Goal: Information Seeking & Learning: Learn about a topic

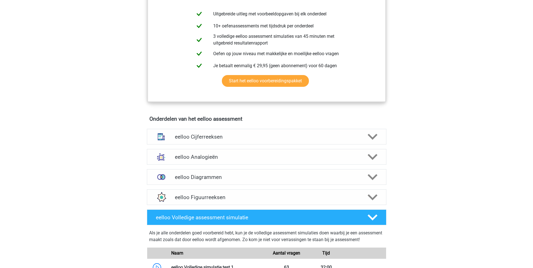
scroll to position [287, 0]
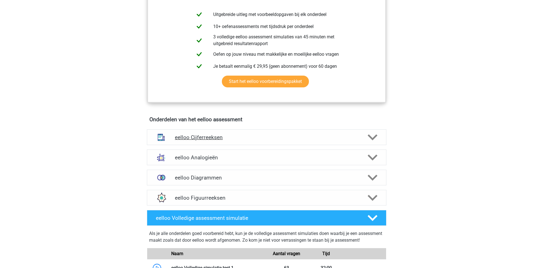
click at [237, 140] on h4 "eelloo Cijferreeksen" at bounding box center [266, 137] width 183 height 6
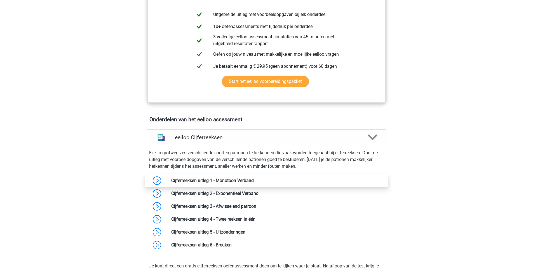
click at [254, 183] on link at bounding box center [254, 180] width 0 height 5
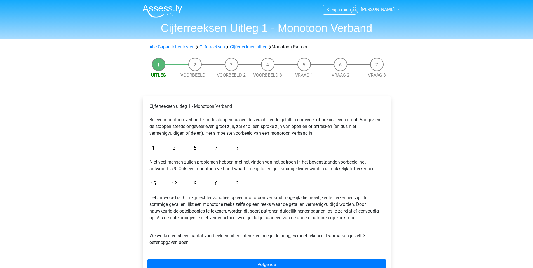
scroll to position [54, 0]
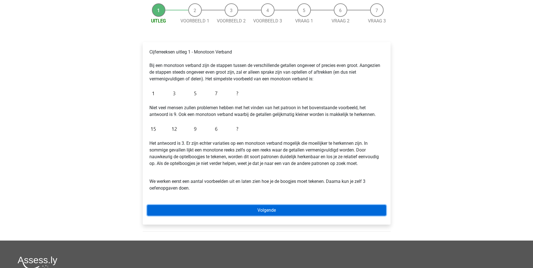
click at [229, 214] on link "Volgende" at bounding box center [266, 210] width 239 height 11
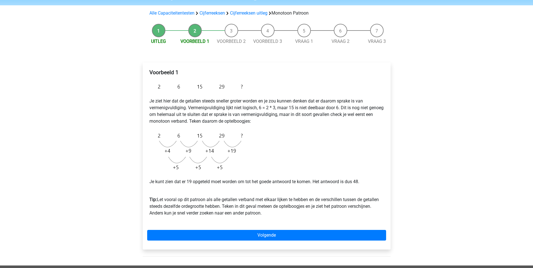
scroll to position [34, 0]
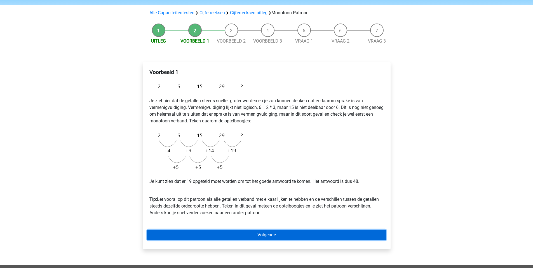
click at [212, 234] on link "Volgende" at bounding box center [266, 234] width 239 height 11
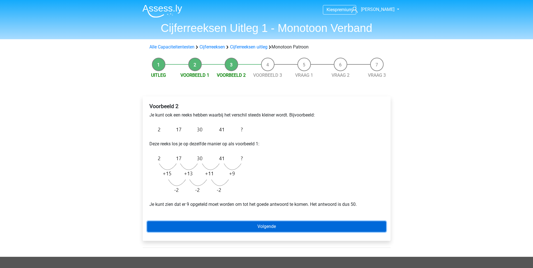
click at [215, 221] on link "Volgende" at bounding box center [266, 226] width 239 height 11
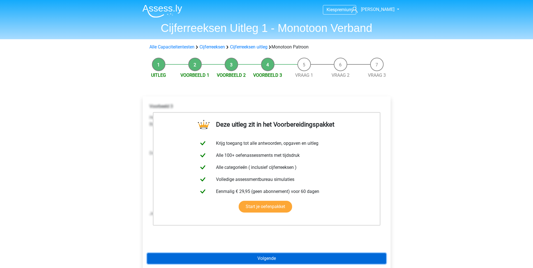
click at [269, 258] on link "Volgende" at bounding box center [266, 258] width 239 height 11
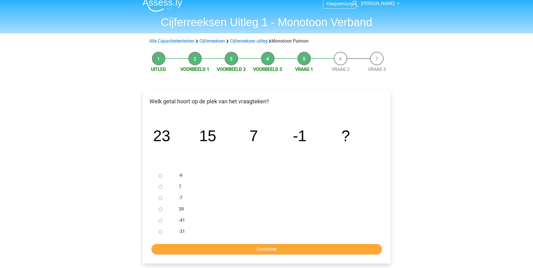
scroll to position [17, 0]
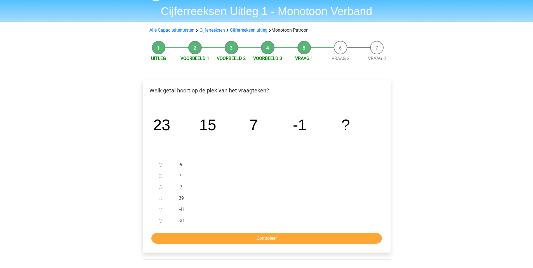
click at [159, 175] on input "7" at bounding box center [161, 176] width 4 height 4
radio input "true"
click at [159, 165] on input "-9" at bounding box center [161, 165] width 4 height 4
radio input "true"
click at [217, 236] on input "Controleer" at bounding box center [266, 238] width 231 height 11
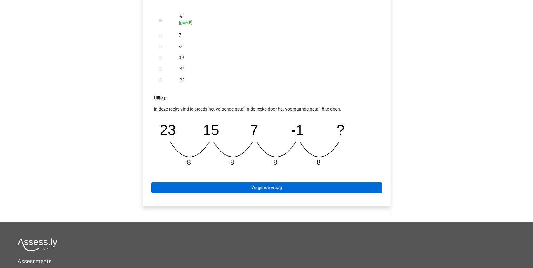
scroll to position [165, 0]
click at [234, 189] on link "Volgende vraag" at bounding box center [266, 187] width 231 height 11
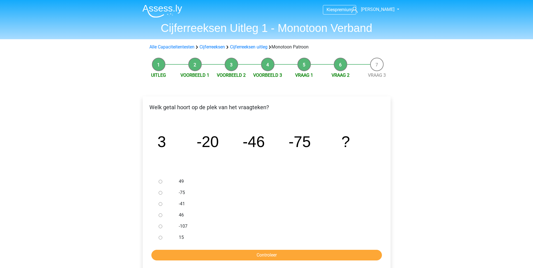
click at [159, 227] on input "-107" at bounding box center [161, 226] width 4 height 4
radio input "true"
click at [190, 256] on input "Controleer" at bounding box center [266, 255] width 231 height 11
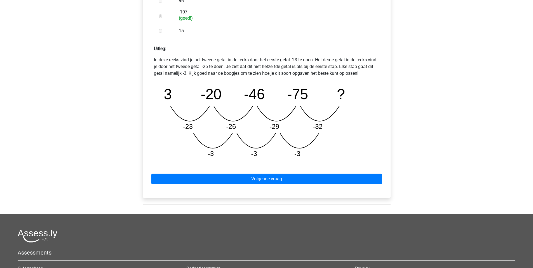
scroll to position [215, 0]
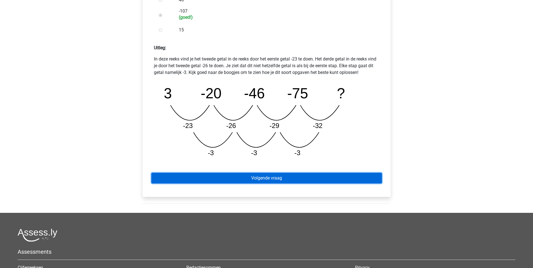
click at [217, 183] on link "Volgende vraag" at bounding box center [266, 178] width 231 height 11
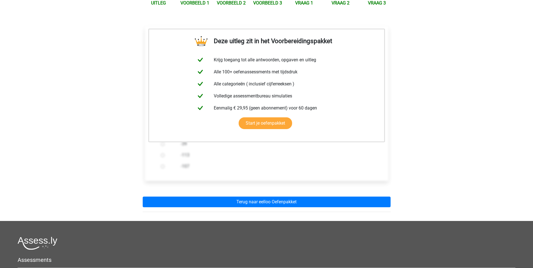
scroll to position [73, 0]
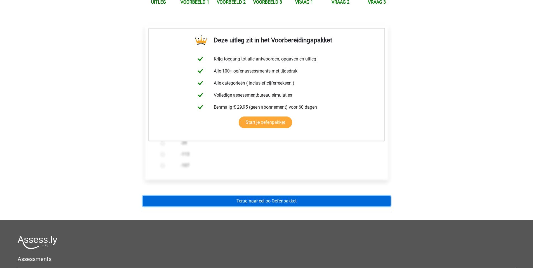
click at [218, 201] on link "Terug naar eelloo Oefenpakket" at bounding box center [267, 201] width 248 height 11
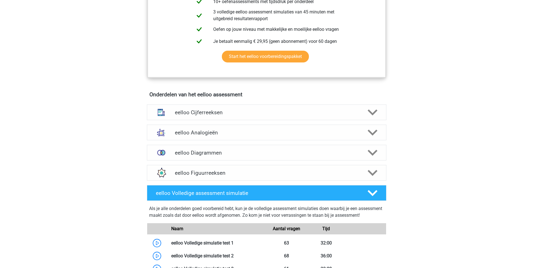
scroll to position [268, 0]
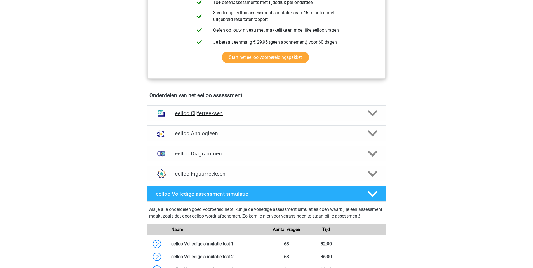
click at [210, 115] on h4 "eelloo Cijferreeksen" at bounding box center [266, 113] width 183 height 6
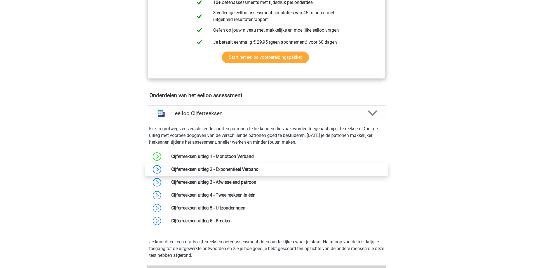
click at [259, 171] on link at bounding box center [259, 169] width 0 height 5
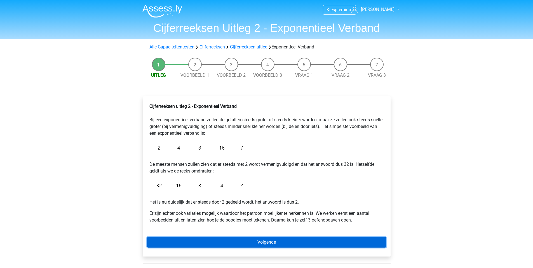
click at [229, 243] on link "Volgende" at bounding box center [266, 242] width 239 height 11
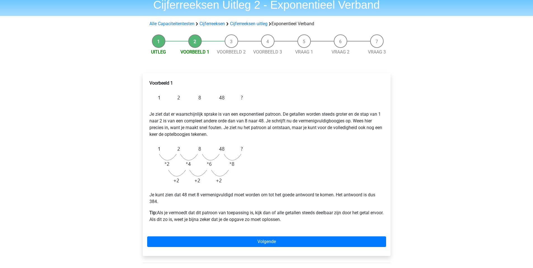
scroll to position [24, 0]
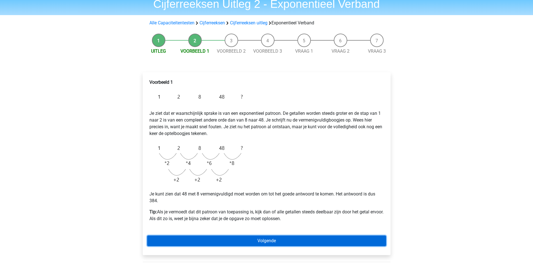
click at [236, 239] on link "Volgende" at bounding box center [266, 240] width 239 height 11
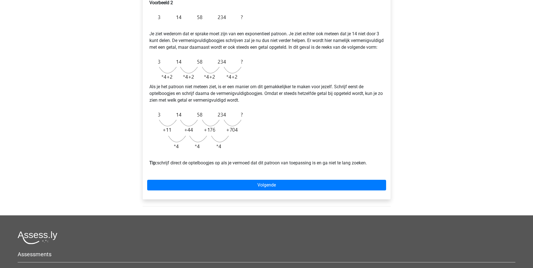
scroll to position [104, 0]
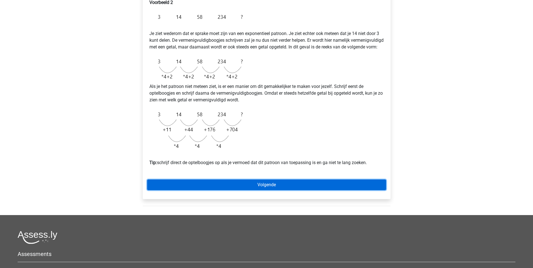
click at [244, 190] on link "Volgende" at bounding box center [266, 184] width 239 height 11
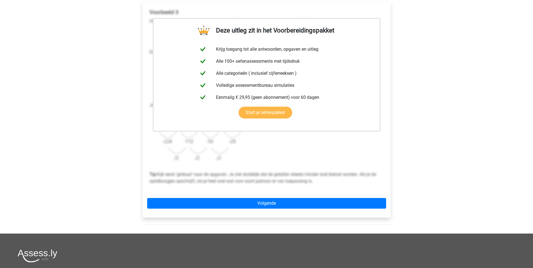
scroll to position [102, 0]
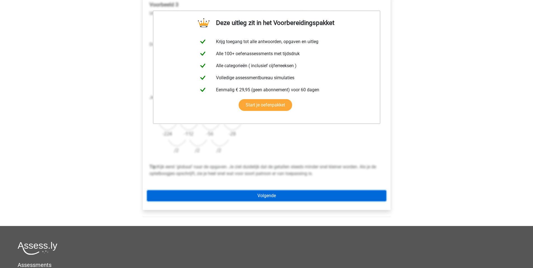
click at [247, 198] on link "Volgende" at bounding box center [266, 195] width 239 height 11
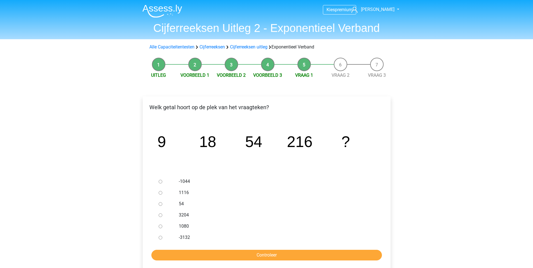
click at [159, 228] on input "1080" at bounding box center [161, 226] width 4 height 4
radio input "true"
click at [208, 257] on input "Controleer" at bounding box center [266, 255] width 231 height 11
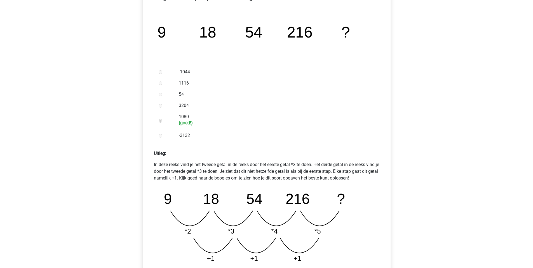
scroll to position [156, 0]
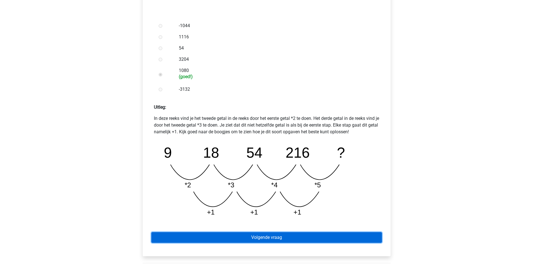
click at [249, 238] on link "Volgende vraag" at bounding box center [266, 237] width 231 height 11
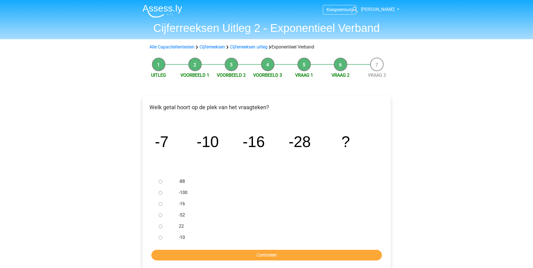
click at [161, 214] on input "-52" at bounding box center [161, 215] width 4 height 4
radio input "true"
click at [234, 255] on input "Controleer" at bounding box center [266, 255] width 231 height 11
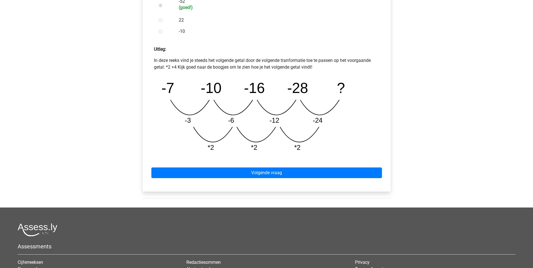
scroll to position [214, 0]
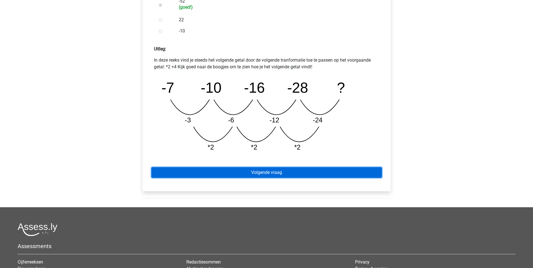
click at [271, 176] on link "Volgende vraag" at bounding box center [266, 172] width 231 height 11
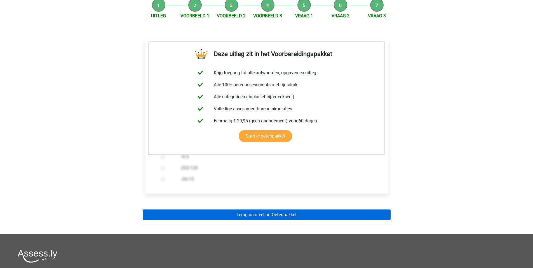
scroll to position [60, 0]
click at [277, 210] on link "Terug naar eelloo Oefenpakket" at bounding box center [267, 214] width 248 height 11
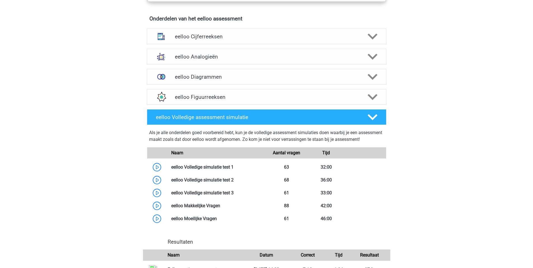
scroll to position [357, 0]
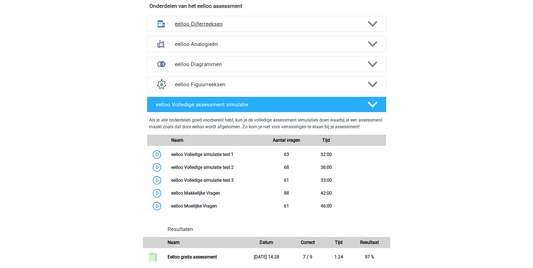
click at [373, 27] on icon at bounding box center [373, 24] width 10 height 10
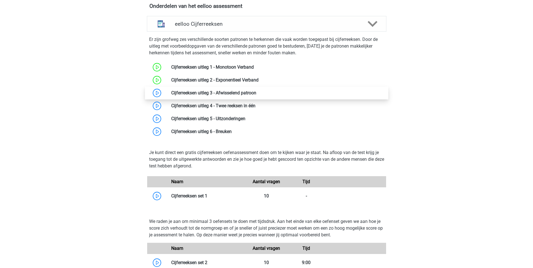
click at [256, 95] on link at bounding box center [256, 92] width 0 height 5
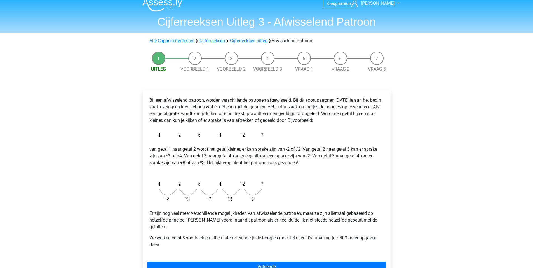
scroll to position [104, 0]
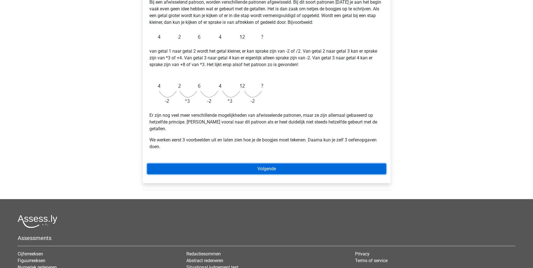
click at [258, 164] on link "Volgende" at bounding box center [266, 168] width 239 height 11
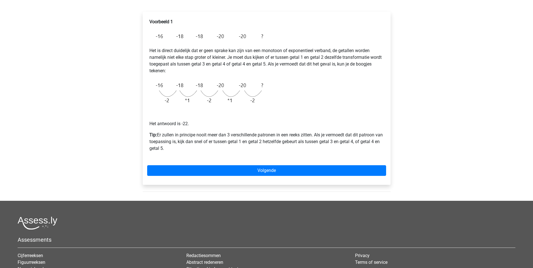
scroll to position [85, 0]
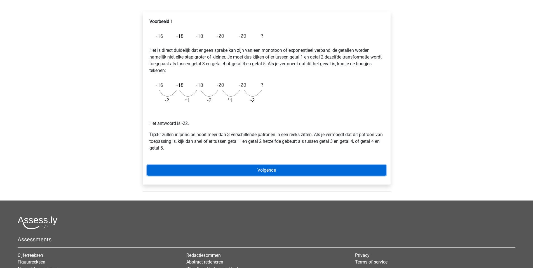
click at [258, 172] on link "Volgende" at bounding box center [266, 170] width 239 height 11
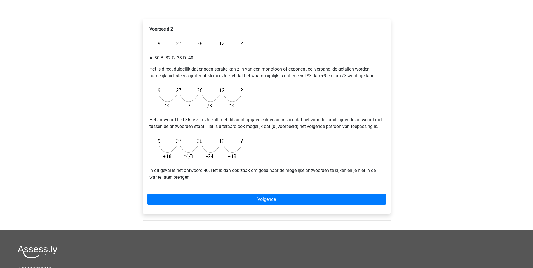
scroll to position [126, 0]
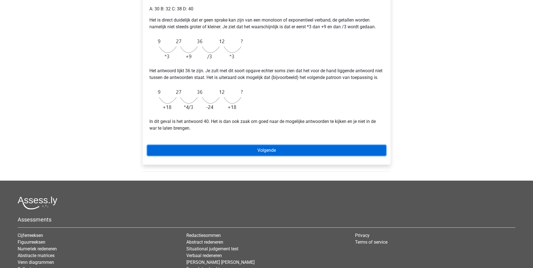
click at [262, 152] on link "Volgende" at bounding box center [266, 150] width 239 height 11
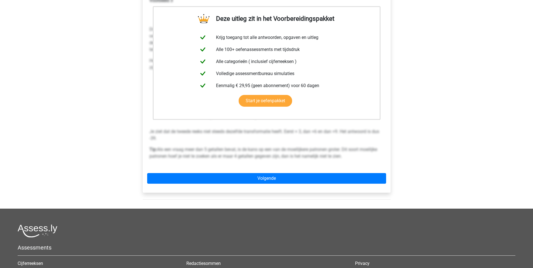
scroll to position [106, 0]
click at [255, 172] on div "Deze uitleg zit in het Voorbereidingspakket Krijg toegang tot alle antwoorden, …" at bounding box center [267, 91] width 248 height 202
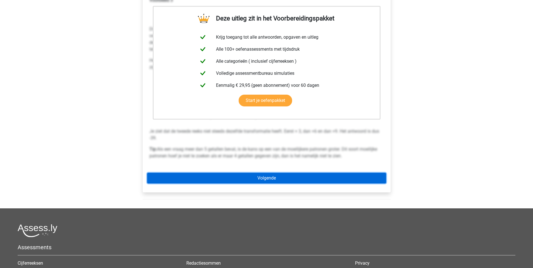
click at [256, 178] on link "Volgende" at bounding box center [266, 178] width 239 height 11
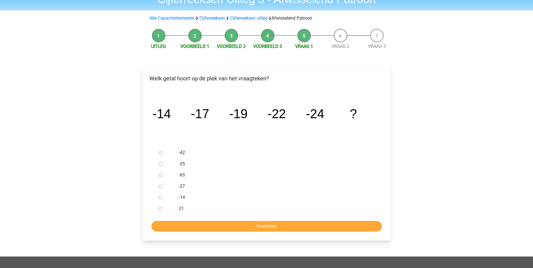
scroll to position [29, 0]
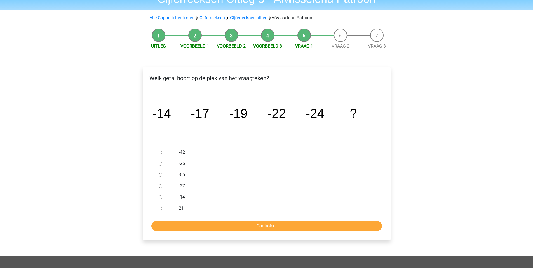
click at [161, 187] on input "-27" at bounding box center [161, 186] width 4 height 4
radio input "true"
click at [224, 228] on input "Controleer" at bounding box center [266, 226] width 231 height 11
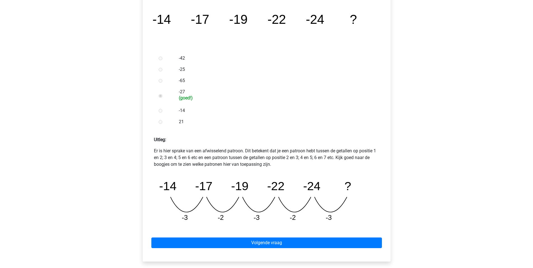
scroll to position [123, 0]
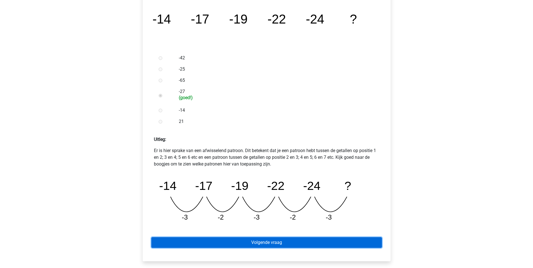
click at [299, 242] on link "Volgende vraag" at bounding box center [266, 242] width 231 height 11
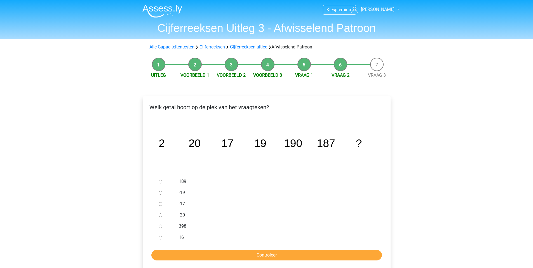
click at [160, 228] on input "398" at bounding box center [161, 226] width 4 height 4
radio input "true"
click at [161, 181] on input "189" at bounding box center [161, 182] width 4 height 4
radio input "true"
click at [294, 255] on input "Controleer" at bounding box center [266, 255] width 231 height 11
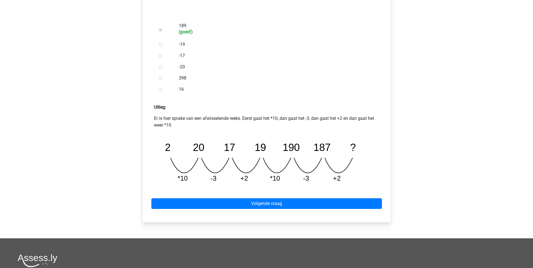
scroll to position [156, 0]
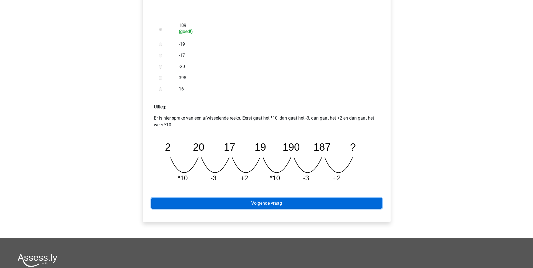
click at [296, 203] on link "Volgende vraag" at bounding box center [266, 203] width 231 height 11
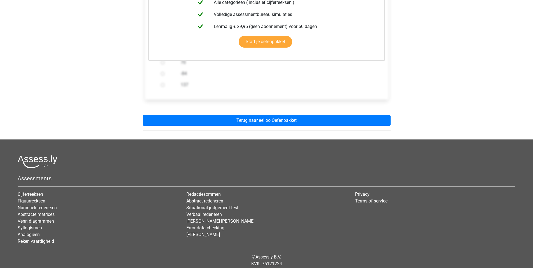
scroll to position [154, 0]
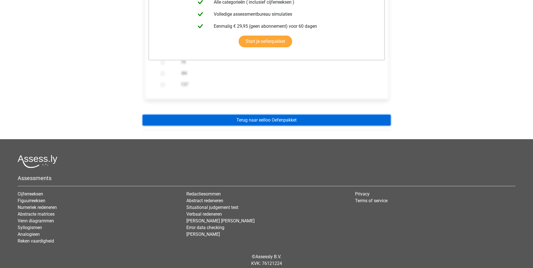
click at [290, 125] on link "Terug naar eelloo Oefenpakket" at bounding box center [267, 120] width 248 height 11
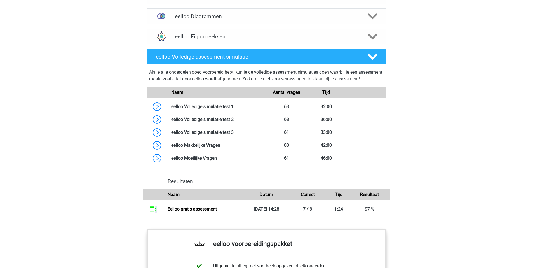
scroll to position [404, 0]
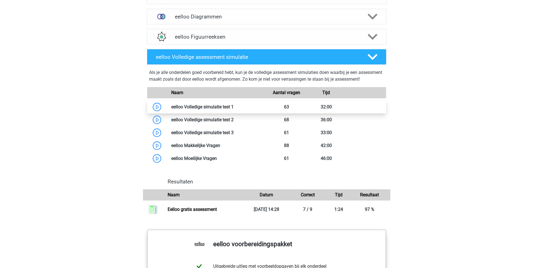
click at [234, 109] on link at bounding box center [234, 106] width 0 height 5
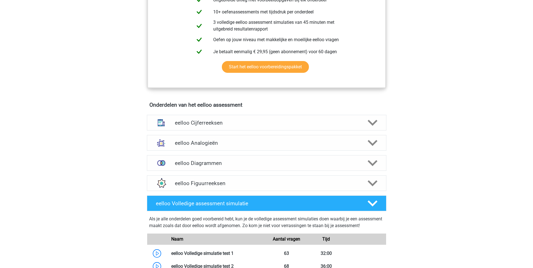
scroll to position [258, 0]
click at [369, 122] on icon at bounding box center [373, 123] width 10 height 10
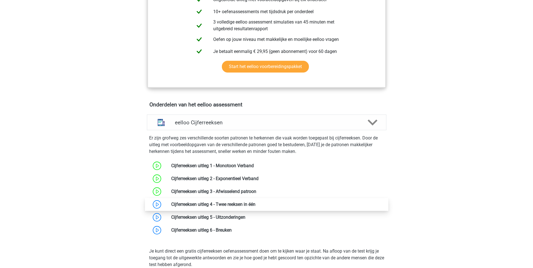
click at [255, 207] on link at bounding box center [255, 203] width 0 height 5
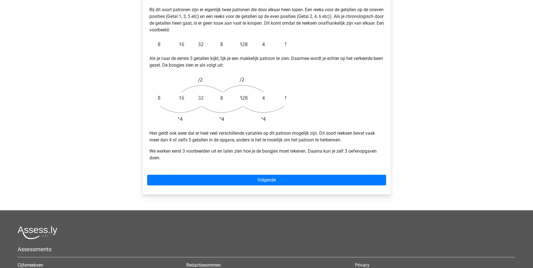
scroll to position [115, 0]
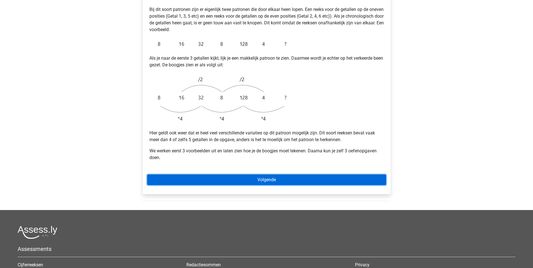
click at [236, 174] on link "Volgende" at bounding box center [266, 179] width 239 height 11
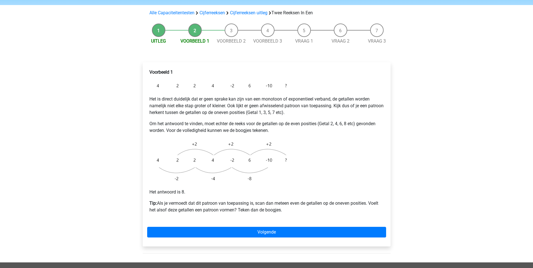
scroll to position [50, 0]
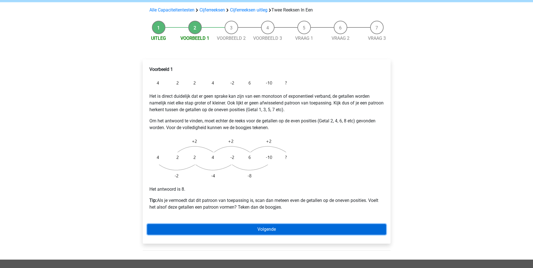
click at [215, 224] on link "Volgende" at bounding box center [266, 229] width 239 height 11
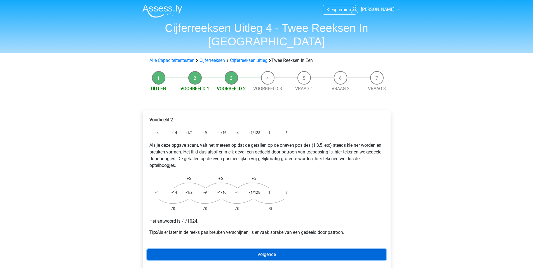
click at [233, 249] on link "Volgende" at bounding box center [266, 254] width 239 height 11
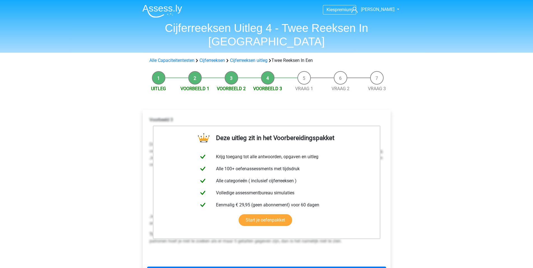
scroll to position [33, 0]
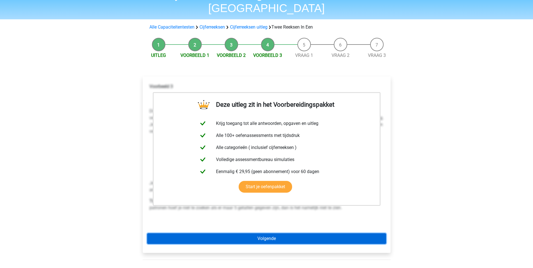
click at [249, 233] on link "Volgende" at bounding box center [266, 238] width 239 height 11
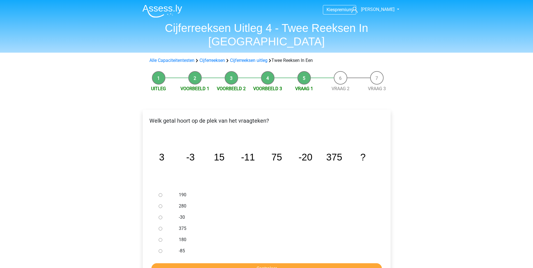
click at [161, 204] on input "280" at bounding box center [161, 206] width 4 height 4
radio input "true"
click at [254, 263] on input "Controleer" at bounding box center [266, 268] width 231 height 11
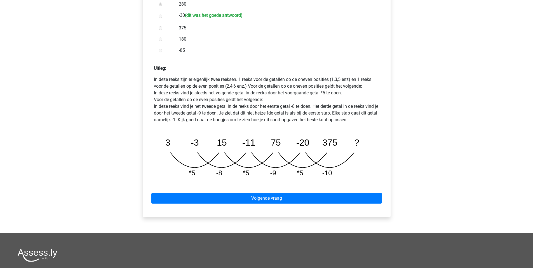
scroll to position [202, 0]
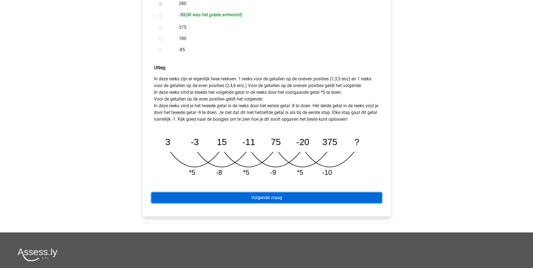
click at [304, 192] on link "Volgende vraag" at bounding box center [266, 197] width 231 height 11
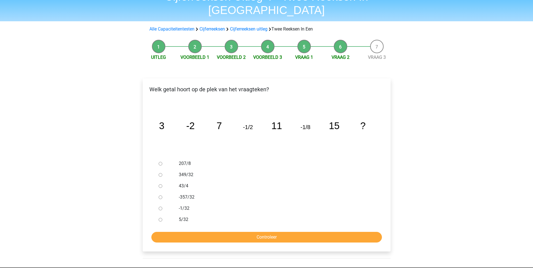
scroll to position [32, 0]
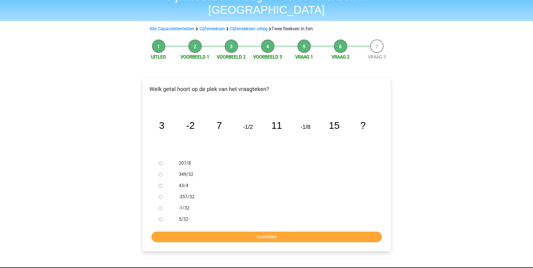
click at [160, 184] on input "43/4" at bounding box center [161, 186] width 4 height 4
radio input "true"
click at [228, 231] on input "Controleer" at bounding box center [266, 236] width 231 height 11
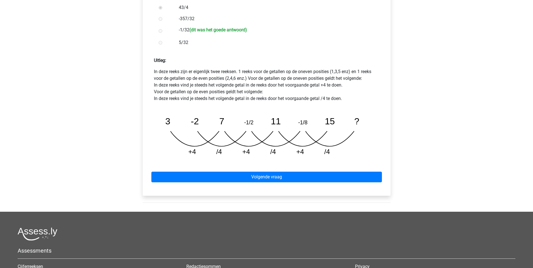
scroll to position [210, 0]
click at [280, 160] on div "Volgende vraag" at bounding box center [266, 175] width 239 height 31
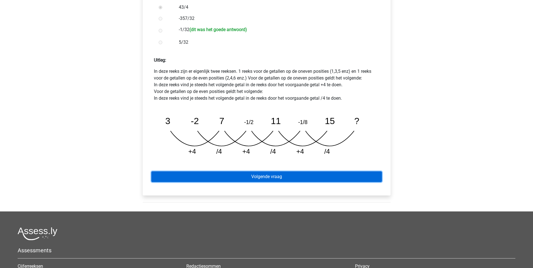
click at [281, 171] on link "Volgende vraag" at bounding box center [266, 176] width 231 height 11
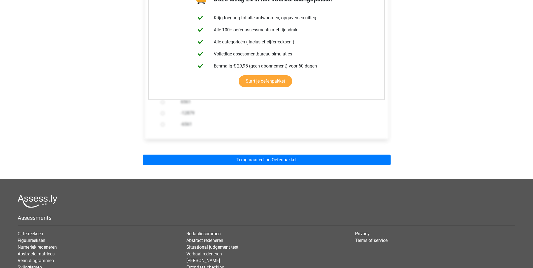
scroll to position [130, 0]
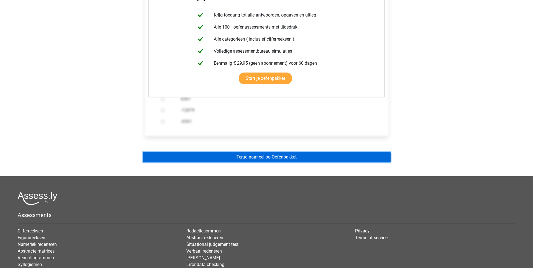
click at [278, 152] on link "Terug naar eelloo Oefenpakket" at bounding box center [267, 157] width 248 height 11
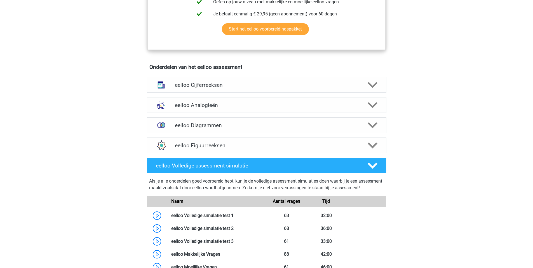
scroll to position [314, 0]
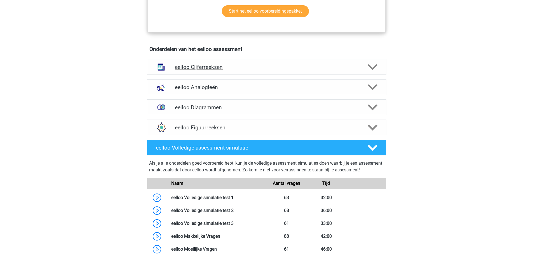
click at [370, 70] on polygon at bounding box center [373, 67] width 10 height 6
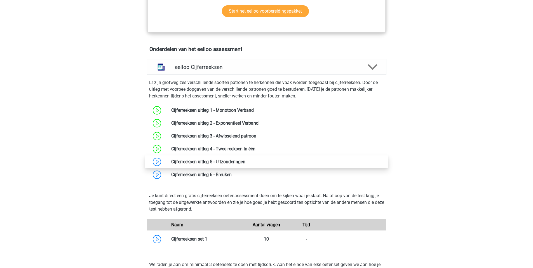
click at [245, 164] on link at bounding box center [245, 161] width 0 height 5
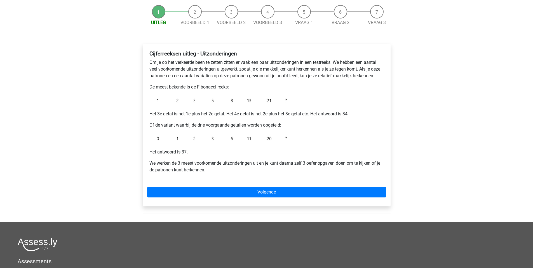
scroll to position [53, 0]
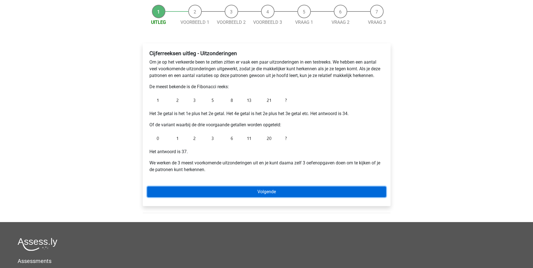
click at [223, 189] on link "Volgende" at bounding box center [266, 191] width 239 height 11
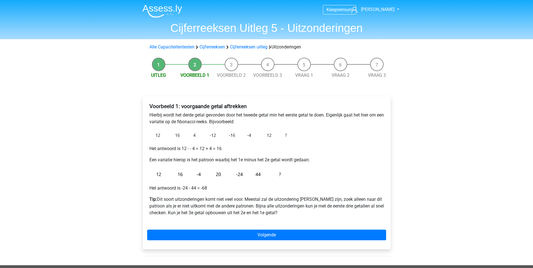
click at [157, 67] on li "Uitleg" at bounding box center [158, 68] width 36 height 21
click at [159, 76] on link "Uitleg" at bounding box center [158, 74] width 15 height 5
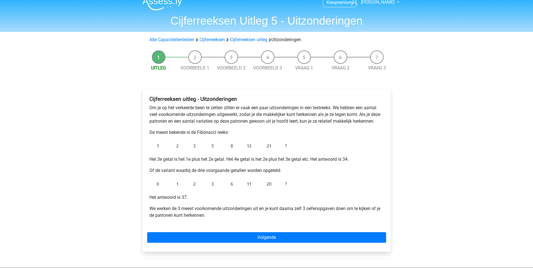
scroll to position [8, 0]
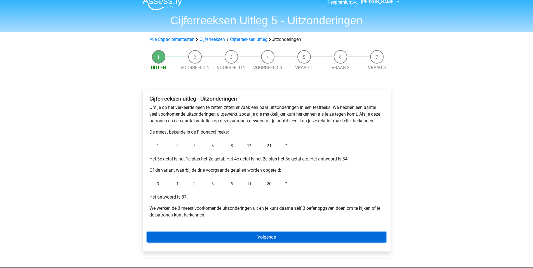
click at [263, 241] on link "Volgende" at bounding box center [266, 237] width 239 height 11
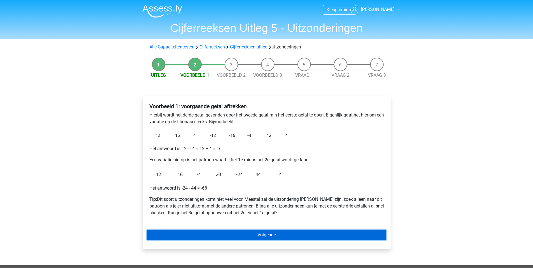
click at [266, 234] on link "Volgende" at bounding box center [266, 234] width 239 height 11
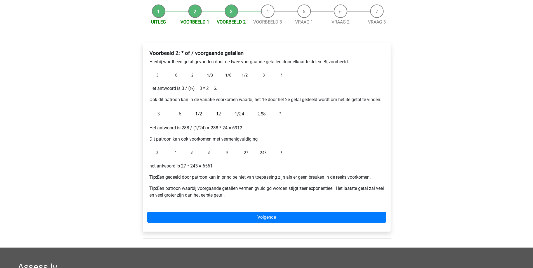
scroll to position [53, 0]
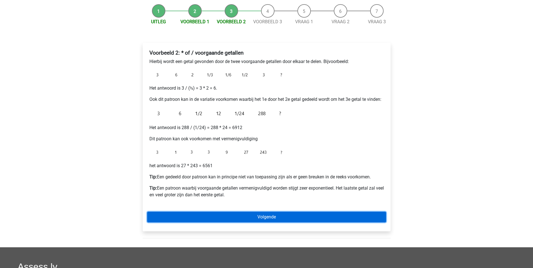
click at [267, 220] on link "Volgende" at bounding box center [266, 217] width 239 height 11
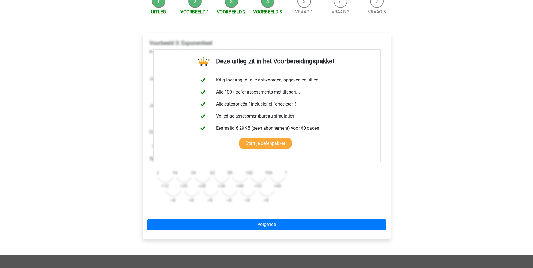
scroll to position [66, 0]
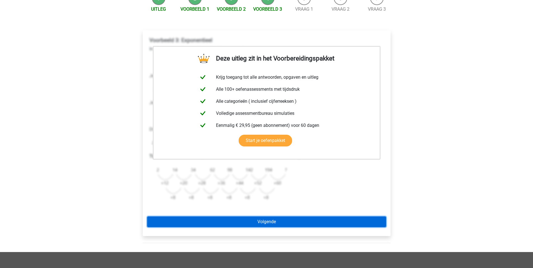
click at [267, 220] on link "Volgende" at bounding box center [266, 221] width 239 height 11
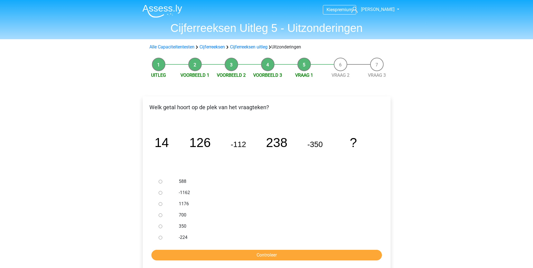
click at [159, 237] on input "-224" at bounding box center [161, 238] width 4 height 4
radio input "true"
click at [216, 250] on input "Controleer" at bounding box center [266, 255] width 231 height 11
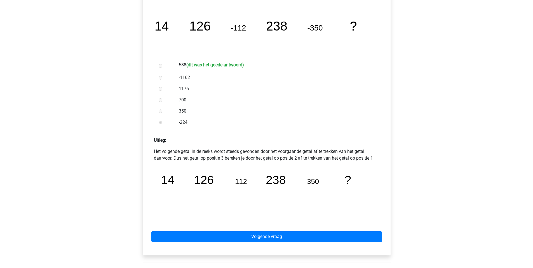
scroll to position [116, 0]
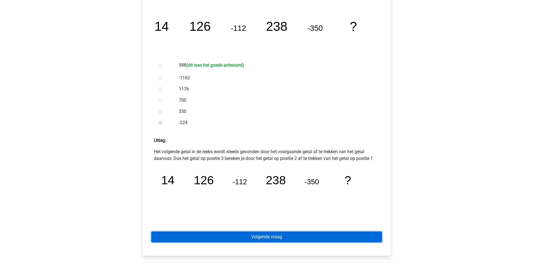
click at [172, 238] on link "Volgende vraag" at bounding box center [266, 236] width 231 height 11
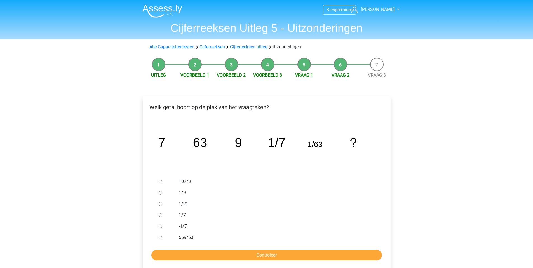
click at [160, 180] on input "107/3" at bounding box center [161, 182] width 4 height 4
radio input "true"
click at [211, 254] on input "Controleer" at bounding box center [266, 255] width 231 height 11
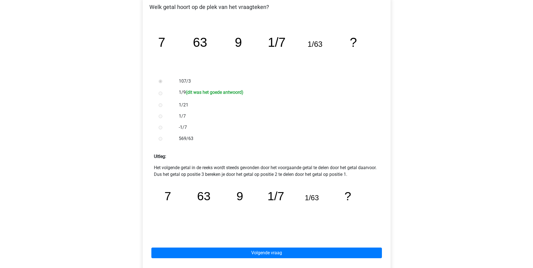
scroll to position [100, 0]
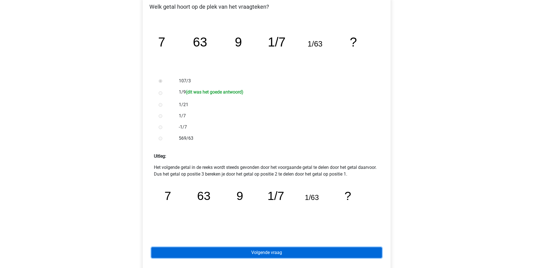
click at [225, 250] on link "Volgende vraag" at bounding box center [266, 252] width 231 height 11
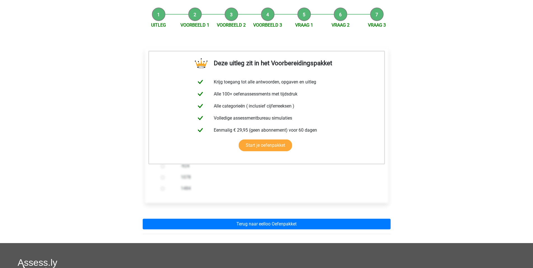
scroll to position [50, 0]
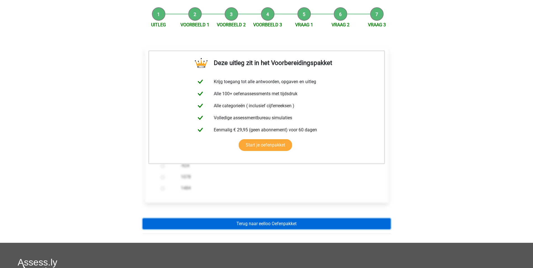
click at [235, 221] on link "Terug naar eelloo Oefenpakket" at bounding box center [267, 223] width 248 height 11
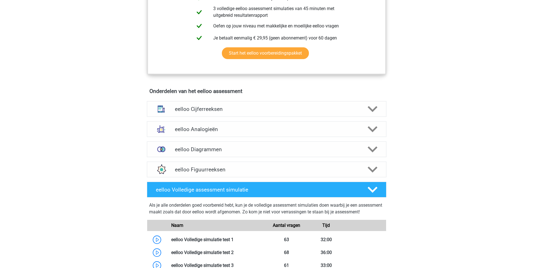
scroll to position [271, 0]
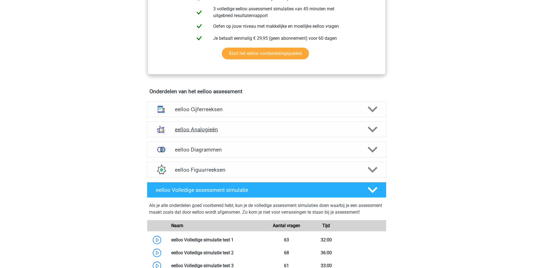
click at [225, 133] on h4 "eelloo Analogieën" at bounding box center [266, 129] width 183 height 6
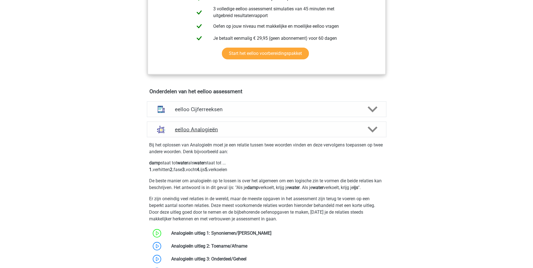
scroll to position [331, 0]
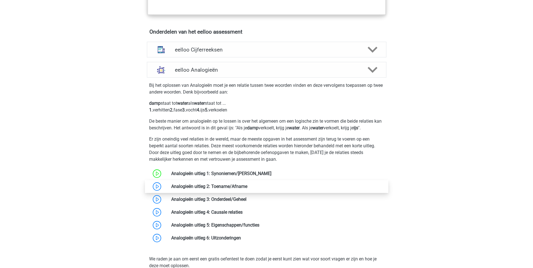
click at [247, 189] on link at bounding box center [247, 186] width 0 height 5
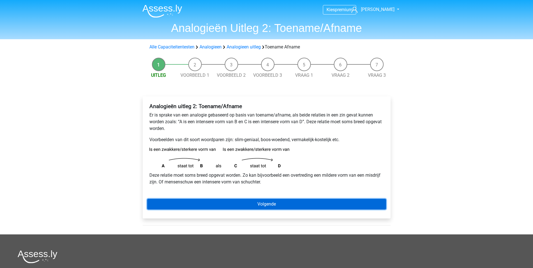
click at [248, 204] on link "Volgende" at bounding box center [266, 204] width 239 height 11
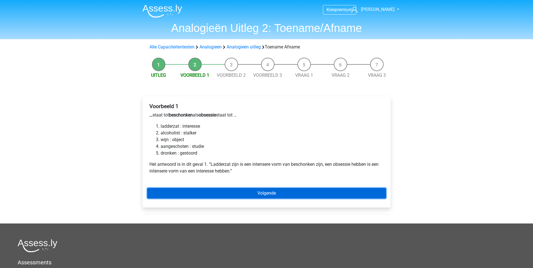
click at [219, 189] on link "Volgende" at bounding box center [266, 193] width 239 height 11
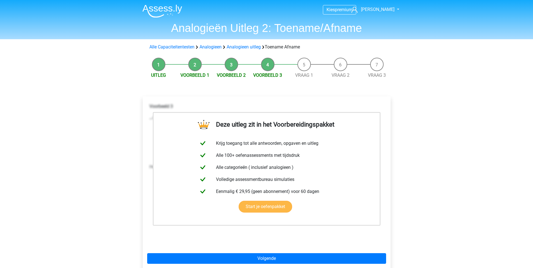
scroll to position [46, 0]
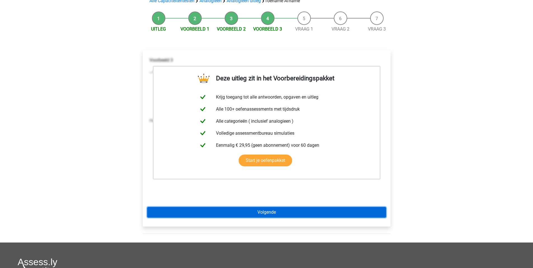
click at [267, 214] on link "Volgende" at bounding box center [266, 212] width 239 height 11
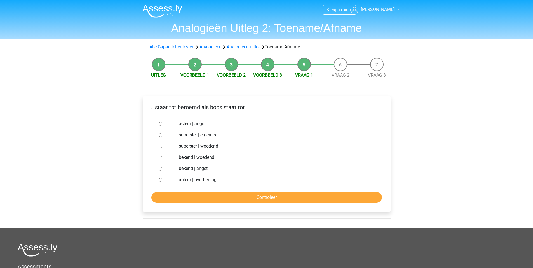
click at [205, 157] on label "bekend | woedend" at bounding box center [276, 157] width 194 height 7
click at [162, 157] on input "bekend | woedend" at bounding box center [161, 158] width 4 height 4
radio input "true"
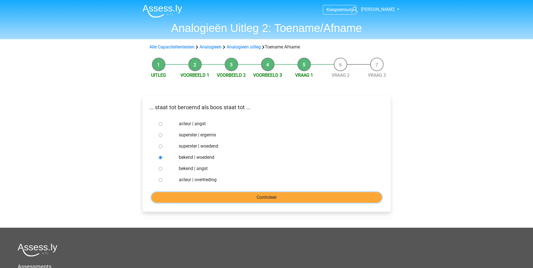
click at [209, 196] on input "Controleer" at bounding box center [266, 197] width 231 height 11
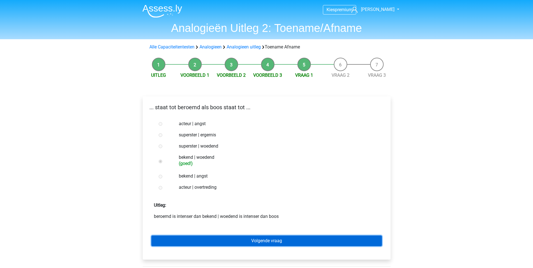
click at [231, 239] on link "Volgende vraag" at bounding box center [266, 240] width 231 height 11
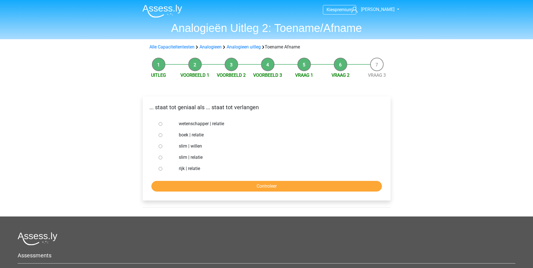
click at [196, 147] on label "slim | willen" at bounding box center [276, 146] width 194 height 7
click at [162, 147] on input "slim | willen" at bounding box center [161, 146] width 4 height 4
radio input "true"
click at [196, 151] on div "slim | willen" at bounding box center [276, 145] width 202 height 11
click at [197, 156] on label "slim | relatie" at bounding box center [276, 157] width 194 height 7
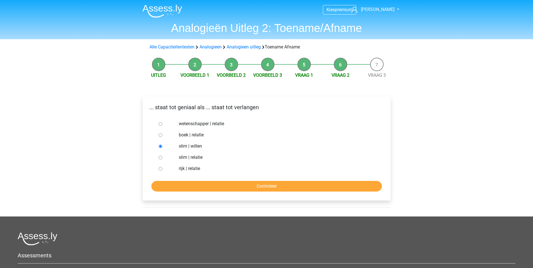
click at [162, 156] on input "slim | relatie" at bounding box center [161, 158] width 4 height 4
radio input "true"
click at [216, 185] on input "Controleer" at bounding box center [266, 186] width 231 height 11
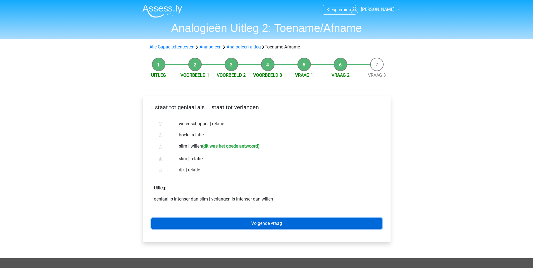
click at [248, 221] on link "Volgende vraag" at bounding box center [266, 223] width 231 height 11
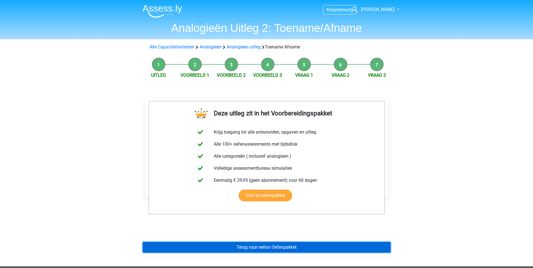
click at [272, 243] on link "Terug naar eelloo Oefenpakket" at bounding box center [267, 247] width 248 height 11
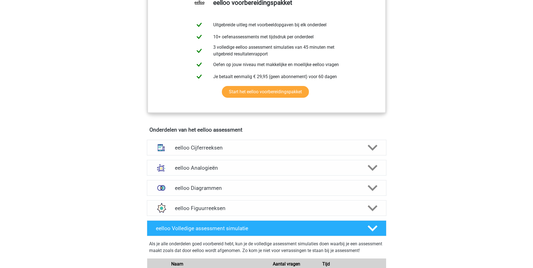
scroll to position [242, 0]
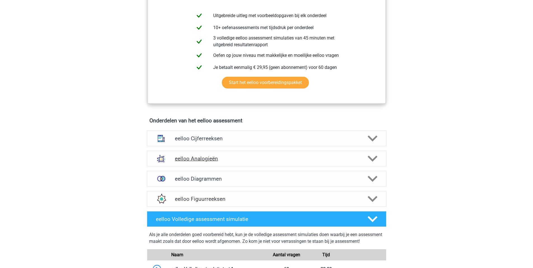
click at [282, 161] on h4 "eelloo Analogieën" at bounding box center [266, 158] width 183 height 6
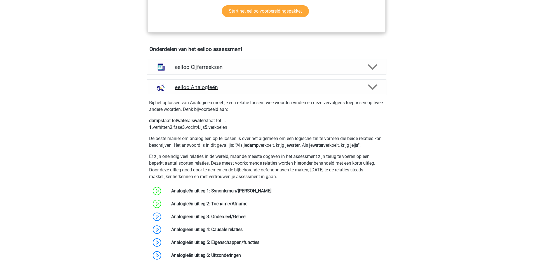
scroll to position [317, 0]
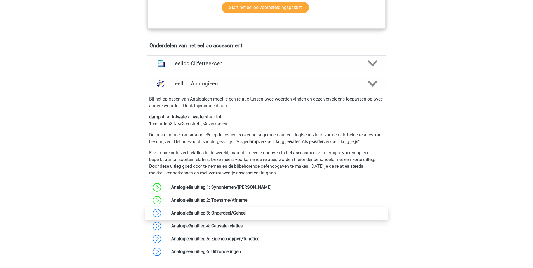
click at [247, 215] on link at bounding box center [247, 212] width 0 height 5
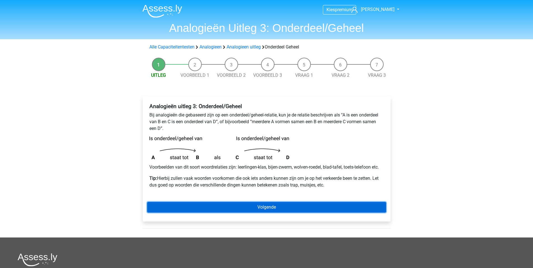
click at [224, 207] on link "Volgende" at bounding box center [266, 207] width 239 height 11
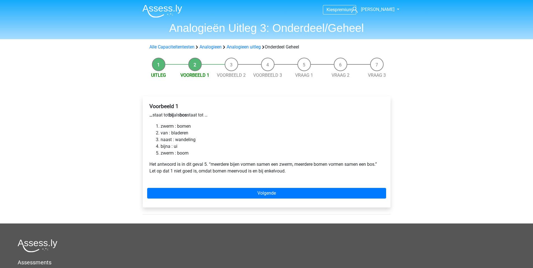
click at [232, 187] on div "Voorbeeld 1 … staat tot bij als bos staat tot … zwerm : bomen van : bladeren na…" at bounding box center [267, 151] width 248 height 111
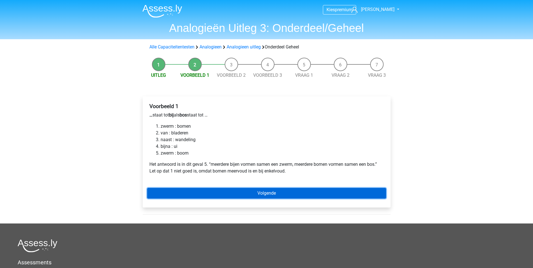
click at [230, 192] on link "Volgende" at bounding box center [266, 193] width 239 height 11
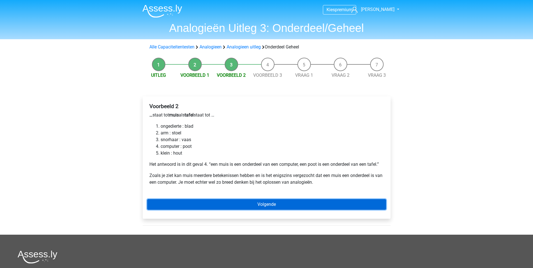
click at [235, 204] on link "Volgende" at bounding box center [266, 204] width 239 height 11
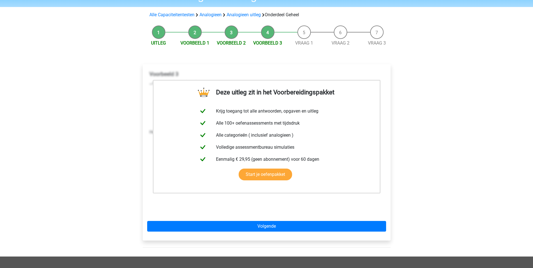
scroll to position [33, 0]
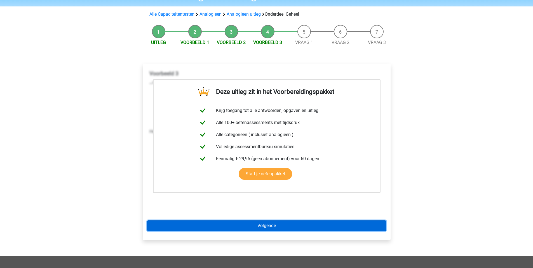
click at [243, 226] on link "Volgende" at bounding box center [266, 225] width 239 height 11
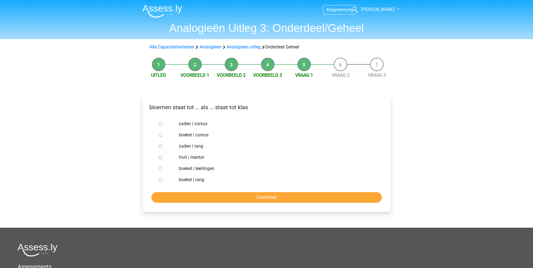
click at [159, 123] on input "zaden | cursus" at bounding box center [161, 124] width 4 height 4
radio input "true"
click at [160, 169] on input "boeket | leerlingen" at bounding box center [161, 169] width 4 height 4
radio input "true"
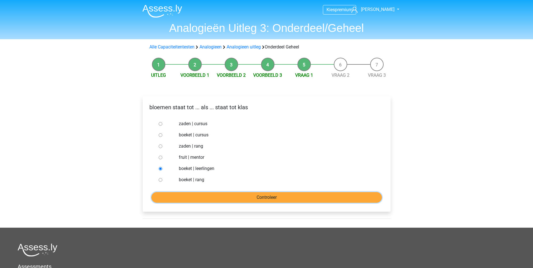
click at [205, 203] on input "Controleer" at bounding box center [266, 197] width 231 height 11
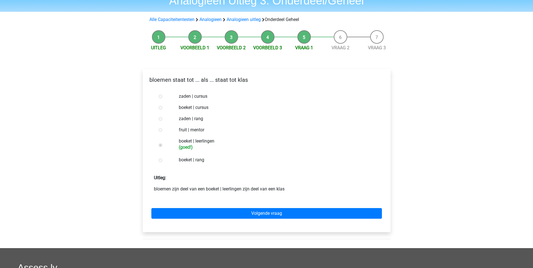
scroll to position [28, 0]
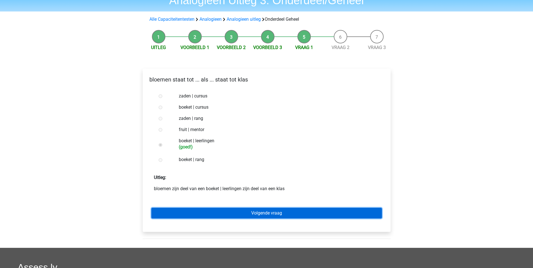
click at [229, 218] on link "Volgende vraag" at bounding box center [266, 213] width 231 height 11
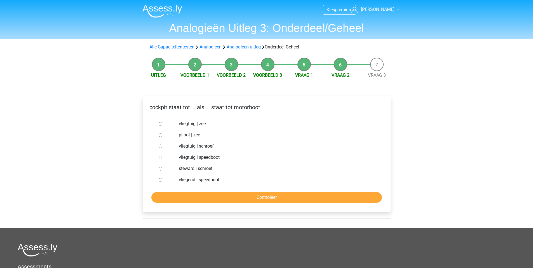
click at [186, 123] on label "vliegtuig | zee" at bounding box center [276, 123] width 194 height 7
click at [162, 123] on input "vliegtuig | zee" at bounding box center [161, 124] width 4 height 4
radio input "true"
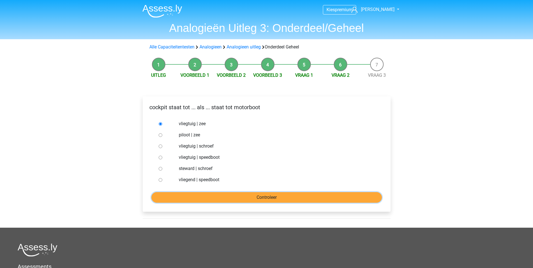
click at [240, 198] on input "Controleer" at bounding box center [266, 197] width 231 height 11
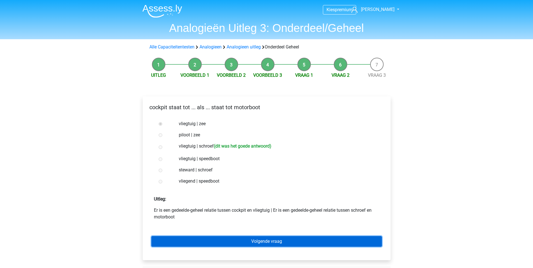
click at [276, 245] on link "Volgende vraag" at bounding box center [266, 241] width 231 height 11
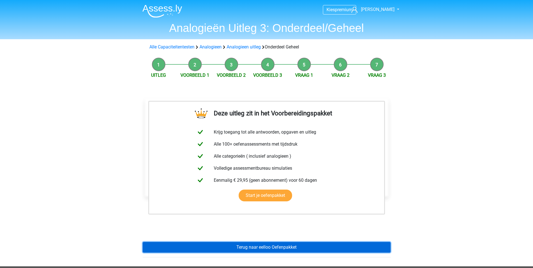
click at [276, 245] on link "Terug naar eelloo Oefenpakket" at bounding box center [267, 247] width 248 height 11
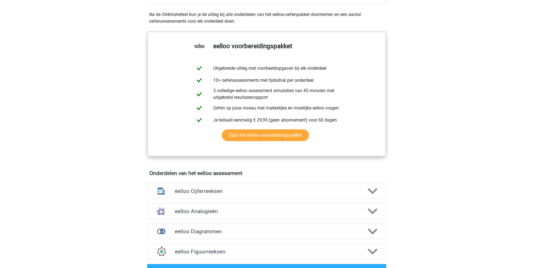
scroll to position [260, 0]
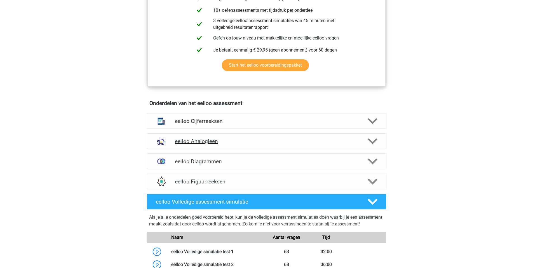
click at [366, 146] on div at bounding box center [371, 141] width 19 height 10
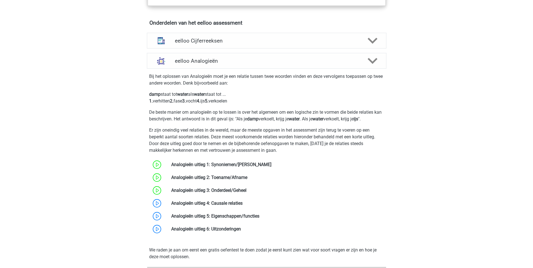
scroll to position [341, 0]
click at [243, 205] on link at bounding box center [243, 202] width 0 height 5
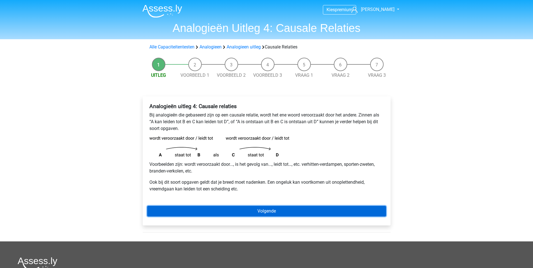
click at [211, 211] on link "Volgende" at bounding box center [266, 211] width 239 height 11
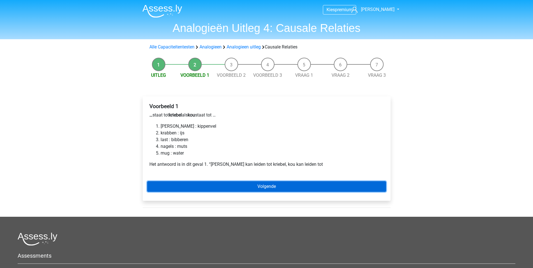
click at [211, 182] on link "Volgende" at bounding box center [266, 186] width 239 height 11
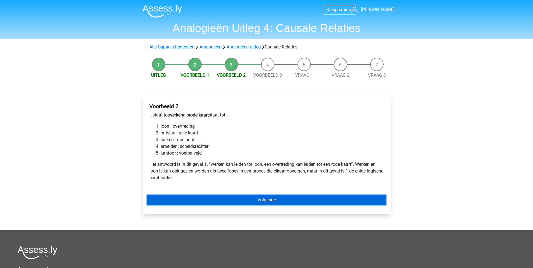
click at [275, 202] on link "Volgende" at bounding box center [266, 199] width 239 height 11
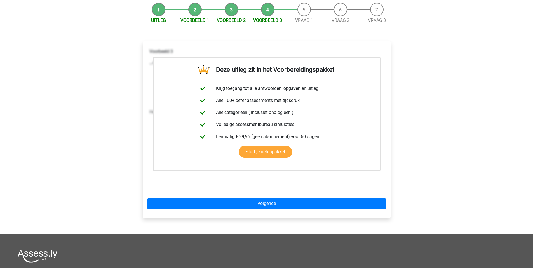
scroll to position [55, 0]
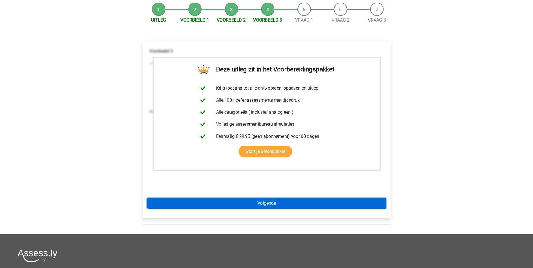
click at [257, 205] on link "Volgende" at bounding box center [266, 203] width 239 height 11
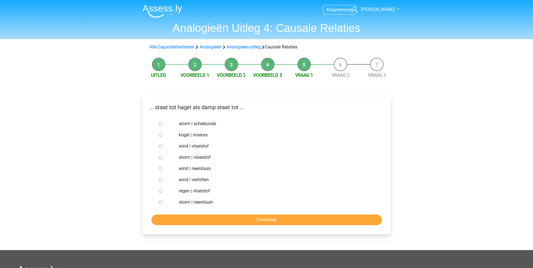
click at [160, 124] on input "storm | scheikunde" at bounding box center [161, 124] width 4 height 4
radio input "true"
click at [203, 138] on label "kogel | moeras" at bounding box center [276, 135] width 194 height 7
click at [162, 137] on input "kogel | moeras" at bounding box center [161, 135] width 4 height 4
radio input "true"
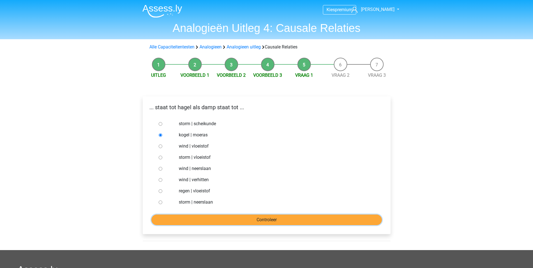
click at [254, 221] on input "Controleer" at bounding box center [266, 219] width 231 height 11
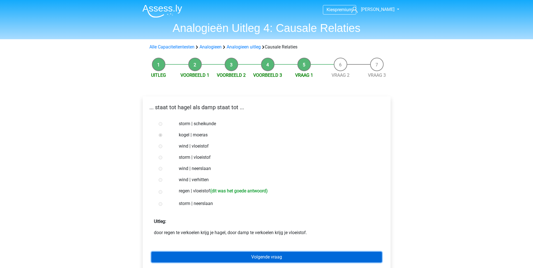
click at [255, 257] on link "Volgende vraag" at bounding box center [266, 257] width 231 height 11
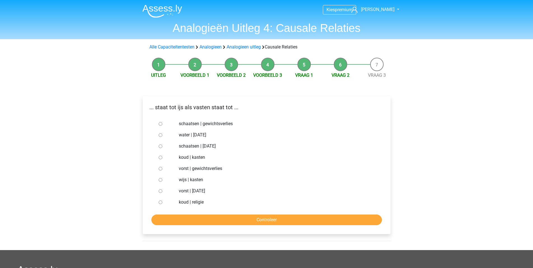
click at [182, 139] on div "water | [DATE]" at bounding box center [276, 134] width 202 height 11
click at [182, 134] on label "water | [DATE]" at bounding box center [276, 135] width 194 height 7
click at [162, 134] on input "water | suikerfeest" at bounding box center [161, 135] width 4 height 4
radio input "true"
click at [184, 203] on label "koud | religie" at bounding box center [276, 202] width 194 height 7
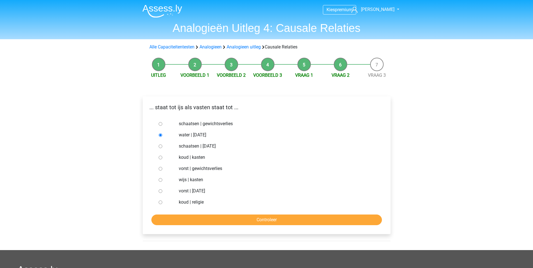
click at [162, 203] on input "koud | religie" at bounding box center [161, 202] width 4 height 4
radio input "true"
click at [188, 222] on input "Controleer" at bounding box center [266, 219] width 231 height 11
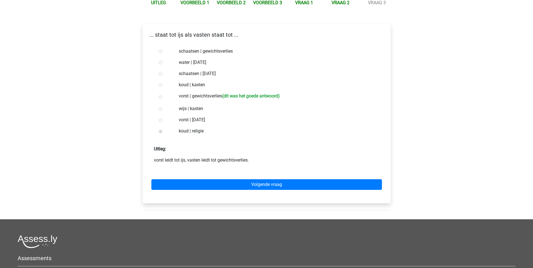
scroll to position [73, 0]
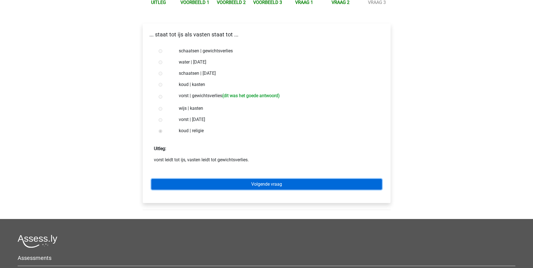
click at [202, 184] on link "Volgende vraag" at bounding box center [266, 184] width 231 height 11
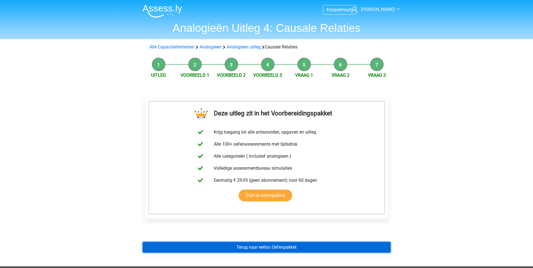
click at [277, 245] on link "Terug naar eelloo Oefenpakket" at bounding box center [267, 247] width 248 height 11
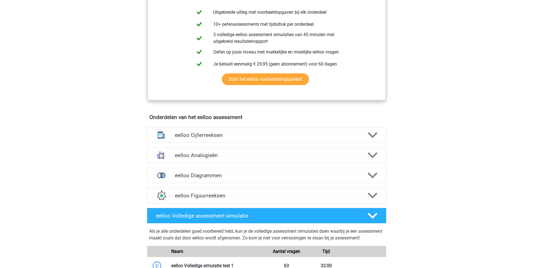
scroll to position [249, 0]
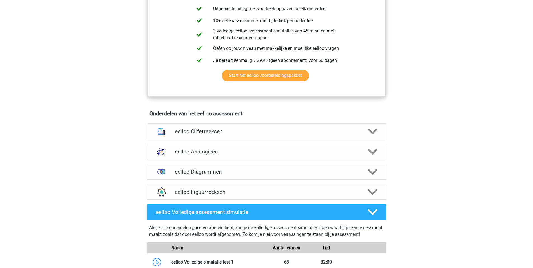
click at [289, 155] on h4 "eelloo Analogieën" at bounding box center [266, 151] width 183 height 6
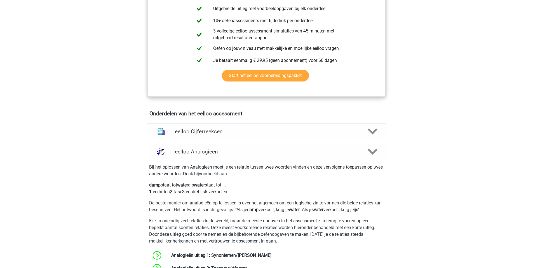
scroll to position [408, 0]
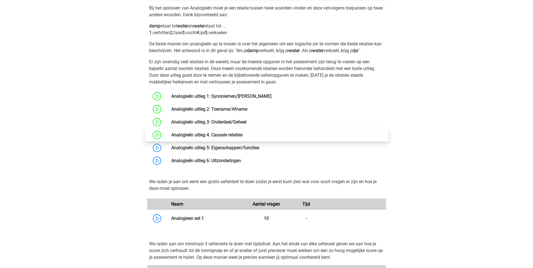
click at [243, 137] on link at bounding box center [243, 134] width 0 height 5
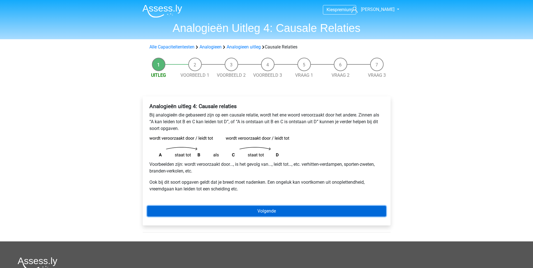
click at [229, 214] on link "Volgende" at bounding box center [266, 211] width 239 height 11
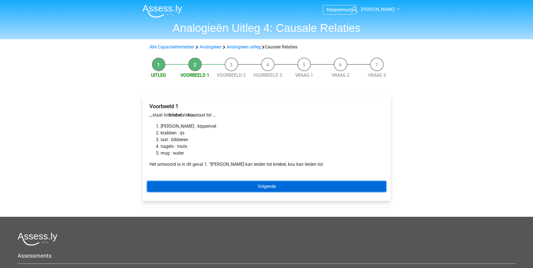
click at [238, 184] on link "Volgende" at bounding box center [266, 186] width 239 height 11
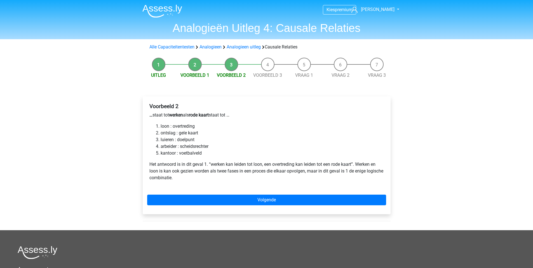
click at [238, 184] on div "Voorbeeld 2 … staat tot werken als rode kaart staat tot … loon : overtreding on…" at bounding box center [266, 144] width 239 height 87
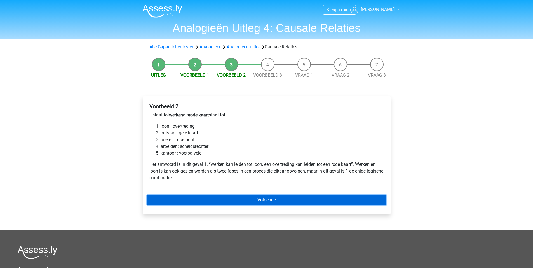
click at [237, 196] on link "Volgende" at bounding box center [266, 199] width 239 height 11
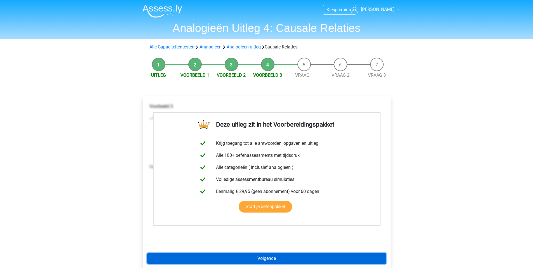
click at [223, 256] on link "Volgende" at bounding box center [266, 258] width 239 height 11
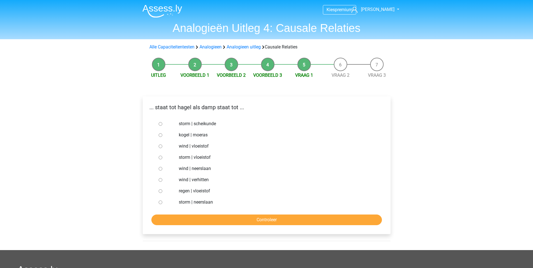
click at [185, 123] on label "storm | scheikunde" at bounding box center [276, 123] width 194 height 7
click at [162, 123] on input "storm | scheikunde" at bounding box center [161, 124] width 4 height 4
radio input "true"
click at [181, 190] on label "regen | vloeistof" at bounding box center [276, 190] width 194 height 7
click at [162, 190] on input "regen | vloeistof" at bounding box center [161, 191] width 4 height 4
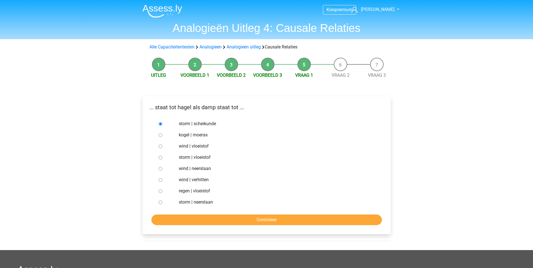
radio input "true"
click at [195, 222] on input "Controleer" at bounding box center [266, 219] width 231 height 11
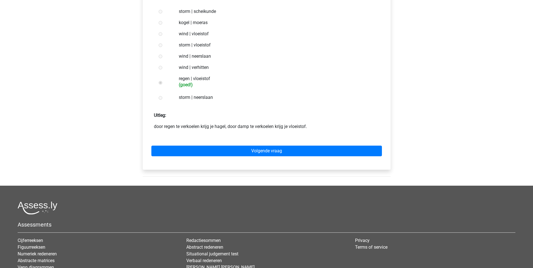
scroll to position [124, 0]
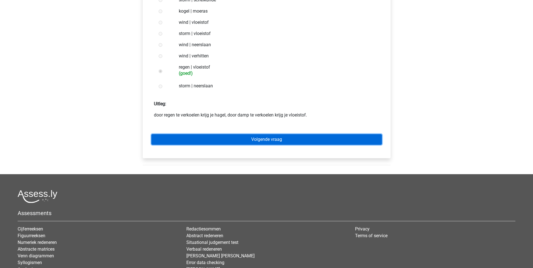
click at [234, 137] on link "Volgende vraag" at bounding box center [266, 139] width 231 height 11
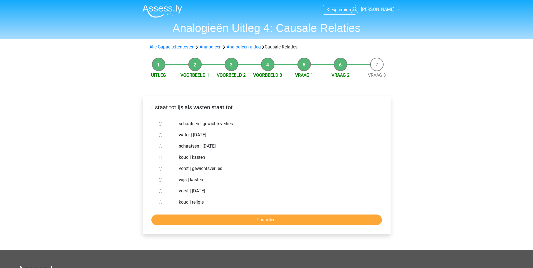
click at [184, 168] on label "vorst | gewichtsverlies" at bounding box center [276, 168] width 194 height 7
click at [162, 168] on input "vorst | gewichtsverlies" at bounding box center [161, 169] width 4 height 4
radio input "true"
click at [214, 215] on input "Controleer" at bounding box center [266, 219] width 231 height 11
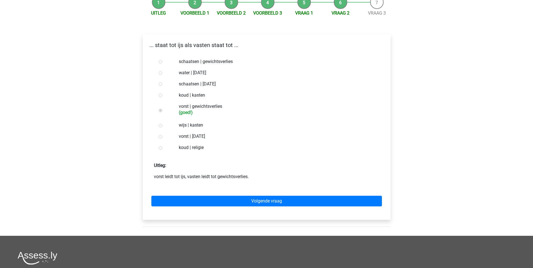
scroll to position [62, 0]
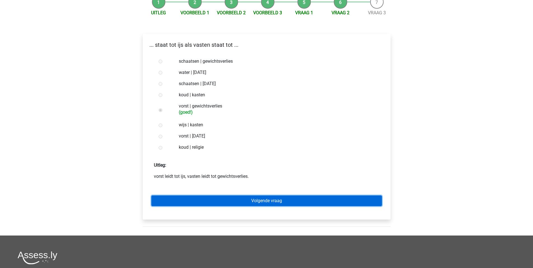
click at [213, 200] on link "Volgende vraag" at bounding box center [266, 200] width 231 height 11
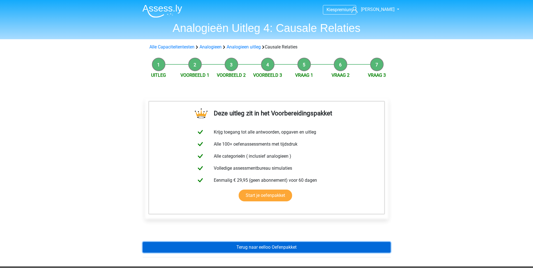
click at [271, 247] on link "Terug naar eelloo Oefenpakket" at bounding box center [267, 247] width 248 height 11
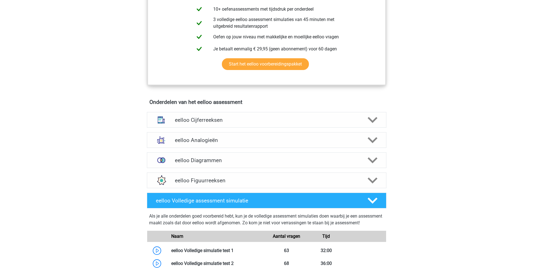
scroll to position [261, 0]
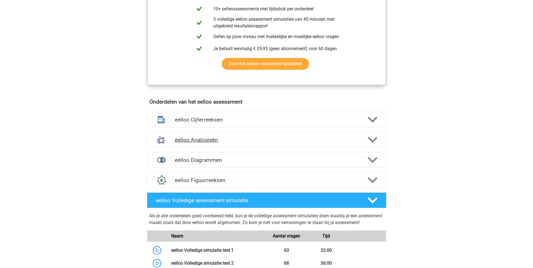
click at [267, 142] on h4 "eelloo Analogieën" at bounding box center [266, 140] width 183 height 6
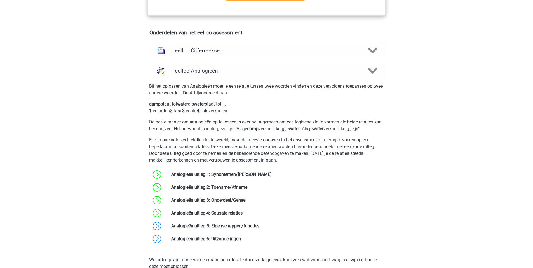
scroll to position [330, 0]
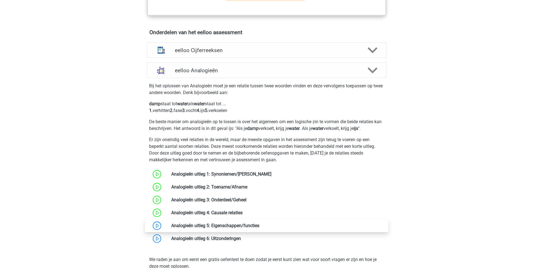
click at [259, 228] on link at bounding box center [259, 225] width 0 height 5
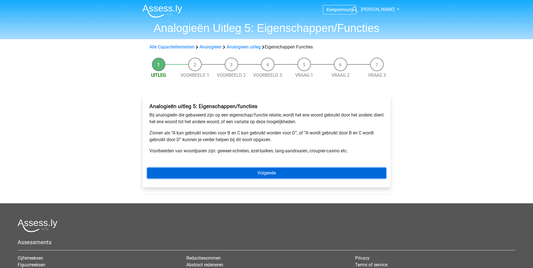
drag, startPoint x: 246, startPoint y: 177, endPoint x: 245, endPoint y: 173, distance: 3.8
click at [245, 173] on link "Volgende" at bounding box center [266, 173] width 239 height 11
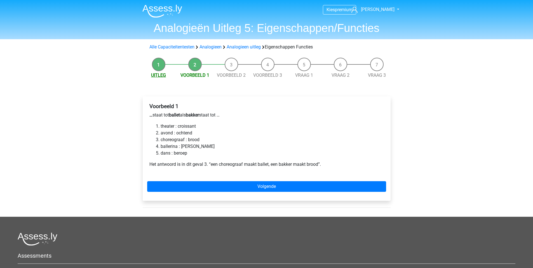
click at [160, 78] on link "Uitleg" at bounding box center [158, 74] width 15 height 5
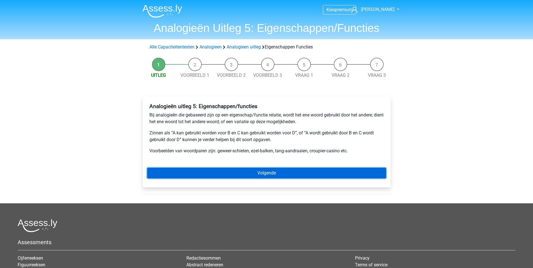
click at [273, 170] on link "Volgende" at bounding box center [266, 173] width 239 height 11
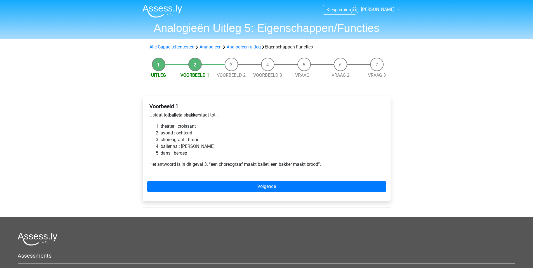
drag, startPoint x: 0, startPoint y: 0, endPoint x: 267, endPoint y: 197, distance: 331.6
click at [267, 197] on div "Voorbeeld 1 … staat tot ballet als bakker staat tot … theater : croissant avond…" at bounding box center [267, 148] width 248 height 104
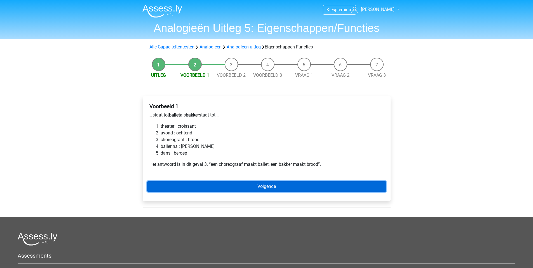
click at [269, 183] on link "Volgende" at bounding box center [266, 186] width 239 height 11
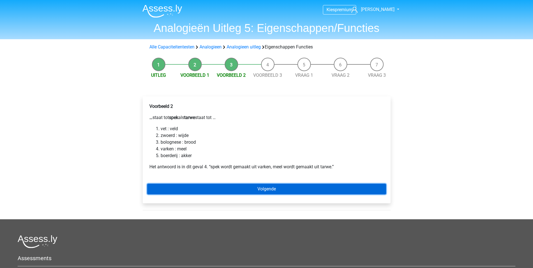
click at [271, 188] on link "Volgende" at bounding box center [266, 189] width 239 height 11
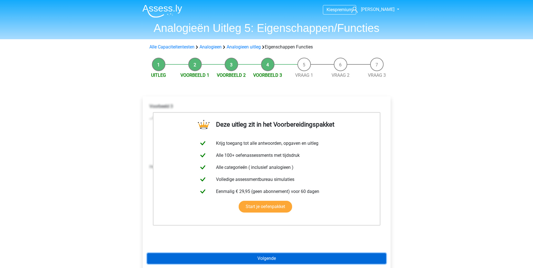
click at [280, 260] on link "Volgende" at bounding box center [266, 258] width 239 height 11
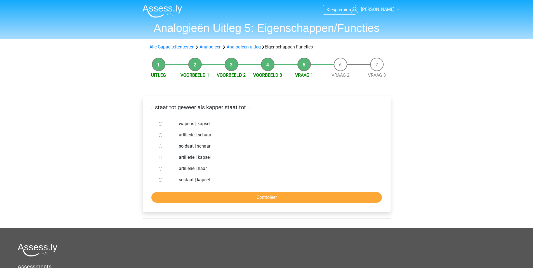
click at [190, 170] on label "artillerie | haar" at bounding box center [276, 168] width 194 height 7
click at [162, 170] on input "artillerie | haar" at bounding box center [161, 169] width 4 height 4
radio input "true"
click at [195, 123] on label "wapens | kapsel" at bounding box center [276, 123] width 194 height 7
click at [162, 123] on input "wapens | kapsel" at bounding box center [161, 124] width 4 height 4
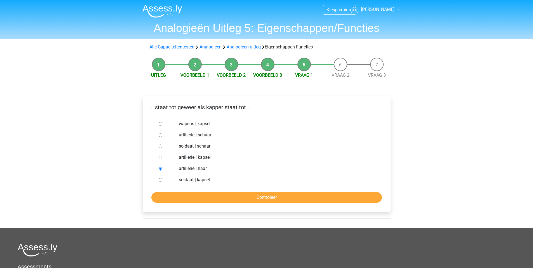
radio input "true"
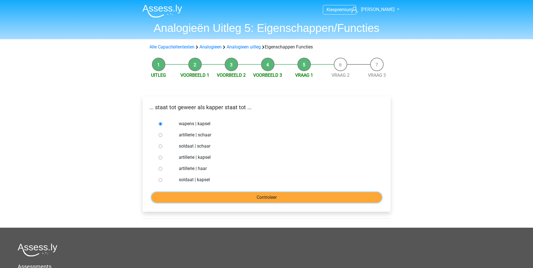
click at [229, 195] on input "Controleer" at bounding box center [266, 197] width 231 height 11
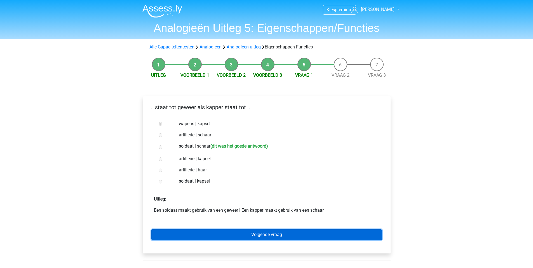
click at [262, 231] on link "Volgende vraag" at bounding box center [266, 234] width 231 height 11
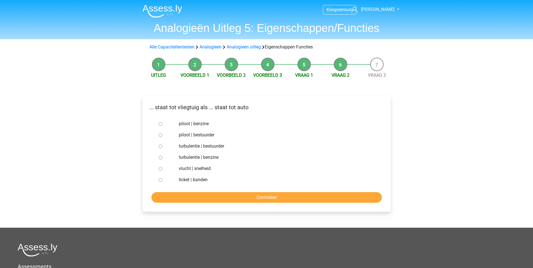
click at [197, 147] on label "turbulentie | bestuurder" at bounding box center [276, 146] width 194 height 7
click at [162, 147] on input "turbulentie | bestuurder" at bounding box center [161, 146] width 4 height 4
radio input "true"
click at [193, 134] on label "piloot | bestuurder" at bounding box center [276, 135] width 194 height 7
click at [162, 134] on input "piloot | bestuurder" at bounding box center [161, 135] width 4 height 4
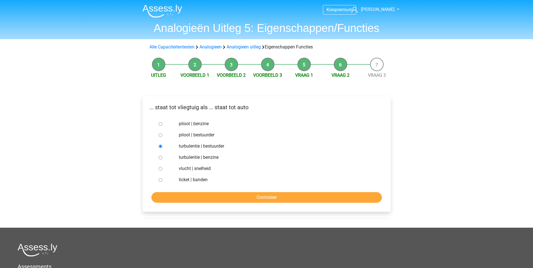
radio input "true"
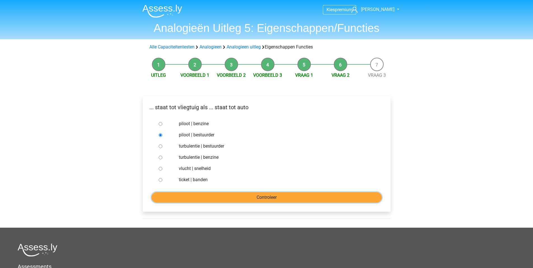
click at [227, 197] on input "Controleer" at bounding box center [266, 197] width 231 height 11
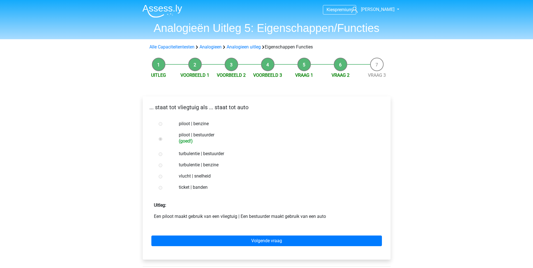
click at [229, 233] on div "Volgende vraag" at bounding box center [266, 239] width 239 height 31
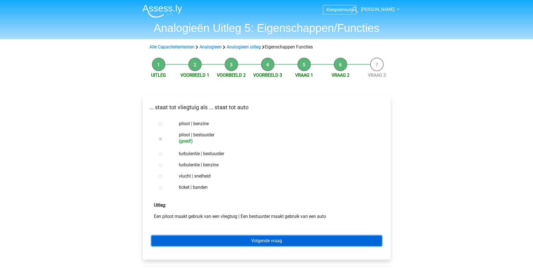
click at [230, 237] on link "Volgende vraag" at bounding box center [266, 240] width 231 height 11
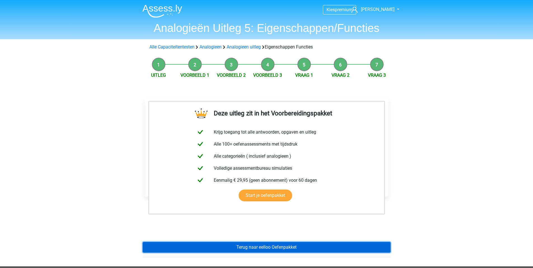
click at [254, 243] on link "Terug naar eelloo Oefenpakket" at bounding box center [267, 247] width 248 height 11
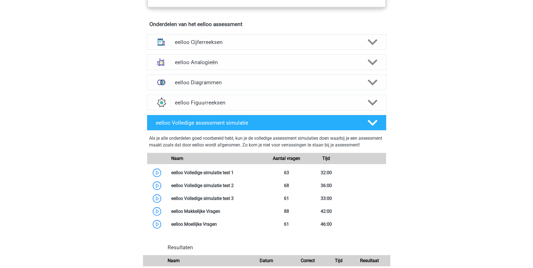
scroll to position [335, 0]
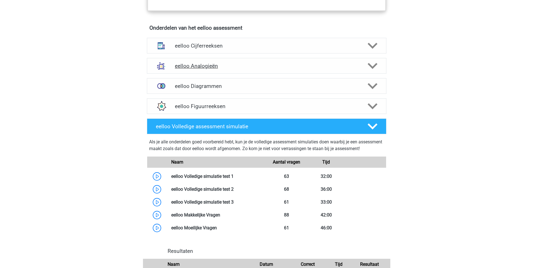
click at [374, 68] on icon at bounding box center [373, 66] width 10 height 10
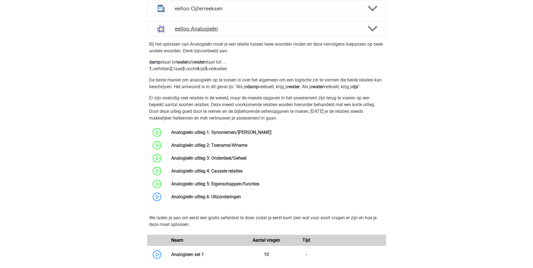
scroll to position [374, 0]
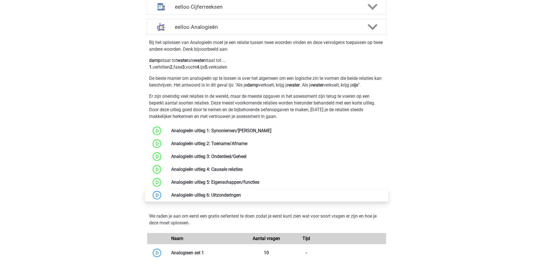
click at [241, 194] on link at bounding box center [241, 194] width 0 height 5
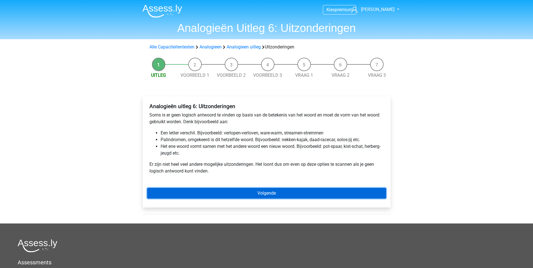
click at [256, 194] on link "Volgende" at bounding box center [266, 193] width 239 height 11
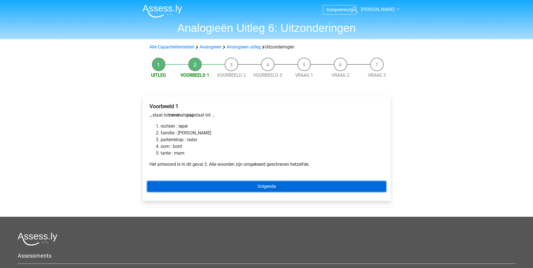
click at [247, 184] on link "Volgende" at bounding box center [266, 186] width 239 height 11
drag, startPoint x: 0, startPoint y: 0, endPoint x: 232, endPoint y: 187, distance: 298.0
click at [232, 187] on link "Volgende" at bounding box center [266, 186] width 239 height 11
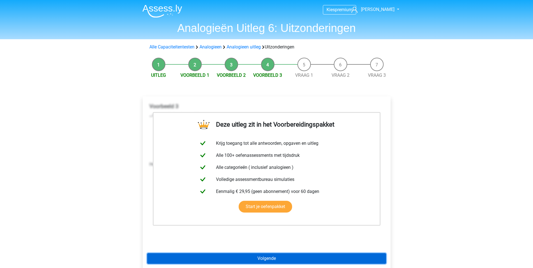
click at [229, 256] on link "Volgende" at bounding box center [266, 258] width 239 height 11
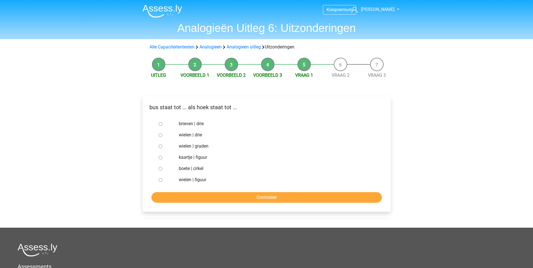
click at [184, 147] on label "wielen | graden" at bounding box center [276, 146] width 194 height 7
click at [162, 147] on input "wielen | graden" at bounding box center [161, 146] width 4 height 4
radio input "true"
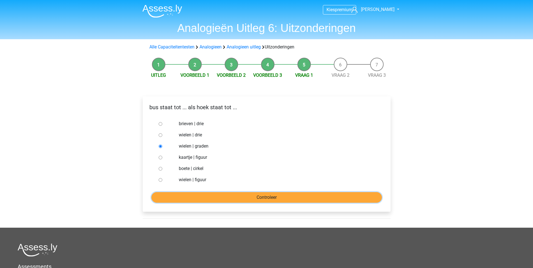
click at [198, 198] on input "Controleer" at bounding box center [266, 197] width 231 height 11
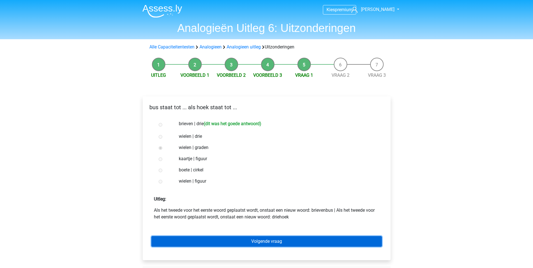
click at [204, 246] on link "Volgende vraag" at bounding box center [266, 241] width 231 height 11
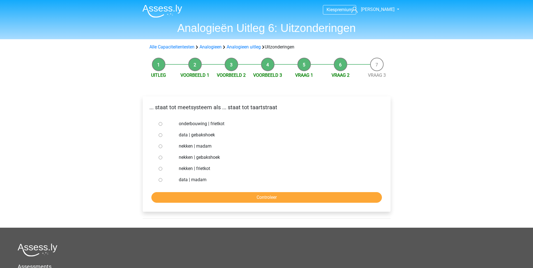
click at [196, 122] on label "onderbouwing | frietkot" at bounding box center [276, 123] width 194 height 7
click at [162, 122] on input "onderbouwing | frietkot" at bounding box center [161, 124] width 4 height 4
radio input "true"
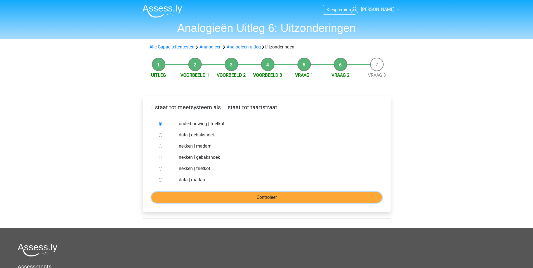
click at [234, 197] on input "Controleer" at bounding box center [266, 197] width 231 height 11
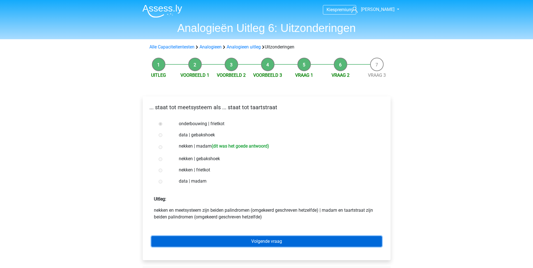
click at [235, 246] on link "Volgende vraag" at bounding box center [266, 241] width 231 height 11
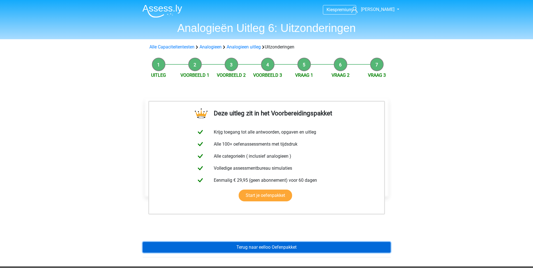
drag, startPoint x: 0, startPoint y: 0, endPoint x: 235, endPoint y: 246, distance: 339.7
click at [235, 246] on link "Terug naar eelloo Oefenpakket" at bounding box center [267, 247] width 248 height 11
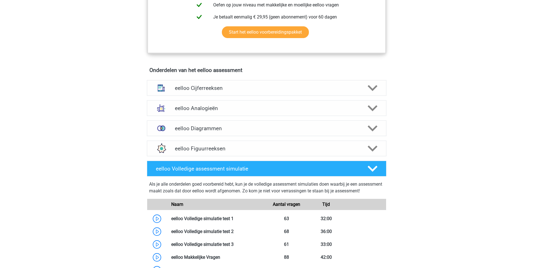
scroll to position [293, 0]
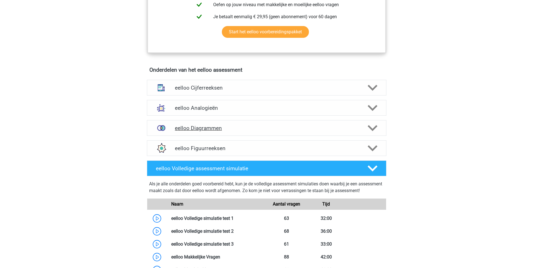
click at [213, 136] on div "eelloo Diagrammen" at bounding box center [267, 128] width 240 height 16
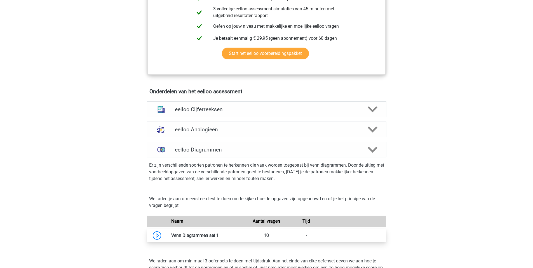
scroll to position [270, 0]
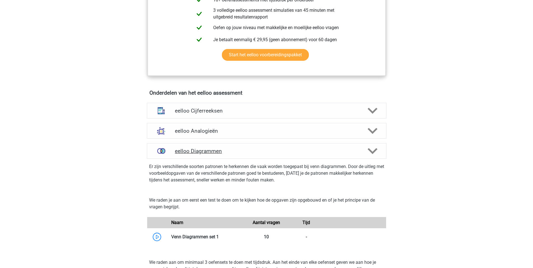
click at [178, 159] on div "eelloo Diagrammen" at bounding box center [267, 151] width 240 height 16
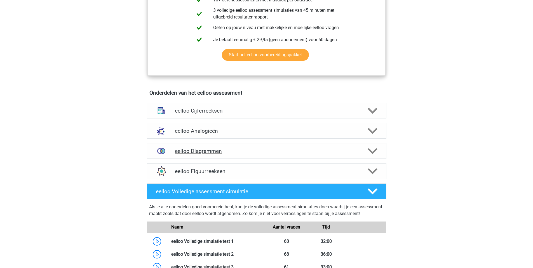
click at [181, 153] on h4 "eelloo Diagrammen" at bounding box center [266, 151] width 183 height 6
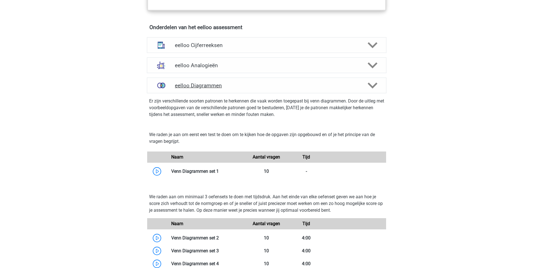
scroll to position [336, 0]
click at [219, 173] on link at bounding box center [219, 170] width 0 height 5
click at [179, 72] on div "eelloo Analogieën" at bounding box center [267, 65] width 240 height 16
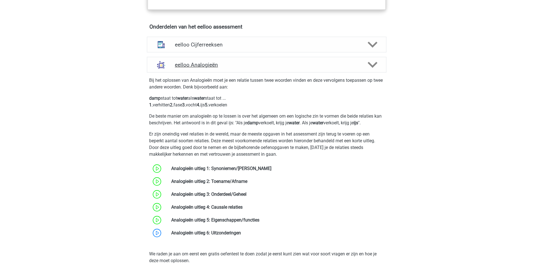
click at [179, 72] on div "eelloo Analogieën" at bounding box center [267, 65] width 240 height 16
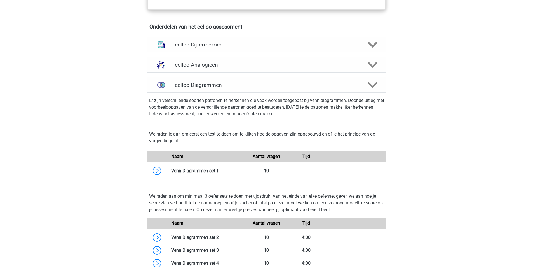
click at [186, 88] on h4 "eelloo Diagrammen" at bounding box center [266, 85] width 183 height 6
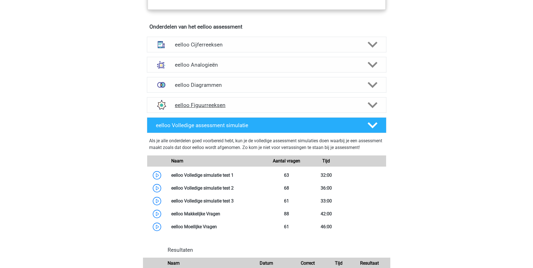
click at [191, 108] on h4 "eelloo Figuurreeksen" at bounding box center [266, 105] width 183 height 6
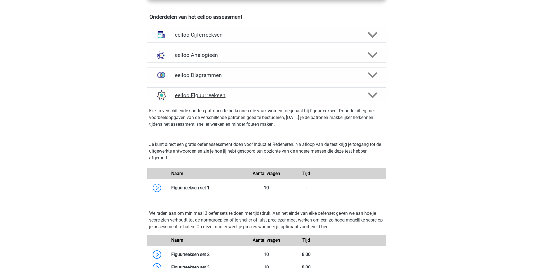
scroll to position [345, 0]
click at [171, 97] on div "eelloo Figuurreeksen" at bounding box center [267, 96] width 192 height 6
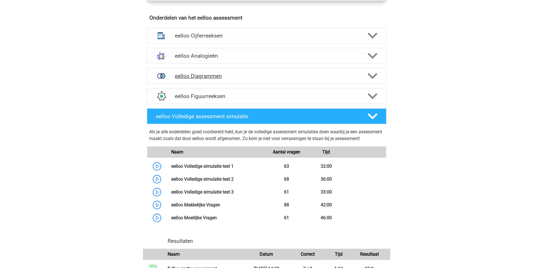
click at [163, 83] on img at bounding box center [161, 76] width 15 height 15
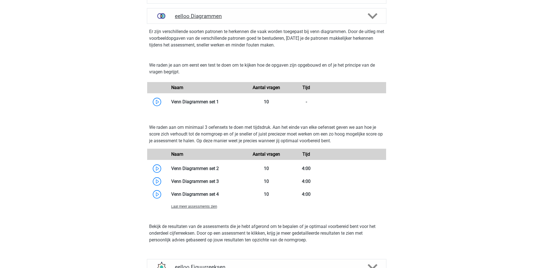
scroll to position [405, 0]
click at [219, 104] on link at bounding box center [219, 101] width 0 height 5
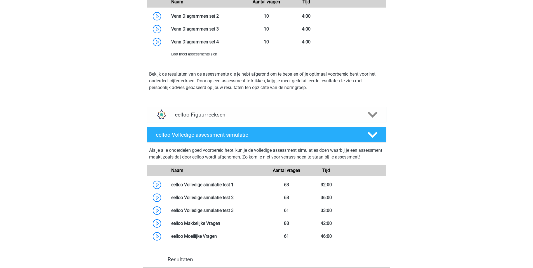
scroll to position [557, 0]
click at [200, 122] on div "eelloo Figuurreeksen" at bounding box center [267, 114] width 240 height 16
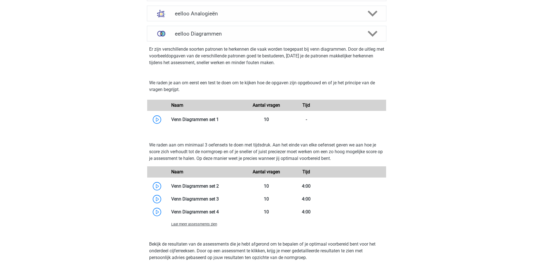
scroll to position [388, 0]
click at [219, 186] on link at bounding box center [219, 185] width 0 height 5
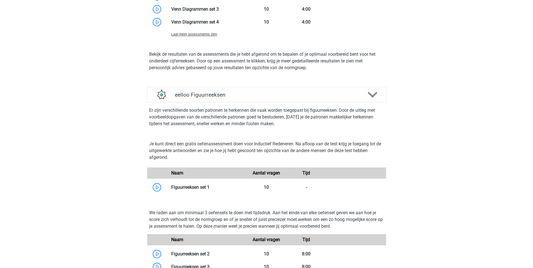
scroll to position [577, 0]
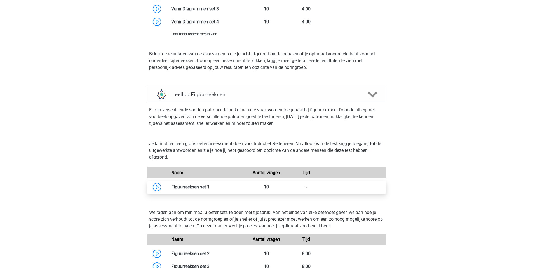
click at [210, 189] on link at bounding box center [210, 186] width 0 height 5
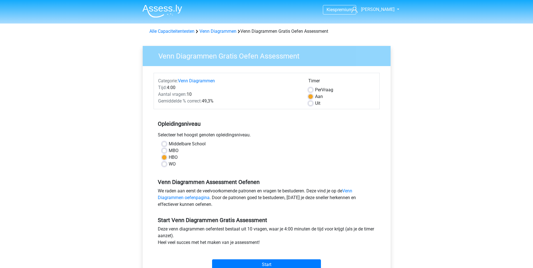
click at [169, 149] on label "MBO" at bounding box center [174, 150] width 10 height 7
click at [166, 149] on input "MBO" at bounding box center [164, 150] width 4 height 6
radio input "true"
click at [270, 259] on input "Start" at bounding box center [266, 264] width 109 height 11
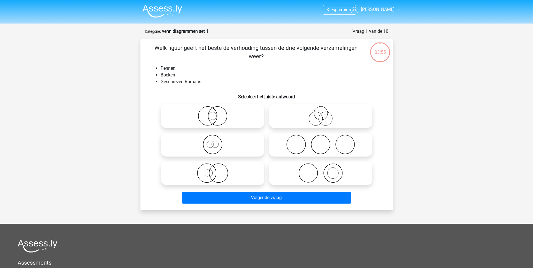
click at [312, 118] on icon at bounding box center [320, 116] width 99 height 20
click at [321, 113] on input "radio" at bounding box center [323, 111] width 4 height 4
radio input "true"
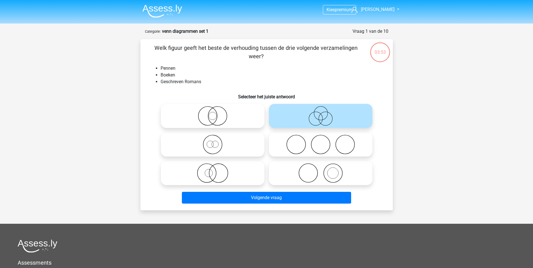
click at [319, 146] on icon at bounding box center [320, 145] width 99 height 20
click at [321, 142] on input "radio" at bounding box center [323, 140] width 4 height 4
radio input "true"
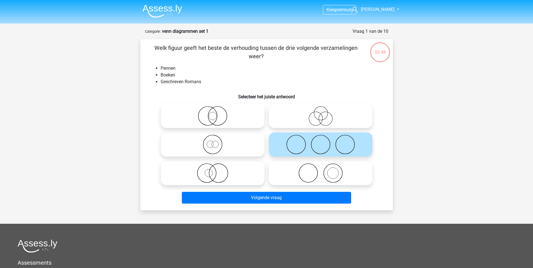
click at [321, 164] on icon at bounding box center [320, 173] width 99 height 20
click at [321, 167] on input "radio" at bounding box center [323, 169] width 4 height 4
radio input "true"
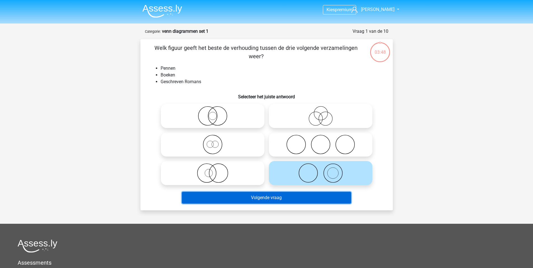
click at [272, 198] on button "Volgende vraag" at bounding box center [266, 198] width 169 height 12
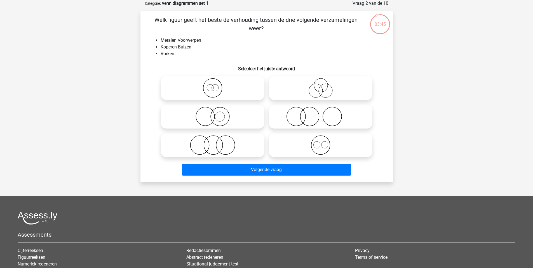
scroll to position [13, 0]
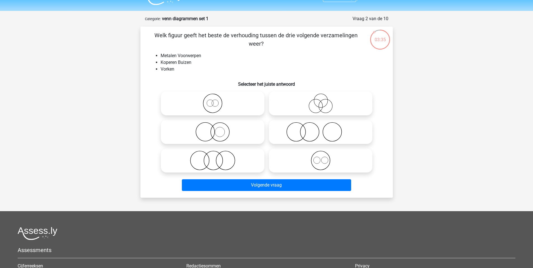
click at [236, 161] on icon at bounding box center [212, 161] width 99 height 20
click at [216, 158] on input "radio" at bounding box center [215, 156] width 4 height 4
radio input "true"
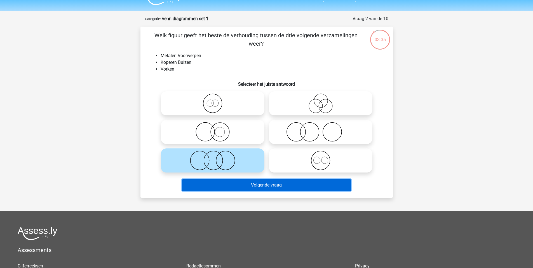
click at [247, 190] on button "Volgende vraag" at bounding box center [266, 185] width 169 height 12
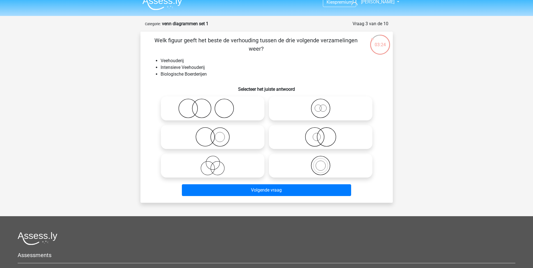
scroll to position [7, 0]
click at [231, 163] on icon at bounding box center [212, 166] width 99 height 20
click at [216, 163] on input "radio" at bounding box center [215, 161] width 4 height 4
radio input "true"
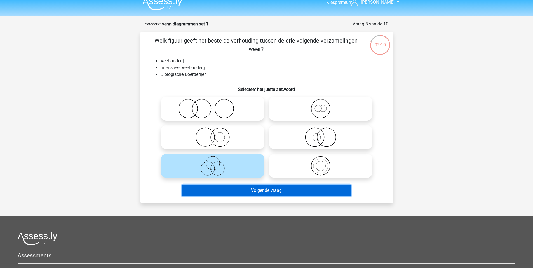
click at [249, 189] on button "Volgende vraag" at bounding box center [266, 190] width 169 height 12
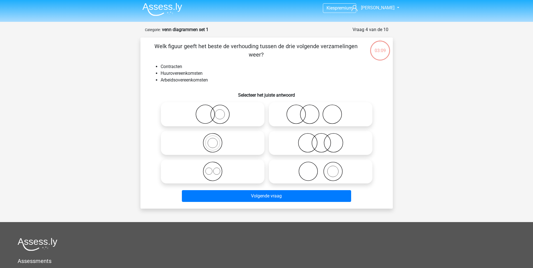
scroll to position [0, 0]
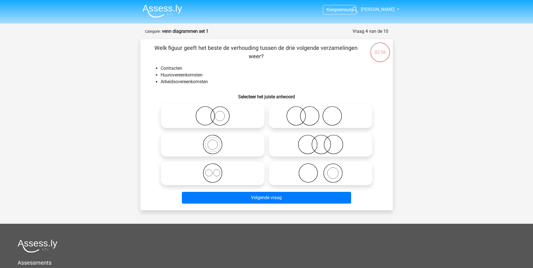
click at [301, 123] on icon at bounding box center [320, 116] width 99 height 20
click at [321, 113] on input "radio" at bounding box center [323, 111] width 4 height 4
radio input "true"
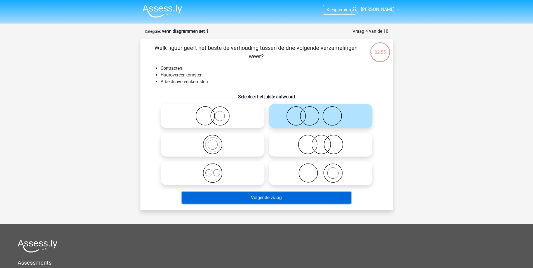
click at [264, 196] on button "Volgende vraag" at bounding box center [266, 198] width 169 height 12
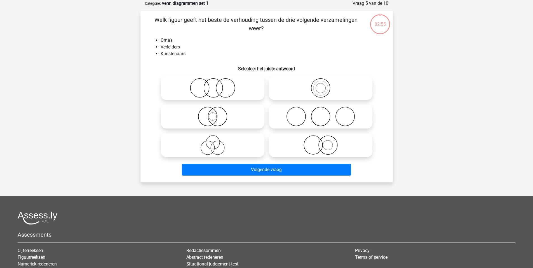
scroll to position [8, 0]
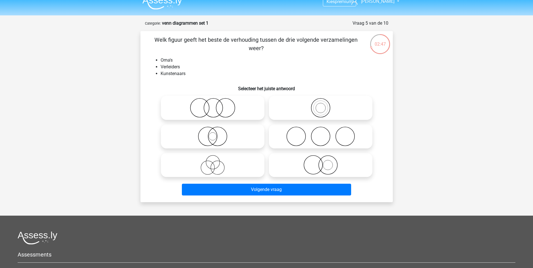
click at [299, 136] on icon at bounding box center [320, 136] width 99 height 20
click at [321, 133] on input "radio" at bounding box center [323, 132] width 4 height 4
radio input "true"
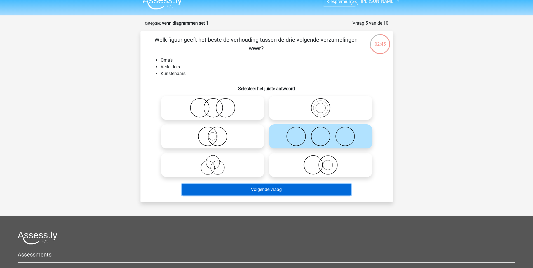
click at [271, 191] on button "Volgende vraag" at bounding box center [266, 190] width 169 height 12
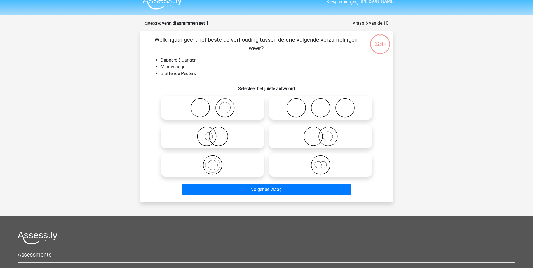
scroll to position [28, 0]
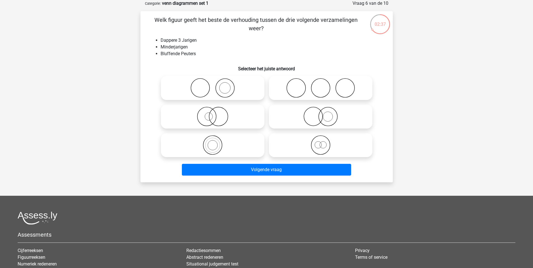
click at [297, 114] on icon at bounding box center [320, 117] width 99 height 20
click at [321, 114] on input "radio" at bounding box center [323, 112] width 4 height 4
radio input "true"
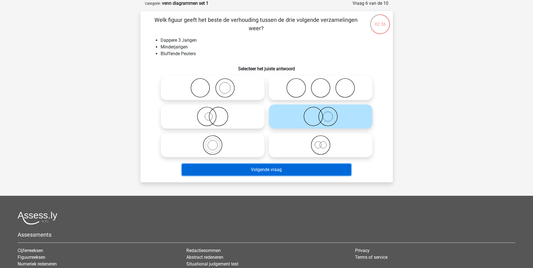
click at [251, 171] on button "Volgende vraag" at bounding box center [266, 170] width 169 height 12
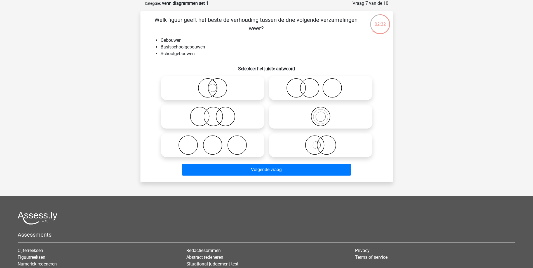
click at [228, 94] on icon at bounding box center [212, 88] width 99 height 20
click at [216, 85] on input "radio" at bounding box center [215, 83] width 4 height 4
radio input "true"
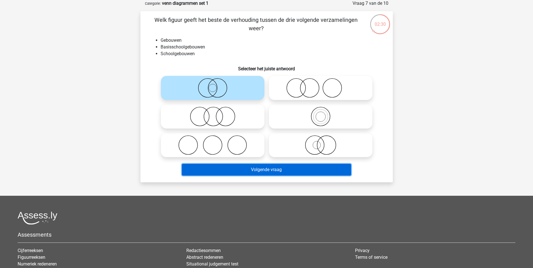
click at [254, 173] on button "Volgende vraag" at bounding box center [266, 170] width 169 height 12
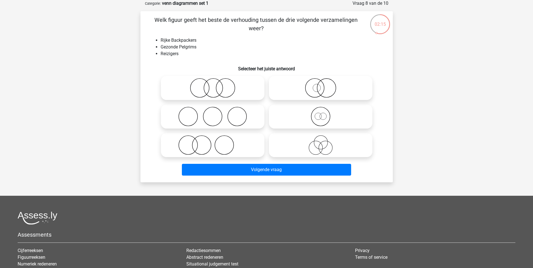
click at [234, 85] on icon at bounding box center [212, 88] width 99 height 20
click at [216, 85] on input "radio" at bounding box center [215, 83] width 4 height 4
radio input "true"
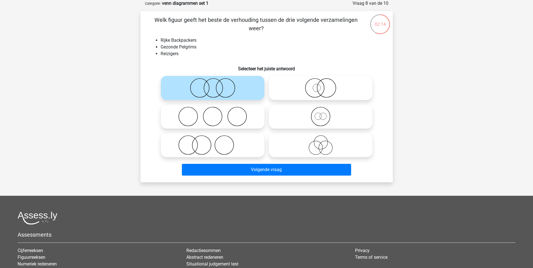
click at [241, 115] on icon at bounding box center [212, 117] width 99 height 20
click at [216, 114] on input "radio" at bounding box center [215, 112] width 4 height 4
radio input "true"
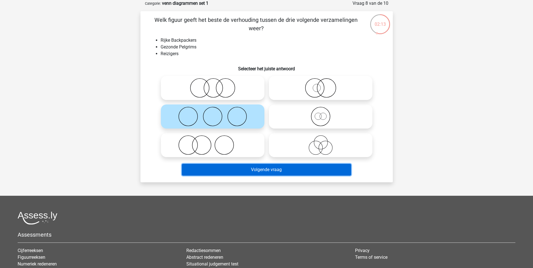
click at [269, 169] on button "Volgende vraag" at bounding box center [266, 170] width 169 height 12
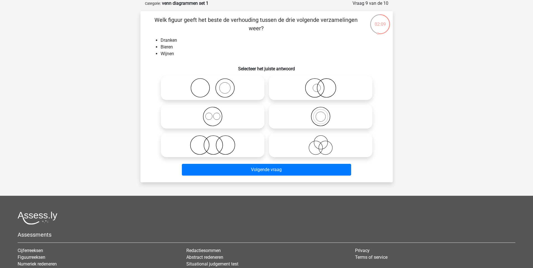
click at [299, 121] on icon at bounding box center [320, 117] width 99 height 20
click at [321, 114] on input "radio" at bounding box center [323, 112] width 4 height 4
radio input "true"
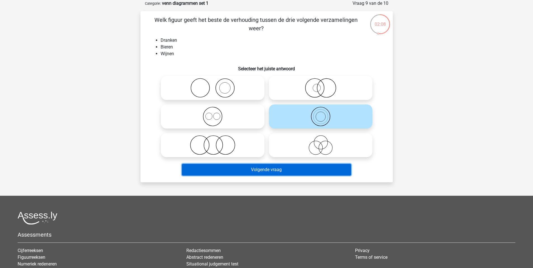
click at [262, 170] on button "Volgende vraag" at bounding box center [266, 170] width 169 height 12
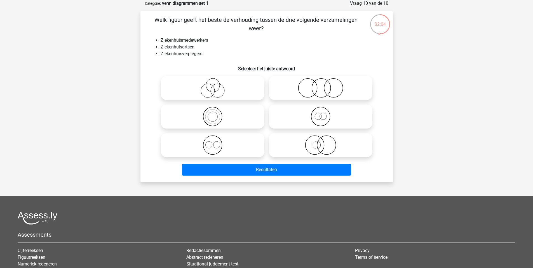
click at [198, 84] on icon at bounding box center [212, 88] width 99 height 20
click at [213, 84] on input "radio" at bounding box center [215, 83] width 4 height 4
radio input "true"
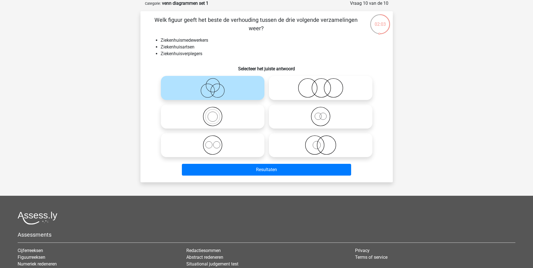
click at [256, 163] on div "Resultaten" at bounding box center [266, 168] width 235 height 18
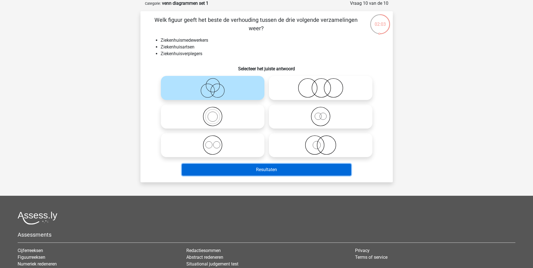
click at [256, 165] on button "Resultaten" at bounding box center [266, 170] width 169 height 12
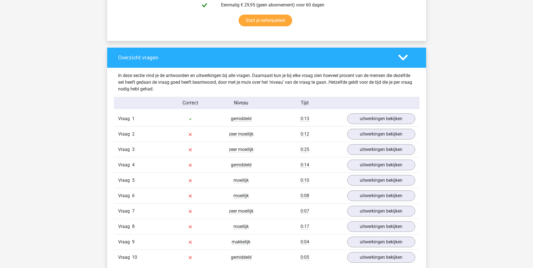
scroll to position [402, 0]
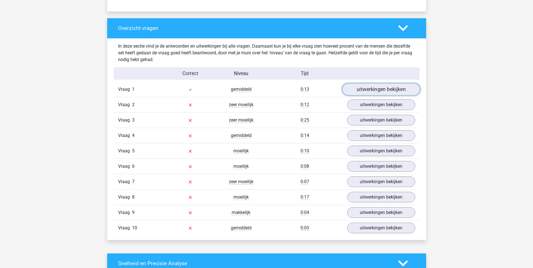
click at [393, 93] on link "uitwerkingen bekijken" at bounding box center [381, 89] width 78 height 12
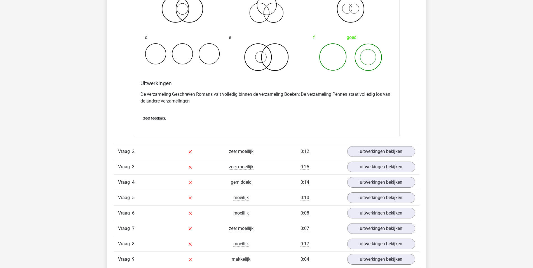
scroll to position [575, 0]
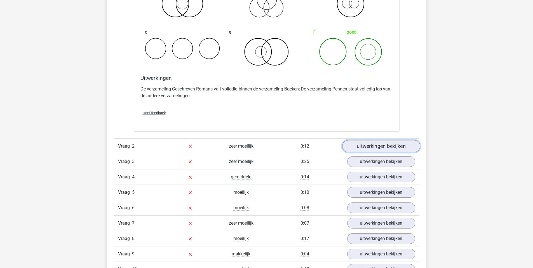
click at [380, 147] on link "uitwerkingen bekijken" at bounding box center [381, 146] width 78 height 12
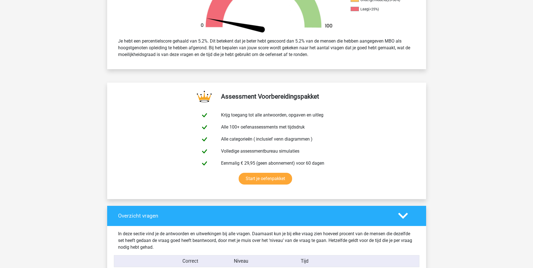
scroll to position [0, 0]
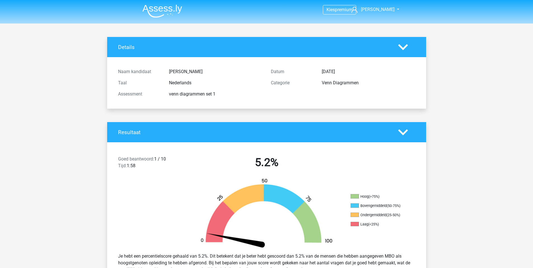
click at [402, 52] on icon at bounding box center [403, 47] width 10 height 10
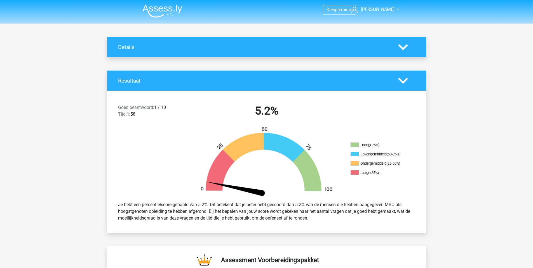
click at [402, 52] on icon at bounding box center [403, 47] width 10 height 10
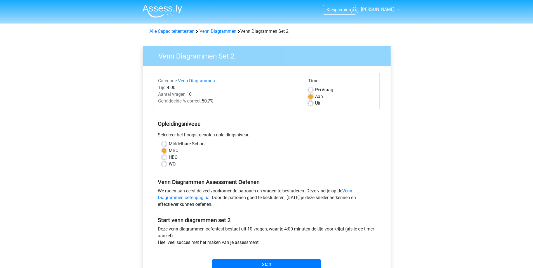
scroll to position [39, 0]
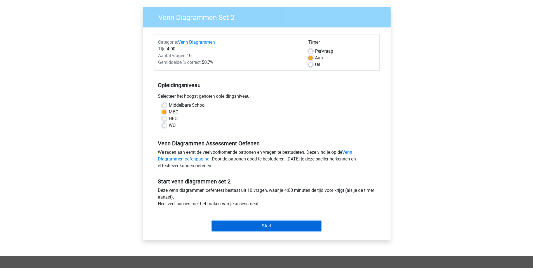
click at [262, 227] on input "Start" at bounding box center [266, 226] width 109 height 11
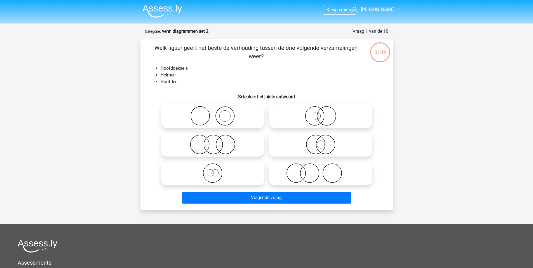
click at [321, 142] on icon at bounding box center [320, 145] width 99 height 20
click at [321, 142] on input "radio" at bounding box center [323, 140] width 4 height 4
radio input "true"
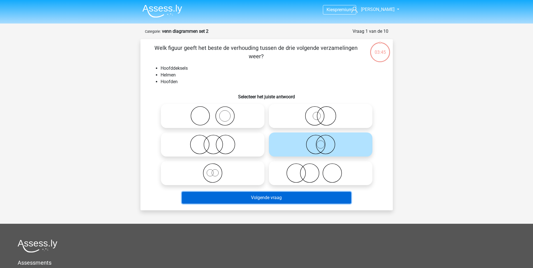
click at [280, 198] on button "Volgende vraag" at bounding box center [266, 198] width 169 height 12
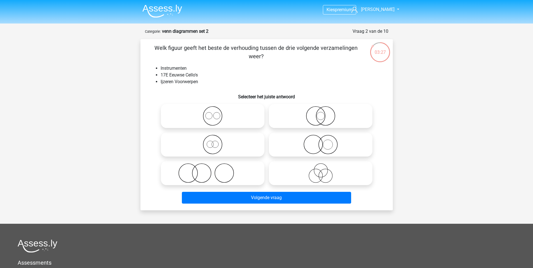
click at [225, 172] on icon at bounding box center [212, 173] width 99 height 20
click at [216, 170] on input "radio" at bounding box center [215, 169] width 4 height 4
radio input "true"
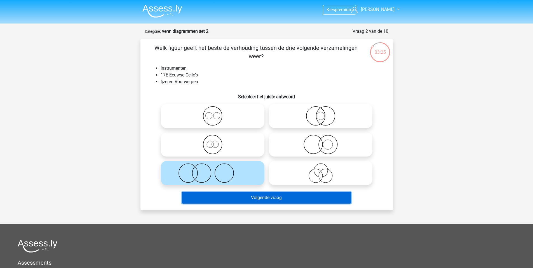
click at [259, 197] on button "Volgende vraag" at bounding box center [266, 198] width 169 height 12
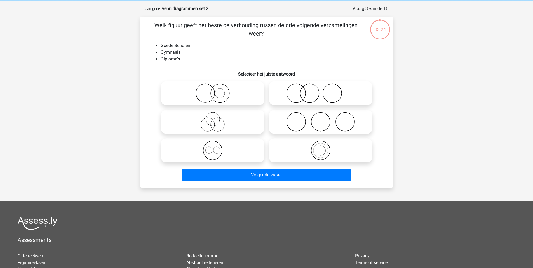
scroll to position [28, 0]
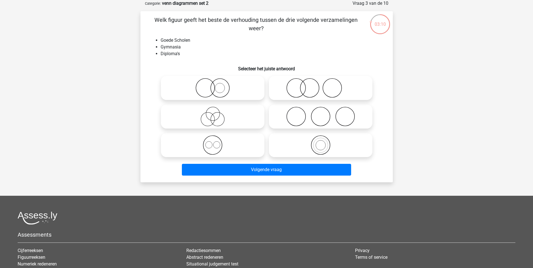
click at [225, 92] on icon at bounding box center [212, 88] width 99 height 20
click at [216, 85] on input "radio" at bounding box center [215, 83] width 4 height 4
radio input "true"
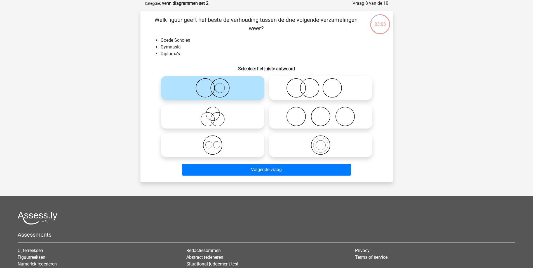
click at [304, 93] on icon at bounding box center [320, 88] width 99 height 20
click at [321, 85] on input "radio" at bounding box center [323, 83] width 4 height 4
radio input "true"
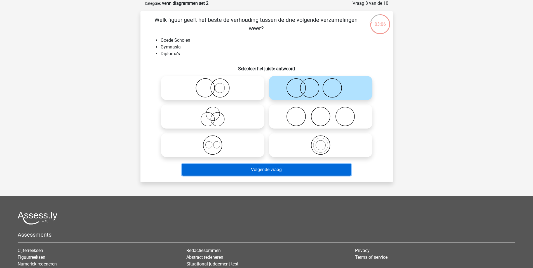
click at [297, 171] on button "Volgende vraag" at bounding box center [266, 170] width 169 height 12
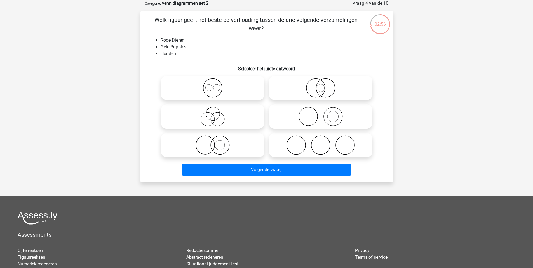
click at [308, 115] on icon at bounding box center [320, 117] width 99 height 20
click at [321, 114] on input "radio" at bounding box center [323, 112] width 4 height 4
radio input "true"
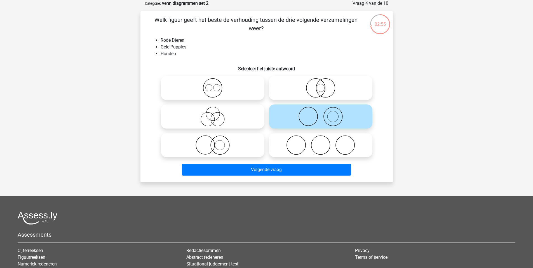
click at [319, 93] on icon at bounding box center [320, 88] width 99 height 20
click at [321, 85] on input "radio" at bounding box center [323, 83] width 4 height 4
radio input "true"
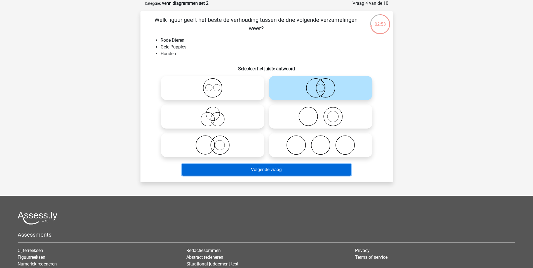
click at [283, 167] on button "Volgende vraag" at bounding box center [266, 170] width 169 height 12
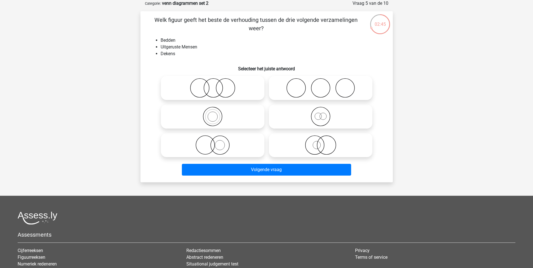
click at [230, 112] on icon at bounding box center [212, 117] width 99 height 20
click at [216, 112] on input "radio" at bounding box center [215, 112] width 4 height 4
radio input "true"
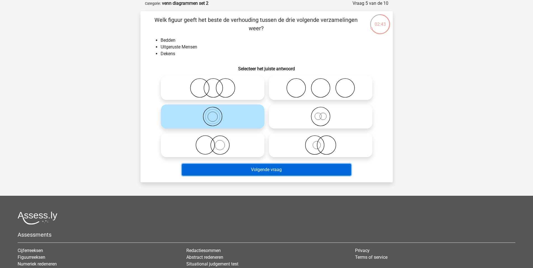
click at [282, 167] on button "Volgende vraag" at bounding box center [266, 170] width 169 height 12
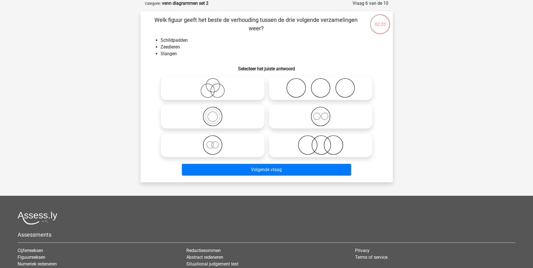
click at [234, 146] on icon at bounding box center [212, 145] width 99 height 20
click at [216, 142] on input "radio" at bounding box center [215, 141] width 4 height 4
radio input "true"
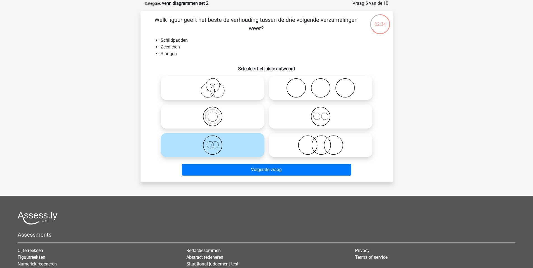
click at [224, 94] on icon at bounding box center [212, 88] width 99 height 20
click at [216, 85] on input "radio" at bounding box center [215, 83] width 4 height 4
radio input "true"
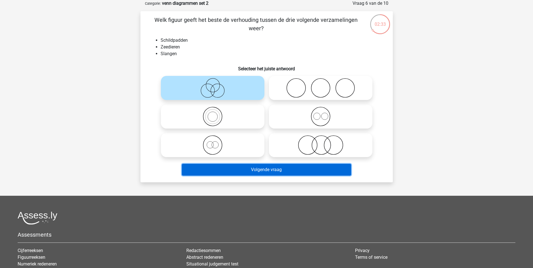
click at [268, 164] on button "Volgende vraag" at bounding box center [266, 170] width 169 height 12
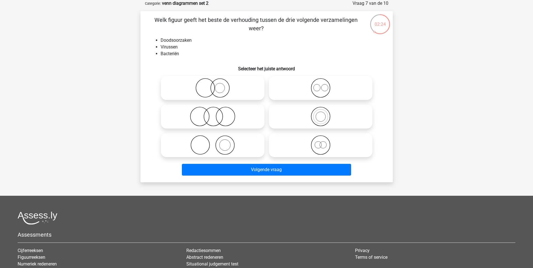
click at [321, 130] on div at bounding box center [321, 116] width 108 height 29
click at [323, 148] on icon at bounding box center [320, 145] width 99 height 20
click at [323, 142] on input "radio" at bounding box center [323, 141] width 4 height 4
radio input "true"
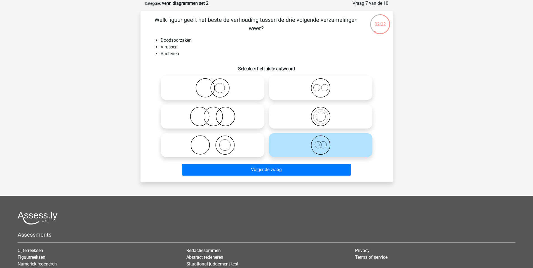
click at [288, 176] on div "Volgende vraag" at bounding box center [267, 171] width 216 height 14
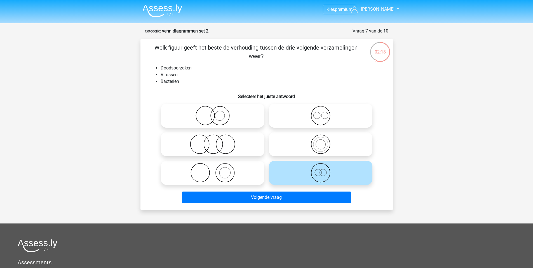
scroll to position [0, 0]
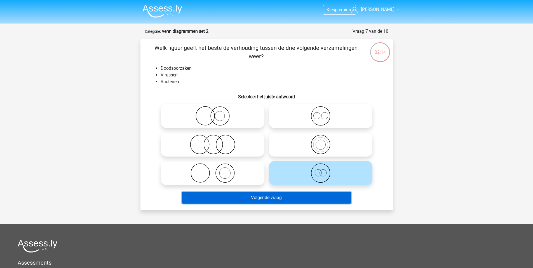
click at [296, 196] on button "Volgende vraag" at bounding box center [266, 198] width 169 height 12
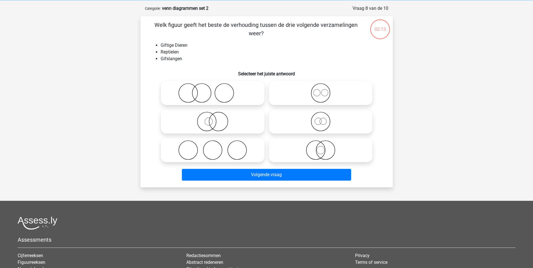
scroll to position [28, 0]
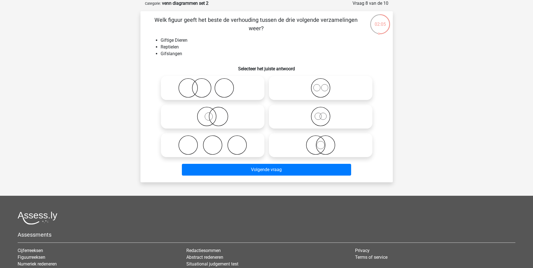
click at [325, 144] on icon at bounding box center [320, 145] width 99 height 20
click at [324, 142] on input "radio" at bounding box center [323, 141] width 4 height 4
radio input "true"
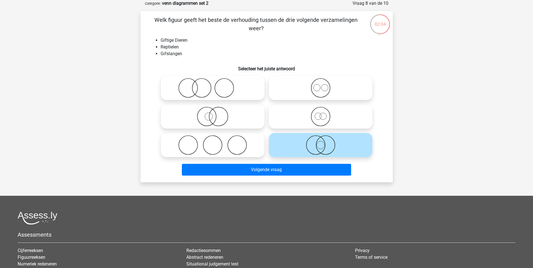
click at [300, 177] on div "Volgende vraag" at bounding box center [267, 171] width 216 height 14
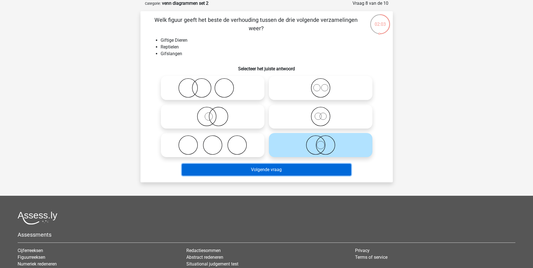
click at [303, 168] on button "Volgende vraag" at bounding box center [266, 170] width 169 height 12
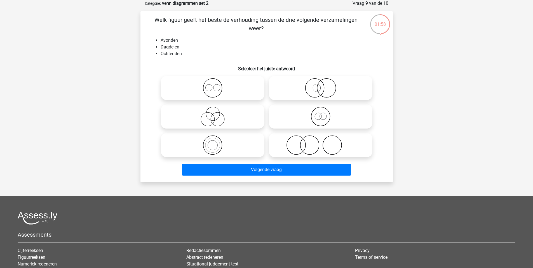
click at [240, 108] on icon at bounding box center [212, 117] width 99 height 20
click at [216, 110] on input "radio" at bounding box center [215, 112] width 4 height 4
radio input "true"
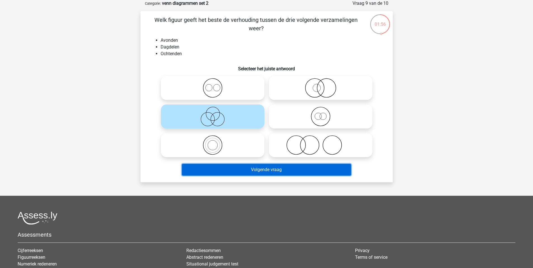
click at [281, 168] on button "Volgende vraag" at bounding box center [266, 170] width 169 height 12
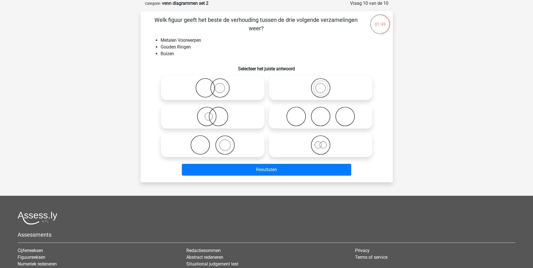
click at [307, 119] on icon at bounding box center [320, 117] width 99 height 20
click at [321, 114] on input "radio" at bounding box center [323, 112] width 4 height 4
radio input "true"
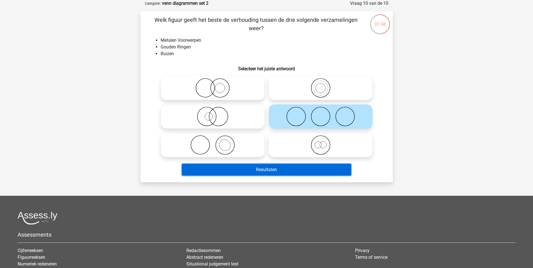
click at [280, 170] on button "Resultaten" at bounding box center [266, 170] width 169 height 12
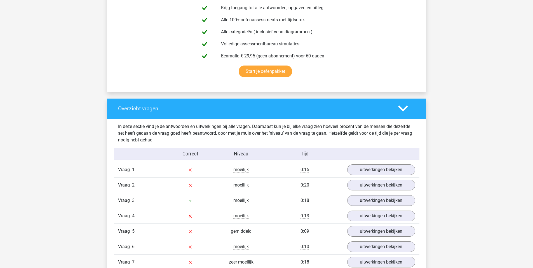
scroll to position [358, 0]
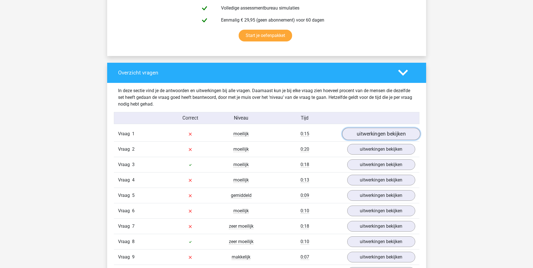
click at [394, 134] on link "uitwerkingen bekijken" at bounding box center [381, 134] width 78 height 12
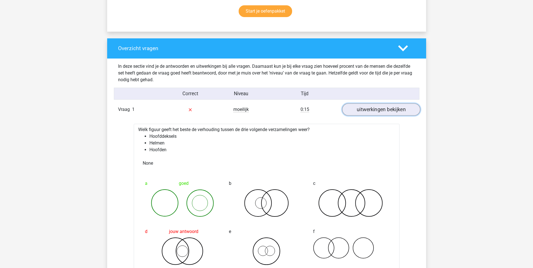
click at [382, 104] on link "uitwerkingen bekijken" at bounding box center [381, 109] width 78 height 12
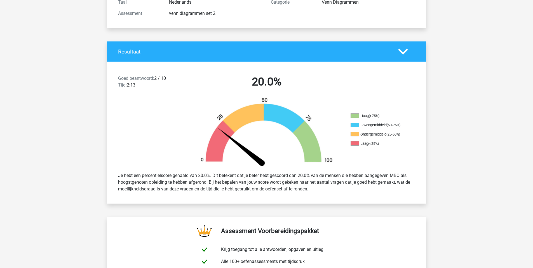
scroll to position [0, 0]
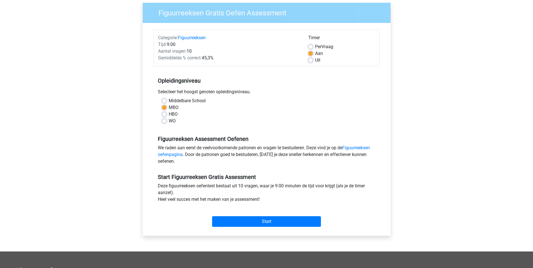
scroll to position [43, 0]
click at [243, 220] on input "Start" at bounding box center [266, 221] width 109 height 11
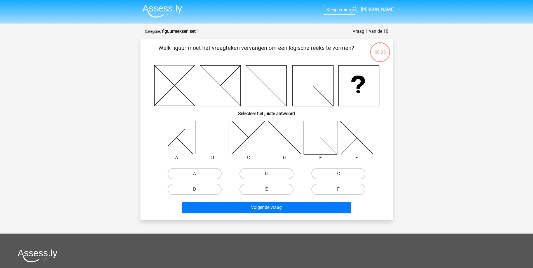
click at [226, 135] on icon at bounding box center [212, 137] width 33 height 33
click at [208, 136] on icon at bounding box center [212, 137] width 33 height 33
click at [268, 176] on input "B" at bounding box center [268, 176] width 4 height 4
radio input "true"
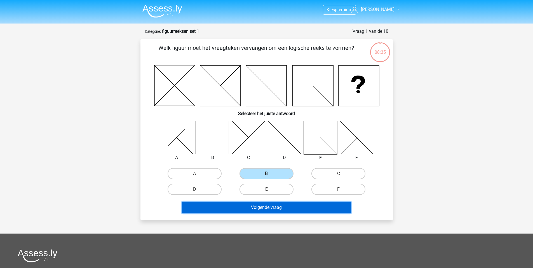
click at [271, 203] on button "Volgende vraag" at bounding box center [266, 207] width 169 height 12
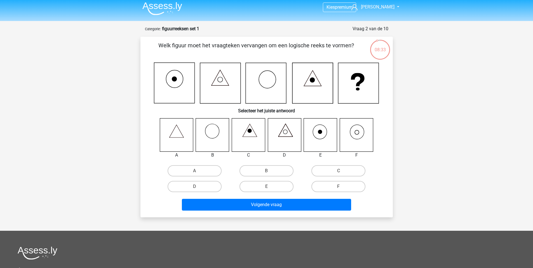
scroll to position [2, 0]
click at [183, 128] on icon at bounding box center [176, 134] width 33 height 33
click at [194, 170] on label "A" at bounding box center [195, 170] width 54 height 11
click at [194, 171] on input "A" at bounding box center [196, 173] width 4 height 4
radio input "true"
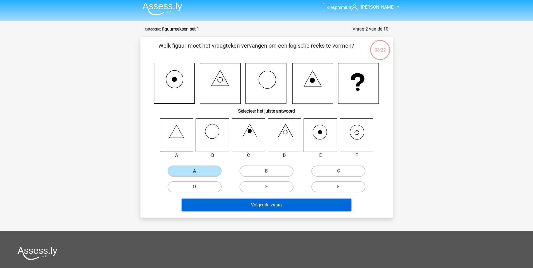
click at [257, 205] on button "Volgende vraag" at bounding box center [266, 205] width 169 height 12
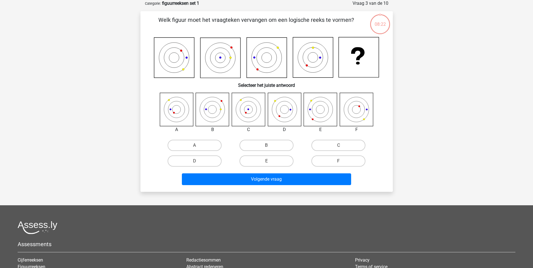
scroll to position [0, 0]
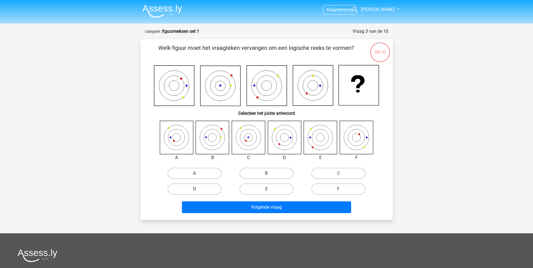
click at [358, 142] on icon at bounding box center [356, 137] width 33 height 33
click at [341, 187] on label "F" at bounding box center [338, 188] width 54 height 11
click at [341, 189] on input "F" at bounding box center [341, 191] width 4 height 4
radio input "true"
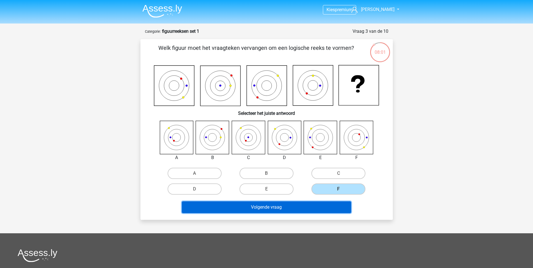
click at [296, 207] on button "Volgende vraag" at bounding box center [266, 207] width 169 height 12
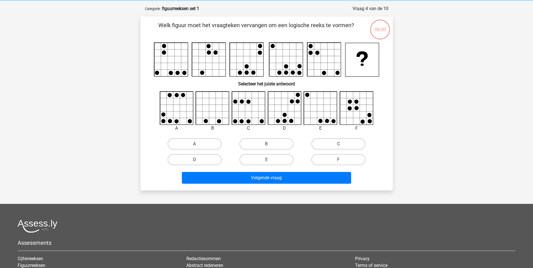
scroll to position [28, 0]
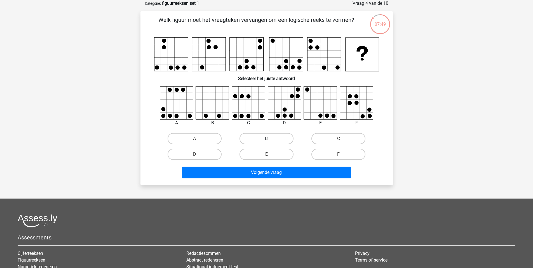
click at [274, 139] on label "B" at bounding box center [267, 138] width 54 height 11
click at [270, 139] on input "B" at bounding box center [268, 141] width 4 height 4
radio input "true"
click at [330, 134] on label "C" at bounding box center [338, 138] width 54 height 11
click at [339, 139] on input "C" at bounding box center [341, 141] width 4 height 4
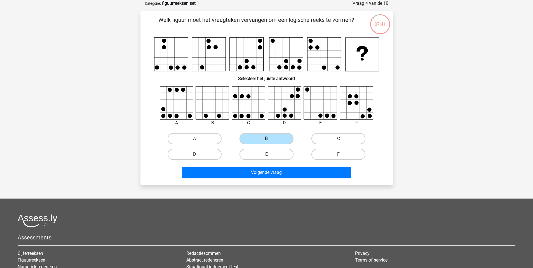
radio input "true"
click at [294, 156] on div "E" at bounding box center [266, 154] width 67 height 11
click at [277, 154] on label "E" at bounding box center [267, 154] width 54 height 11
click at [270, 154] on input "E" at bounding box center [268, 156] width 4 height 4
radio input "true"
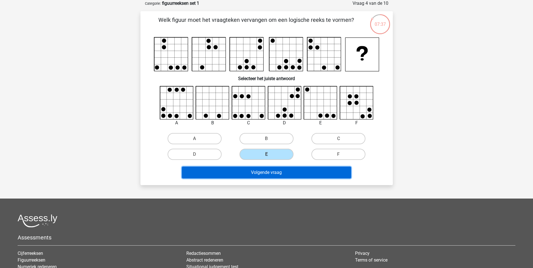
click at [290, 172] on button "Volgende vraag" at bounding box center [266, 173] width 169 height 12
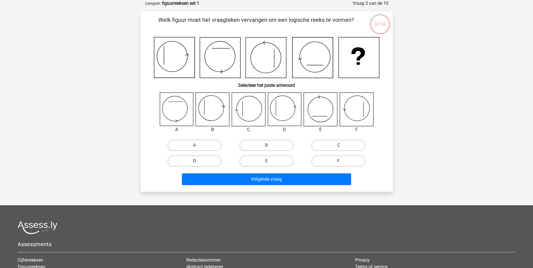
click at [206, 160] on label "D" at bounding box center [195, 160] width 54 height 11
click at [198, 161] on input "D" at bounding box center [196, 163] width 4 height 4
radio input "true"
click at [253, 107] on icon at bounding box center [248, 109] width 33 height 33
click at [278, 110] on icon at bounding box center [284, 109] width 33 height 33
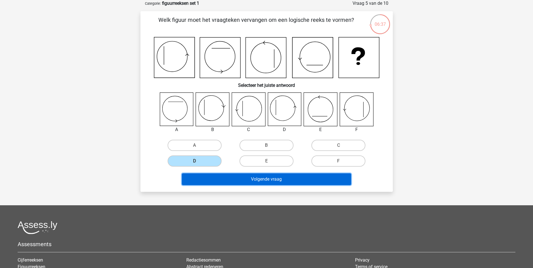
click at [257, 184] on button "Volgende vraag" at bounding box center [266, 179] width 169 height 12
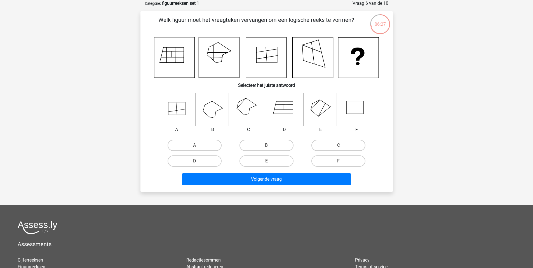
click at [357, 113] on icon at bounding box center [356, 109] width 33 height 33
click at [201, 163] on label "D" at bounding box center [195, 160] width 54 height 11
click at [198, 163] on input "D" at bounding box center [196, 163] width 4 height 4
radio input "true"
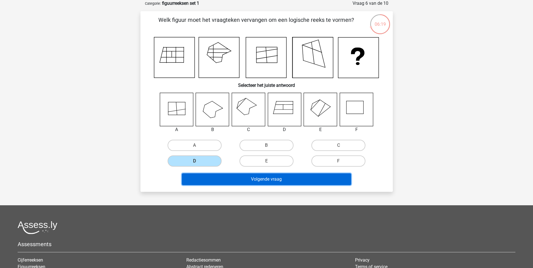
click at [279, 179] on button "Volgende vraag" at bounding box center [266, 179] width 169 height 12
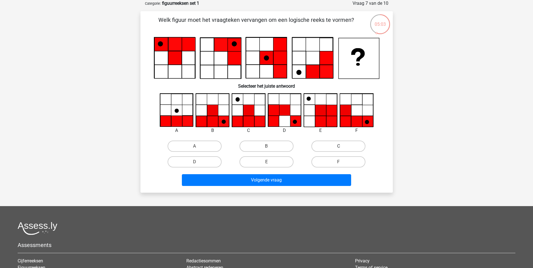
click at [327, 144] on label "C" at bounding box center [338, 145] width 54 height 11
click at [339, 146] on input "C" at bounding box center [341, 148] width 4 height 4
radio input "true"
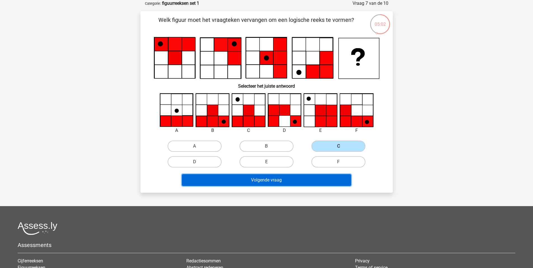
click at [293, 181] on button "Volgende vraag" at bounding box center [266, 180] width 169 height 12
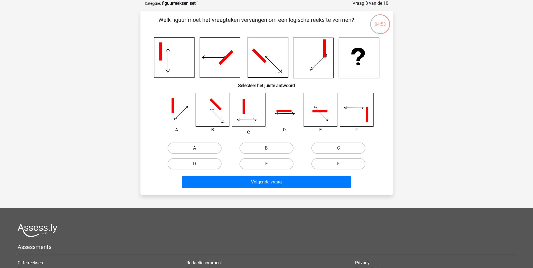
click at [207, 144] on label "A" at bounding box center [195, 147] width 54 height 11
click at [198, 148] on input "A" at bounding box center [196, 150] width 4 height 4
radio input "true"
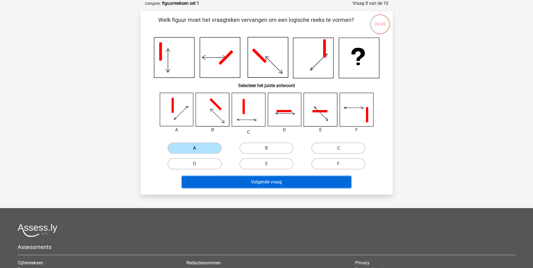
click at [264, 176] on button "Volgende vraag" at bounding box center [266, 182] width 169 height 12
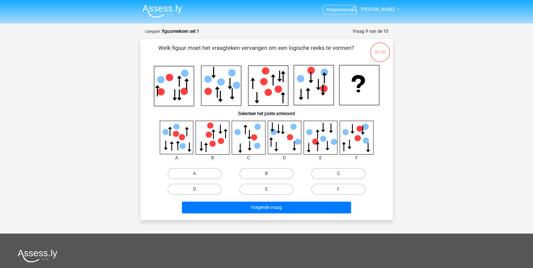
scroll to position [28, 0]
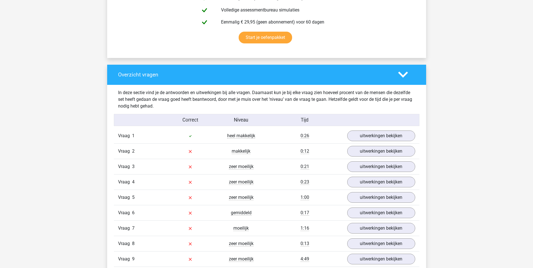
scroll to position [359, 0]
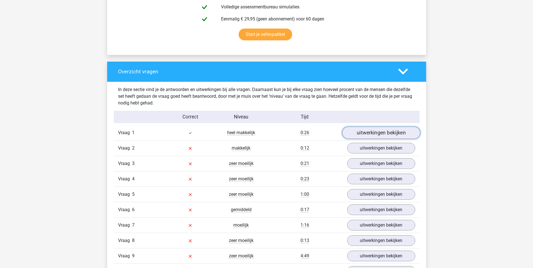
click at [369, 135] on link "uitwerkingen bekijken" at bounding box center [381, 132] width 78 height 12
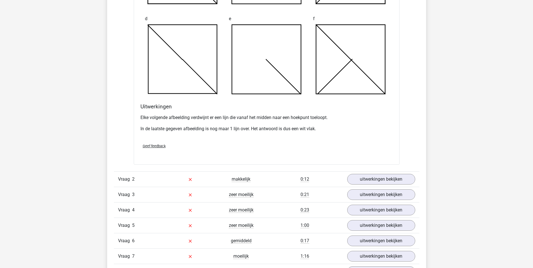
scroll to position [651, 0]
click at [391, 183] on link "uitwerkingen bekijken" at bounding box center [381, 179] width 78 height 12
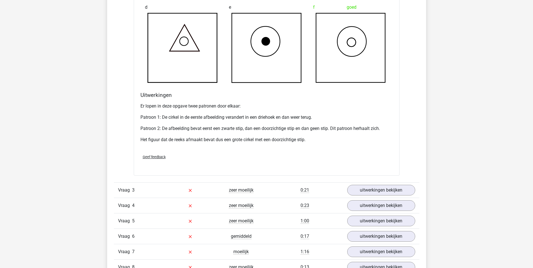
scroll to position [1001, 0]
click at [385, 192] on link "uitwerkingen bekijken" at bounding box center [381, 190] width 78 height 12
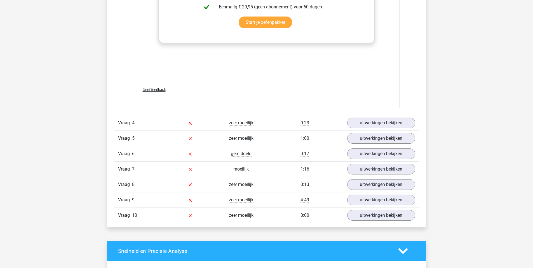
scroll to position [1552, 0]
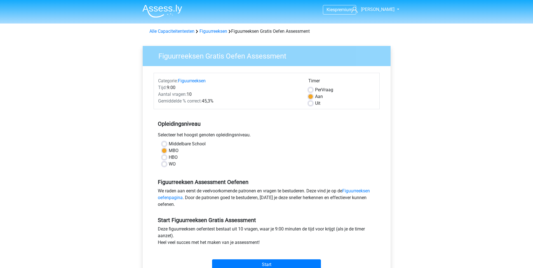
scroll to position [43, 0]
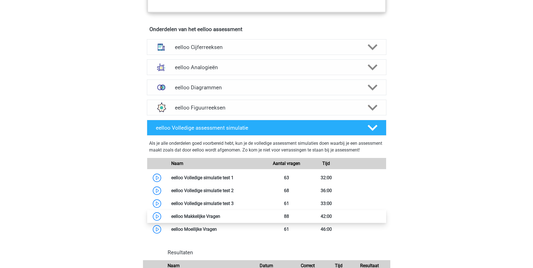
scroll to position [333, 0]
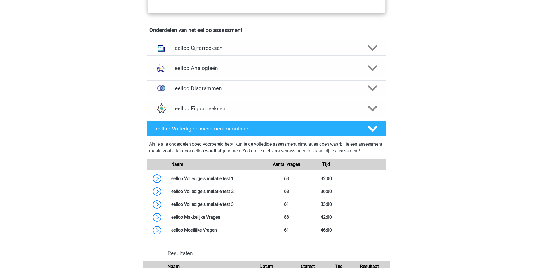
click at [173, 112] on div "eelloo Figuurreeksen" at bounding box center [267, 108] width 192 height 6
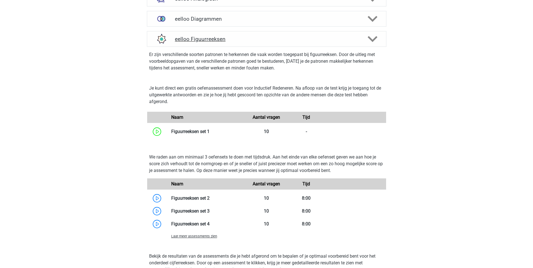
scroll to position [405, 0]
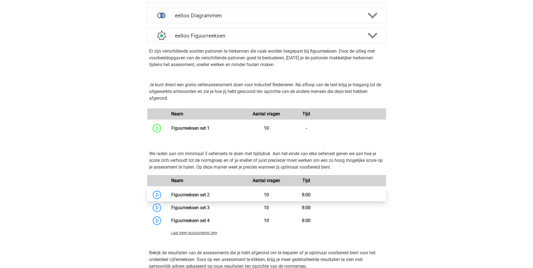
click at [210, 197] on link at bounding box center [210, 194] width 0 height 5
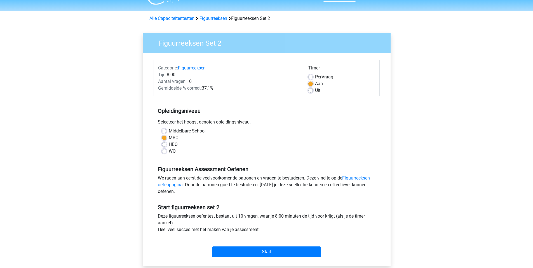
scroll to position [13, 0]
click at [250, 248] on input "Start" at bounding box center [266, 251] width 109 height 11
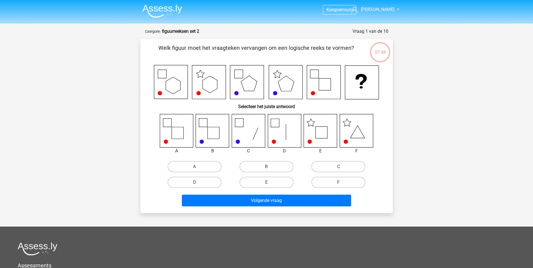
click at [215, 134] on icon at bounding box center [212, 130] width 33 height 33
click at [312, 129] on icon at bounding box center [320, 130] width 33 height 33
click at [277, 182] on label "E" at bounding box center [267, 182] width 54 height 11
click at [270, 182] on input "E" at bounding box center [268, 184] width 4 height 4
radio input "true"
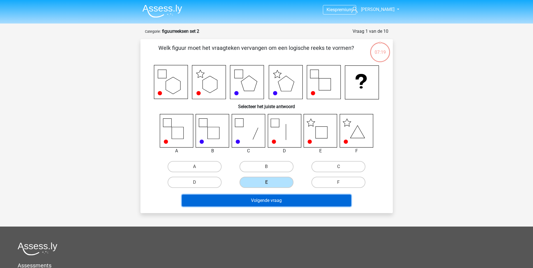
click at [267, 199] on button "Volgende vraag" at bounding box center [266, 200] width 169 height 12
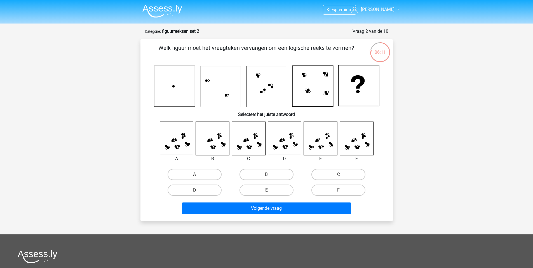
click at [278, 141] on icon at bounding box center [284, 138] width 33 height 33
click at [275, 148] on icon at bounding box center [275, 149] width 2 height 2
click at [192, 189] on label "D" at bounding box center [195, 189] width 54 height 11
click at [194, 190] on input "D" at bounding box center [196, 192] width 4 height 4
radio input "true"
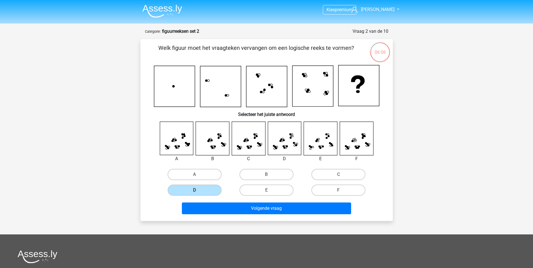
click at [227, 201] on div "Volgende vraag" at bounding box center [266, 207] width 235 height 18
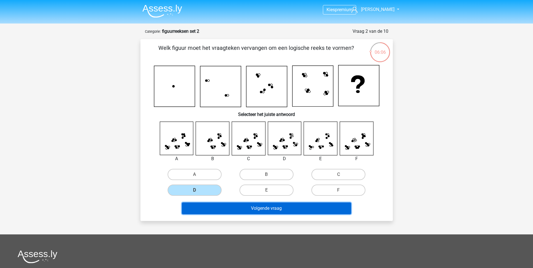
click at [238, 211] on button "Volgende vraag" at bounding box center [266, 208] width 169 height 12
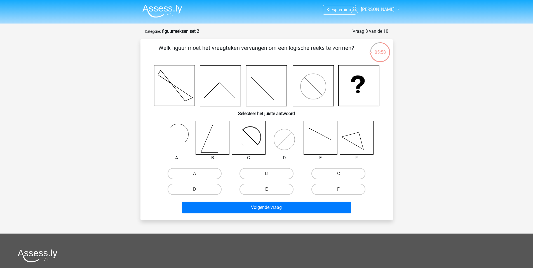
click at [236, 132] on icon at bounding box center [245, 140] width 27 height 27
click at [342, 175] on input "C" at bounding box center [341, 176] width 4 height 4
radio input "true"
click at [334, 151] on icon at bounding box center [320, 137] width 33 height 33
click at [305, 201] on div "Volgende vraag" at bounding box center [266, 206] width 235 height 18
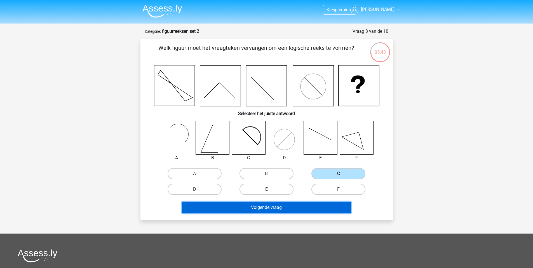
click at [302, 205] on button "Volgende vraag" at bounding box center [266, 207] width 169 height 12
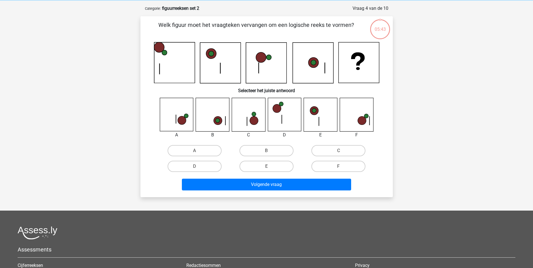
scroll to position [28, 0]
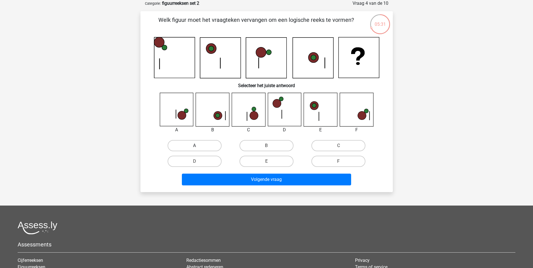
click at [194, 147] on label "A" at bounding box center [195, 145] width 54 height 11
click at [194, 147] on input "A" at bounding box center [196, 148] width 4 height 4
radio input "true"
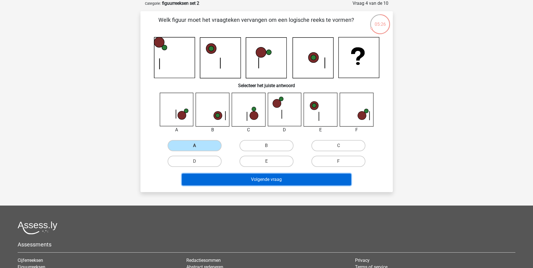
click at [238, 183] on button "Volgende vraag" at bounding box center [266, 180] width 169 height 12
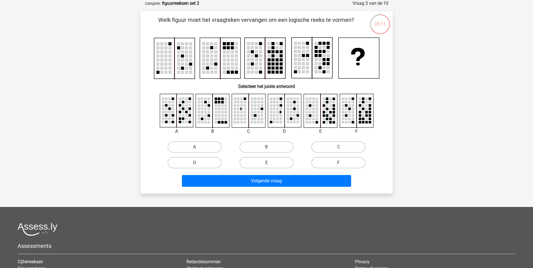
click at [373, 112] on rect at bounding box center [356, 110] width 33 height 33
click at [337, 157] on label "F" at bounding box center [338, 162] width 54 height 11
click at [339, 163] on input "F" at bounding box center [341, 165] width 4 height 4
radio input "true"
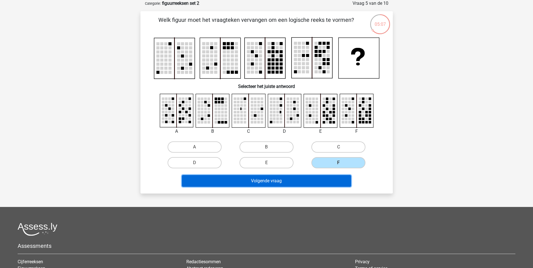
click at [315, 183] on button "Volgende vraag" at bounding box center [266, 181] width 169 height 12
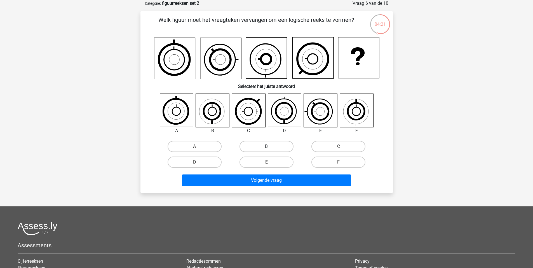
click at [265, 149] on label "B" at bounding box center [267, 146] width 54 height 11
click at [266, 149] on input "B" at bounding box center [268, 148] width 4 height 4
radio input "true"
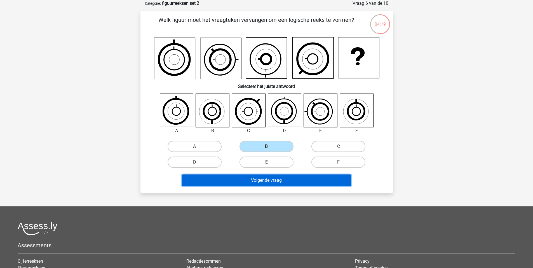
click at [265, 175] on button "Volgende vraag" at bounding box center [266, 180] width 169 height 12
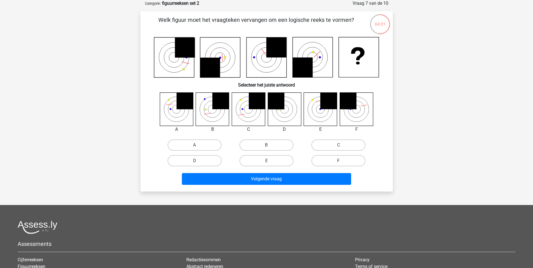
click at [351, 110] on icon at bounding box center [356, 108] width 33 height 33
click at [330, 165] on label "F" at bounding box center [338, 160] width 54 height 11
click at [339, 164] on input "F" at bounding box center [341, 163] width 4 height 4
radio input "true"
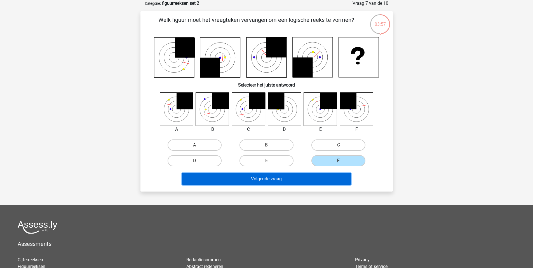
click at [322, 177] on button "Volgende vraag" at bounding box center [266, 179] width 169 height 12
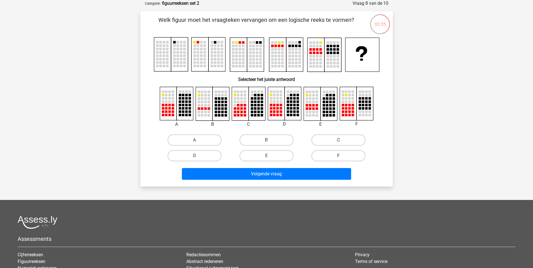
click at [333, 156] on label "F" at bounding box center [338, 155] width 54 height 11
click at [339, 156] on input "F" at bounding box center [341, 158] width 4 height 4
radio input "true"
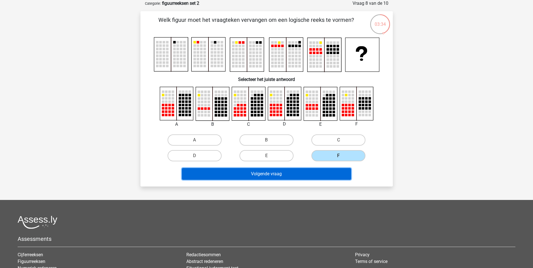
click at [324, 170] on button "Volgende vraag" at bounding box center [266, 174] width 169 height 12
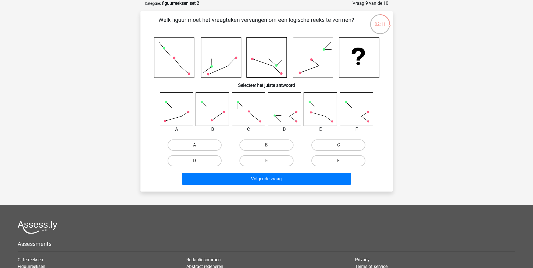
click at [240, 108] on rect at bounding box center [248, 108] width 33 height 33
click at [271, 161] on label "E" at bounding box center [267, 160] width 54 height 11
click at [270, 161] on input "E" at bounding box center [268, 163] width 4 height 4
radio input "true"
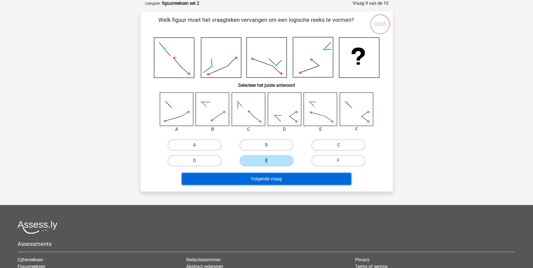
click at [275, 177] on button "Volgende vraag" at bounding box center [266, 179] width 169 height 12
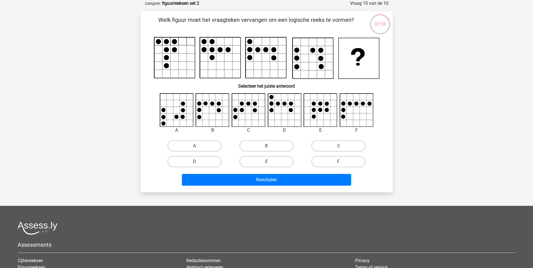
click at [212, 110] on icon at bounding box center [212, 109] width 33 height 33
click at [257, 142] on label "B" at bounding box center [267, 145] width 54 height 11
click at [266, 146] on input "B" at bounding box center [268, 148] width 4 height 4
radio input "true"
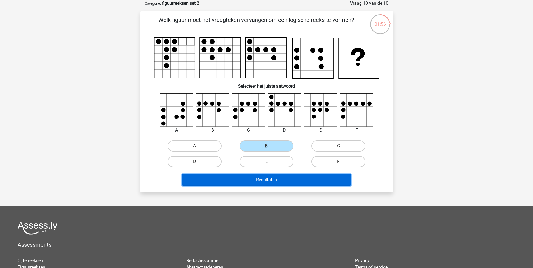
click at [255, 175] on button "Resultaten" at bounding box center [266, 180] width 169 height 12
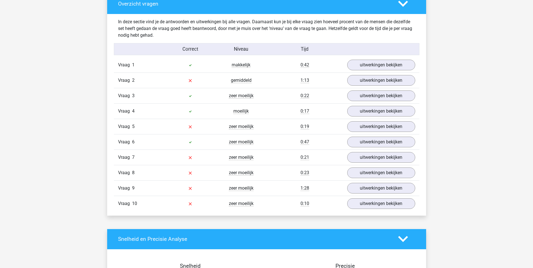
scroll to position [426, 0]
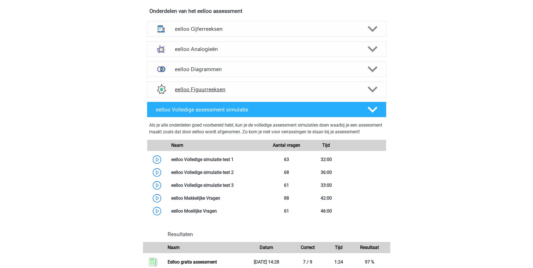
click at [188, 97] on div "eelloo Figuurreeksen" at bounding box center [267, 89] width 240 height 16
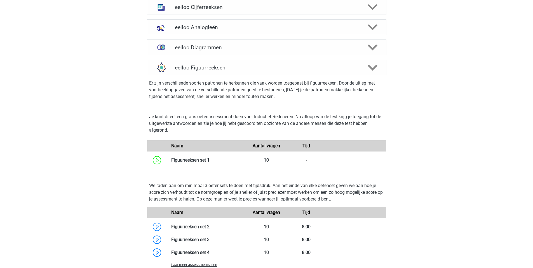
scroll to position [372, 0]
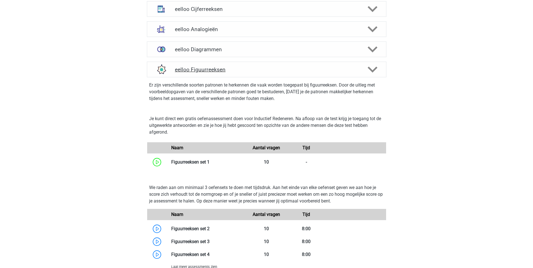
click at [191, 73] on h4 "eelloo Figuurreeksen" at bounding box center [266, 69] width 183 height 6
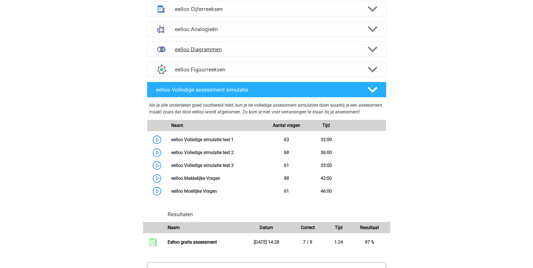
click at [192, 51] on h4 "eelloo Diagrammen" at bounding box center [266, 49] width 183 height 6
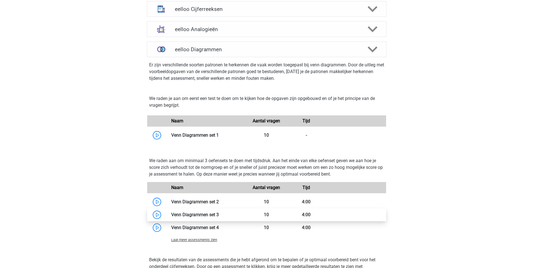
click at [219, 217] on link at bounding box center [219, 214] width 0 height 5
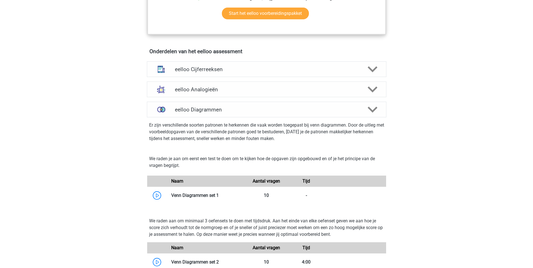
scroll to position [311, 0]
click at [196, 113] on h4 "eelloo Diagrammen" at bounding box center [266, 110] width 183 height 6
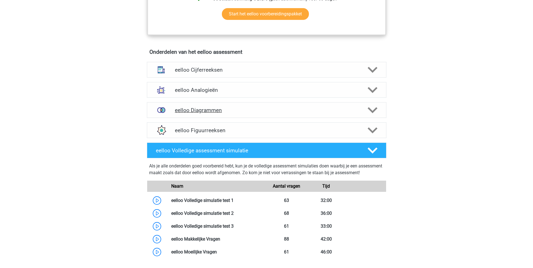
click at [196, 113] on h4 "eelloo Diagrammen" at bounding box center [266, 110] width 183 height 6
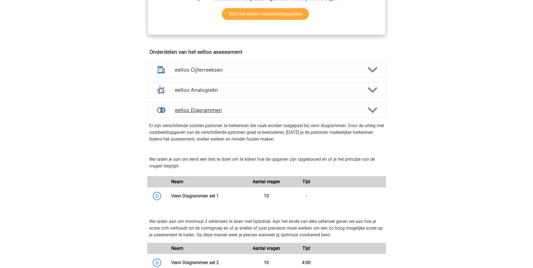
click at [196, 113] on h4 "eelloo Diagrammen" at bounding box center [266, 110] width 183 height 6
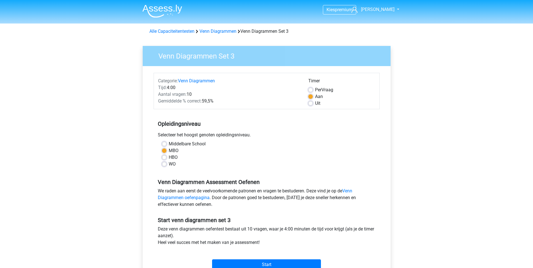
scroll to position [51, 0]
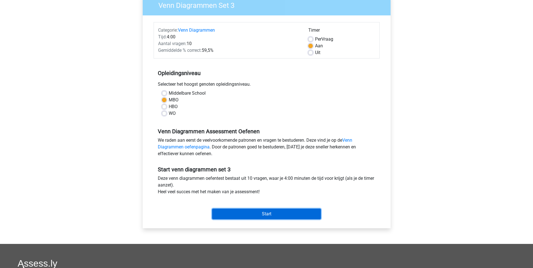
click at [276, 210] on input "Start" at bounding box center [266, 213] width 109 height 11
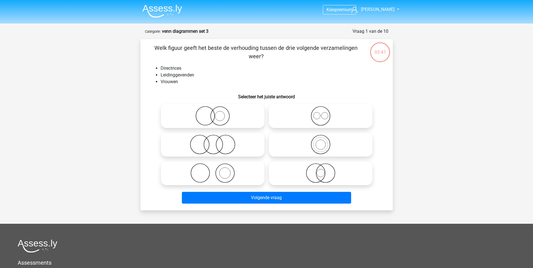
click at [215, 118] on icon at bounding box center [212, 116] width 99 height 20
click at [215, 113] on input "radio" at bounding box center [215, 111] width 4 height 4
radio input "true"
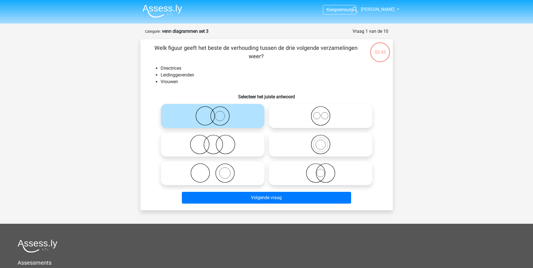
click at [313, 143] on icon at bounding box center [320, 145] width 99 height 20
click at [321, 142] on input "radio" at bounding box center [323, 140] width 4 height 4
radio input "true"
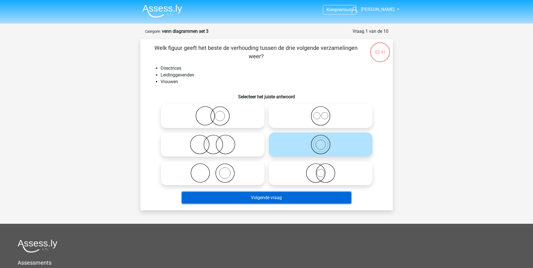
click at [262, 195] on button "Volgende vraag" at bounding box center [266, 198] width 169 height 12
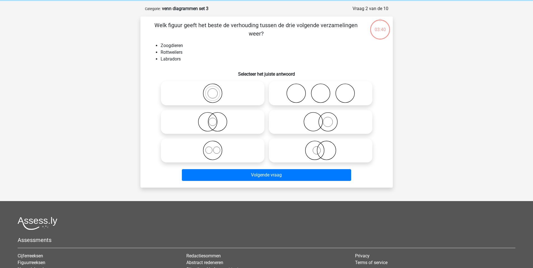
scroll to position [28, 0]
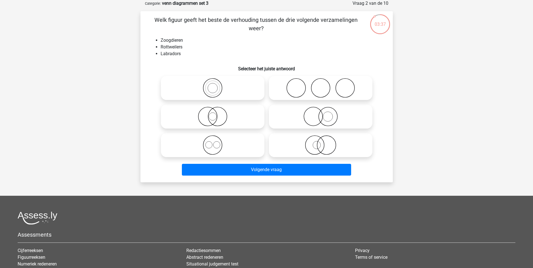
click at [310, 85] on icon at bounding box center [320, 88] width 99 height 20
click at [321, 85] on input "radio" at bounding box center [323, 83] width 4 height 4
radio input "true"
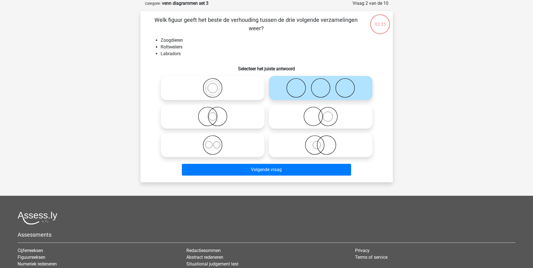
click at [196, 126] on label at bounding box center [213, 116] width 104 height 24
click at [213, 114] on input "radio" at bounding box center [215, 112] width 4 height 4
radio input "true"
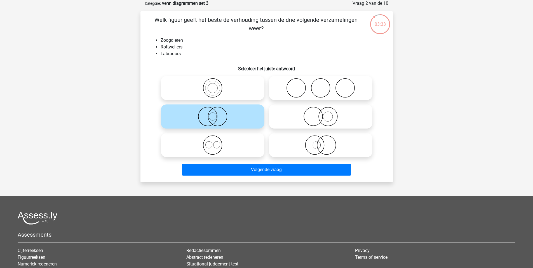
click at [236, 145] on icon at bounding box center [212, 145] width 99 height 20
click at [216, 142] on input "radio" at bounding box center [215, 141] width 4 height 4
radio input "true"
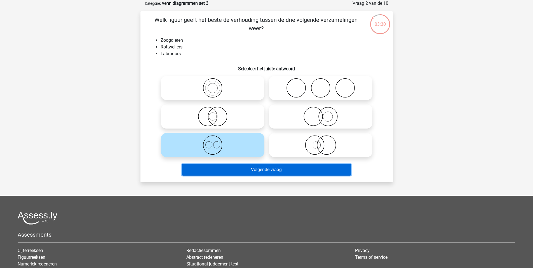
click at [244, 167] on button "Volgende vraag" at bounding box center [266, 170] width 169 height 12
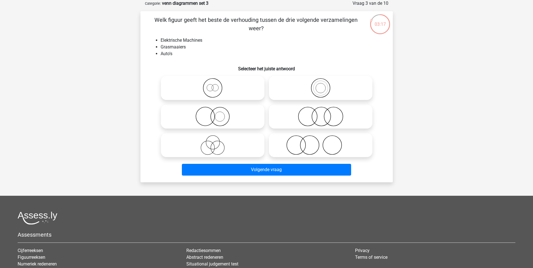
click at [305, 124] on icon at bounding box center [320, 117] width 99 height 20
click at [321, 114] on input "radio" at bounding box center [323, 112] width 4 height 4
radio input "true"
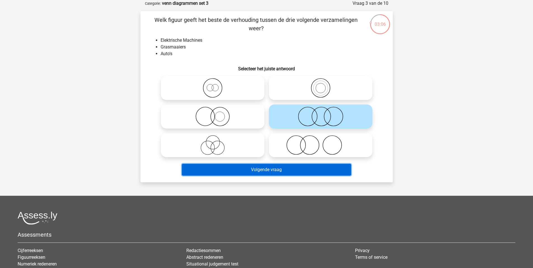
click at [257, 166] on button "Volgende vraag" at bounding box center [266, 170] width 169 height 12
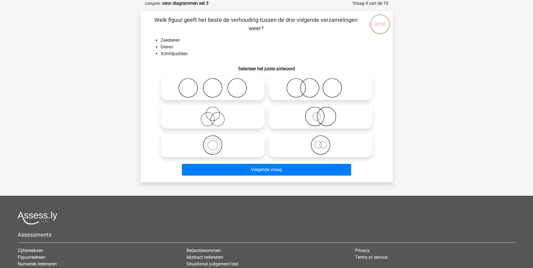
click at [315, 116] on icon at bounding box center [320, 117] width 99 height 20
click at [321, 114] on input "radio" at bounding box center [323, 112] width 4 height 4
radio input "true"
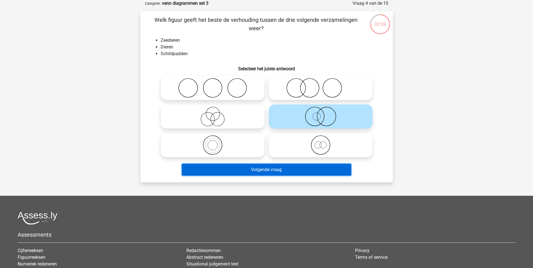
click at [296, 173] on button "Volgende vraag" at bounding box center [266, 170] width 169 height 12
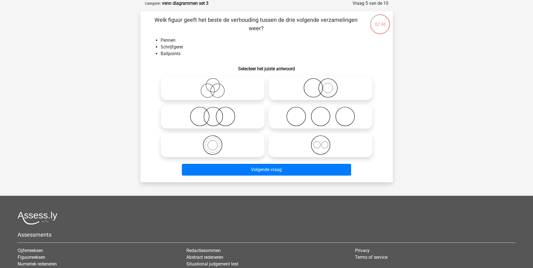
click at [231, 96] on icon at bounding box center [212, 88] width 99 height 20
click at [216, 85] on input "radio" at bounding box center [215, 83] width 4 height 4
radio input "true"
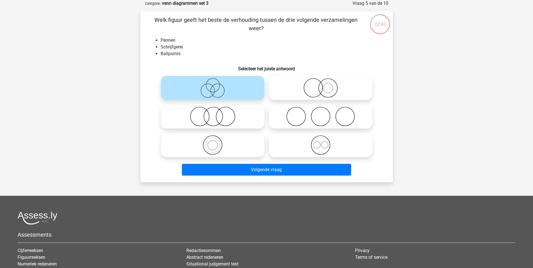
click at [307, 114] on icon at bounding box center [320, 117] width 99 height 20
click at [321, 114] on input "radio" at bounding box center [323, 112] width 4 height 4
radio input "true"
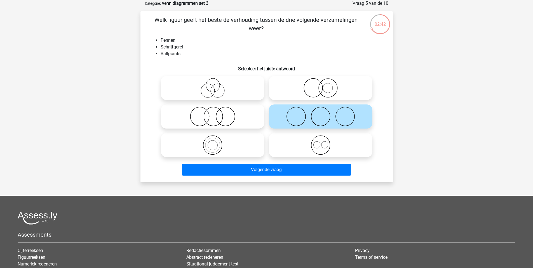
click at [226, 80] on icon at bounding box center [212, 88] width 99 height 20
click at [216, 81] on input "radio" at bounding box center [215, 83] width 4 height 4
radio input "true"
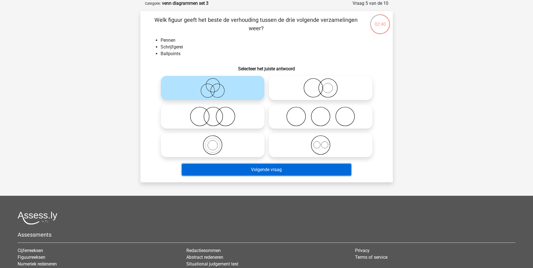
click at [243, 169] on button "Volgende vraag" at bounding box center [266, 170] width 169 height 12
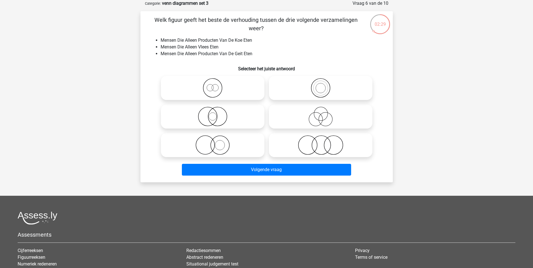
click at [311, 148] on icon at bounding box center [320, 145] width 99 height 20
click at [321, 142] on input "radio" at bounding box center [323, 141] width 4 height 4
radio input "true"
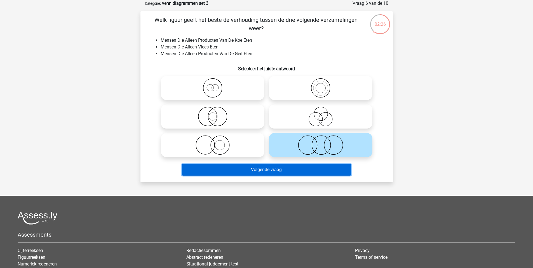
click at [263, 171] on button "Volgende vraag" at bounding box center [266, 170] width 169 height 12
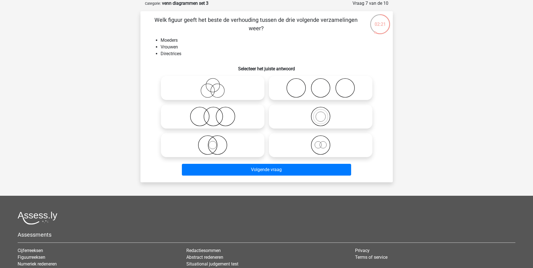
click at [228, 115] on icon at bounding box center [212, 117] width 99 height 20
click at [216, 114] on input "radio" at bounding box center [215, 112] width 4 height 4
radio input "true"
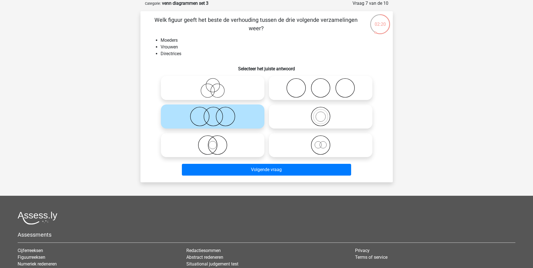
click at [315, 81] on icon at bounding box center [320, 88] width 99 height 20
click at [321, 81] on input "radio" at bounding box center [323, 83] width 4 height 4
radio input "true"
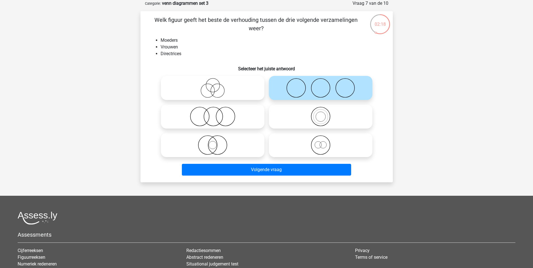
click at [221, 87] on icon at bounding box center [212, 88] width 99 height 20
click at [216, 85] on input "radio" at bounding box center [215, 83] width 4 height 4
radio input "true"
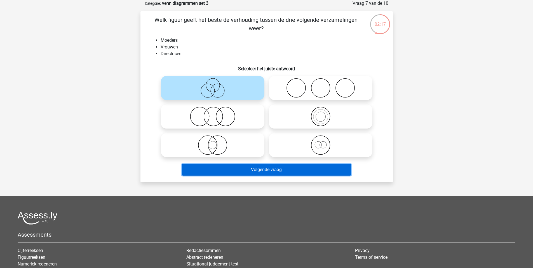
click at [269, 166] on button "Volgende vraag" at bounding box center [266, 170] width 169 height 12
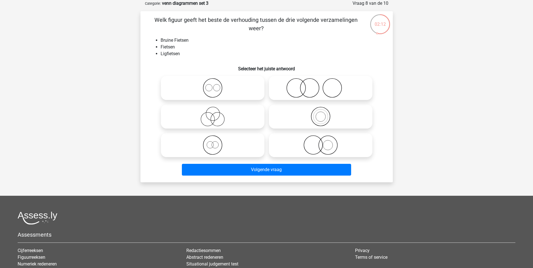
click at [326, 119] on icon at bounding box center [320, 117] width 99 height 20
click at [324, 114] on input "radio" at bounding box center [323, 112] width 4 height 4
radio input "true"
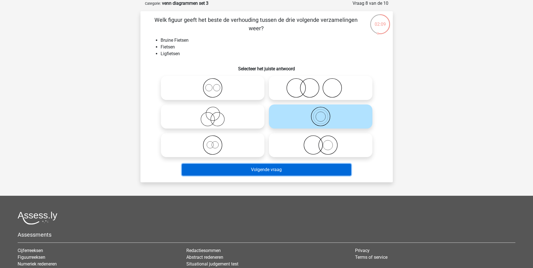
click at [287, 172] on button "Volgende vraag" at bounding box center [266, 170] width 169 height 12
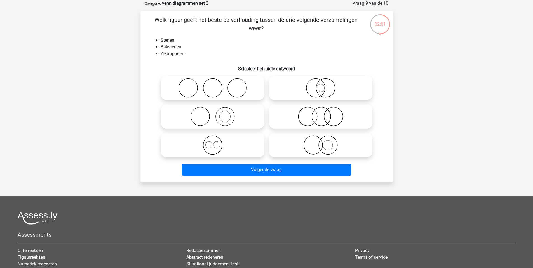
click at [310, 77] on label at bounding box center [321, 88] width 104 height 24
click at [321, 81] on input "radio" at bounding box center [323, 83] width 4 height 4
radio input "true"
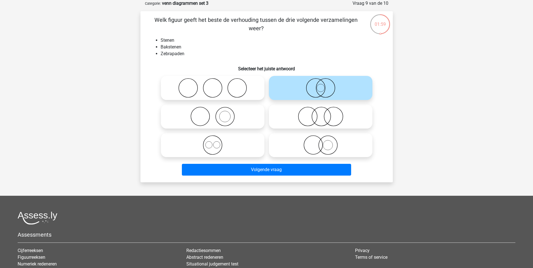
click at [228, 104] on div at bounding box center [213, 116] width 108 height 29
click at [230, 114] on icon at bounding box center [212, 117] width 99 height 20
click at [216, 114] on input "radio" at bounding box center [215, 112] width 4 height 4
radio input "true"
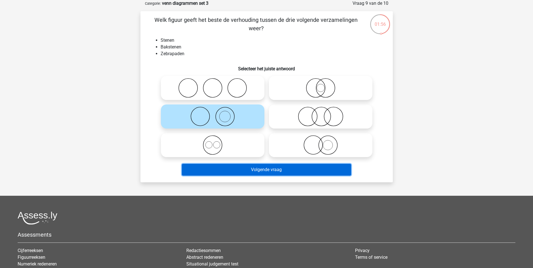
click at [251, 168] on button "Volgende vraag" at bounding box center [266, 170] width 169 height 12
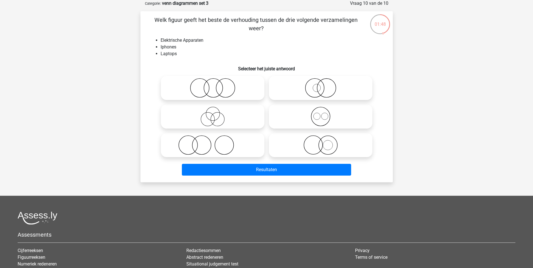
click at [226, 117] on icon at bounding box center [212, 117] width 99 height 20
click at [216, 114] on input "radio" at bounding box center [215, 112] width 4 height 4
radio input "true"
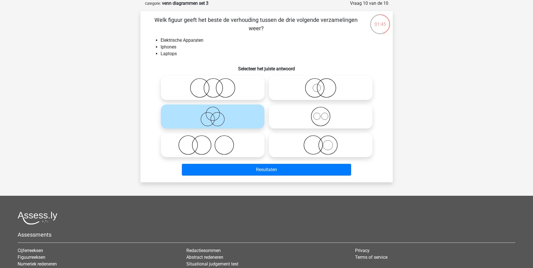
click at [314, 107] on icon at bounding box center [320, 117] width 99 height 20
click at [321, 110] on input "radio" at bounding box center [323, 112] width 4 height 4
radio input "true"
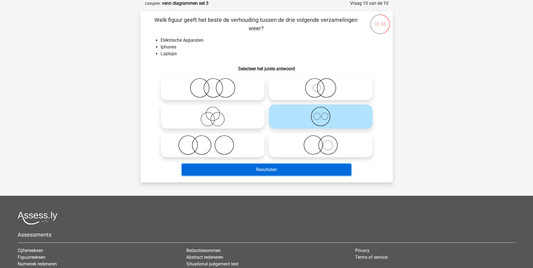
click at [244, 170] on button "Resultaten" at bounding box center [266, 170] width 169 height 12
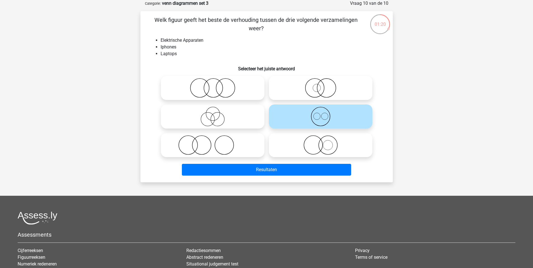
scroll to position [0, 0]
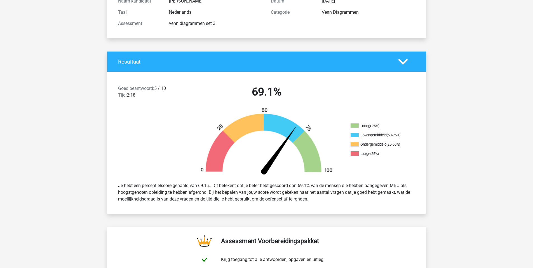
scroll to position [69, 0]
